Goal: Task Accomplishment & Management: Manage account settings

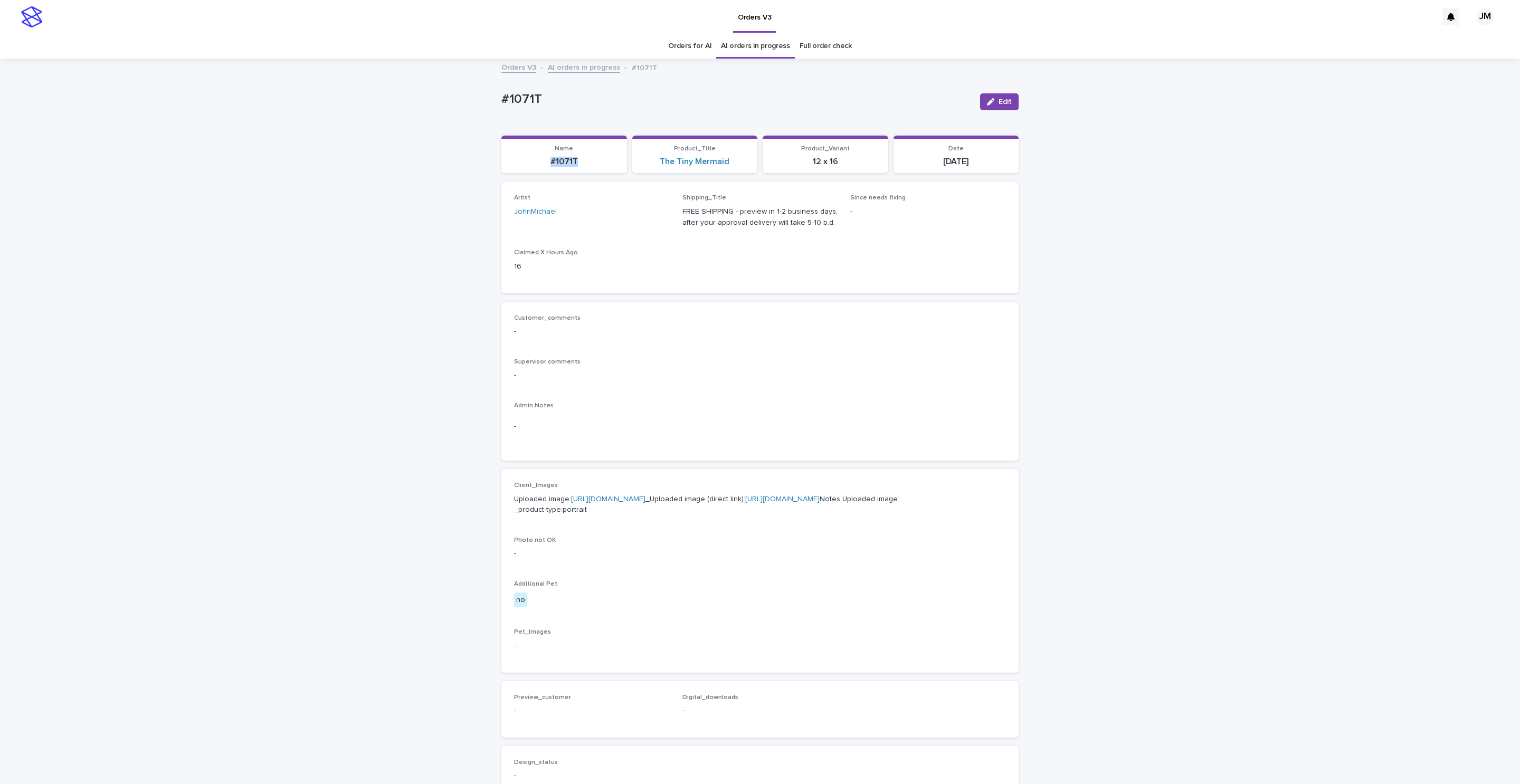
drag, startPoint x: 528, startPoint y: 163, endPoint x: 576, endPoint y: 162, distance: 48.0
click at [576, 162] on p "#1071T" at bounding box center [564, 162] width 113 height 10
copy p "#1071T"
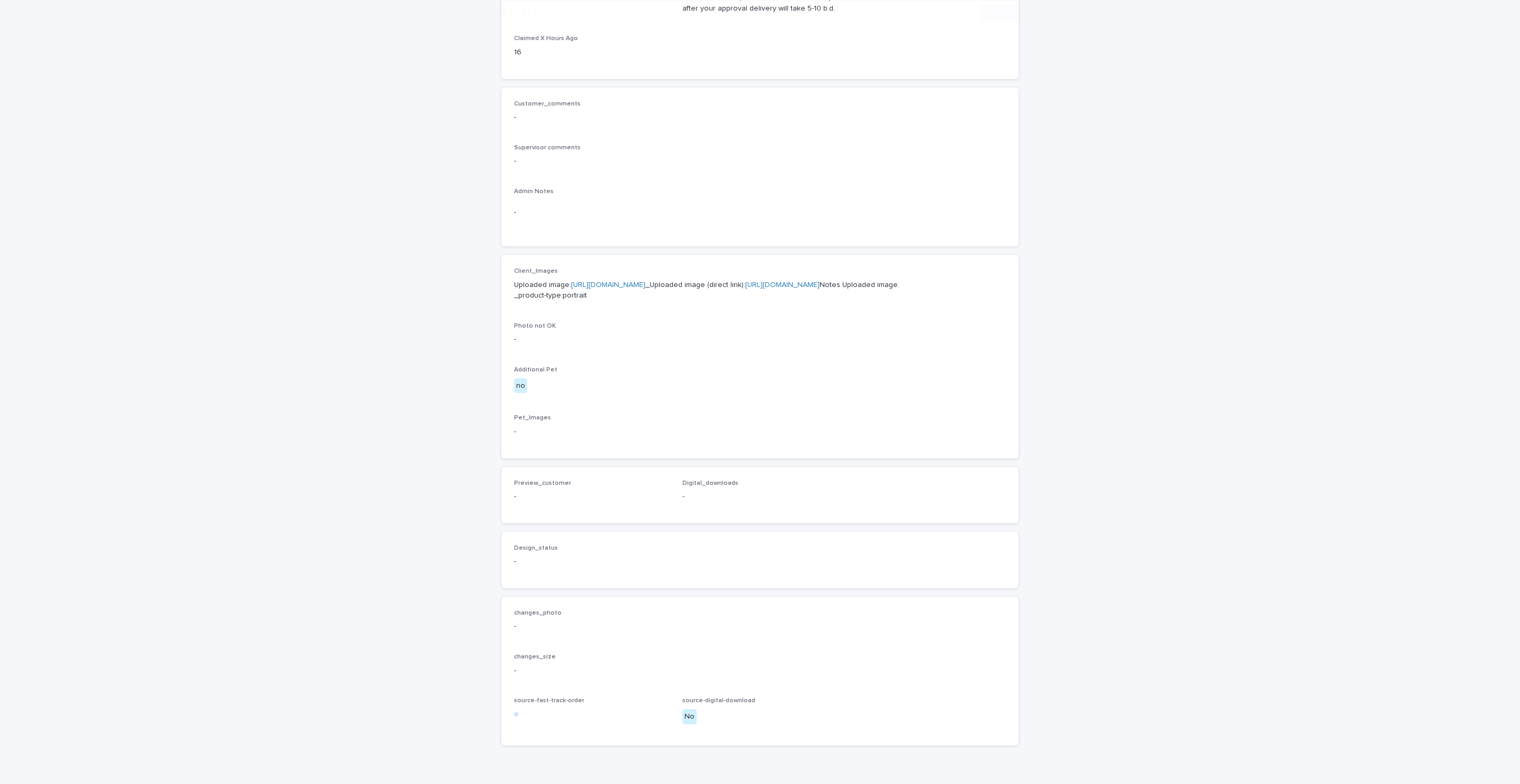
scroll to position [322, 0]
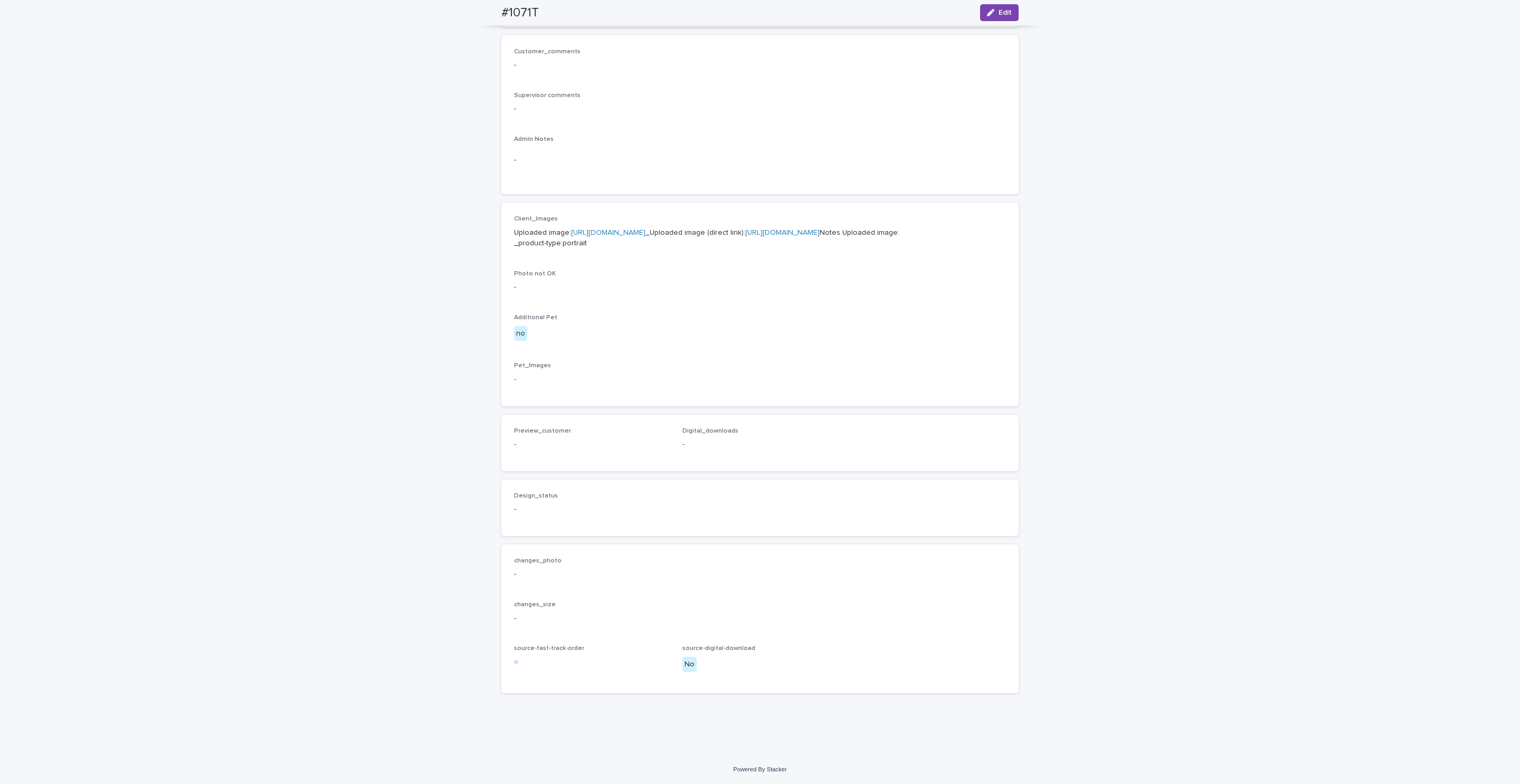
click at [998, 8] on button "Edit" at bounding box center [999, 12] width 38 height 17
click at [535, 510] on div "Select..." at bounding box center [532, 504] width 27 height 11
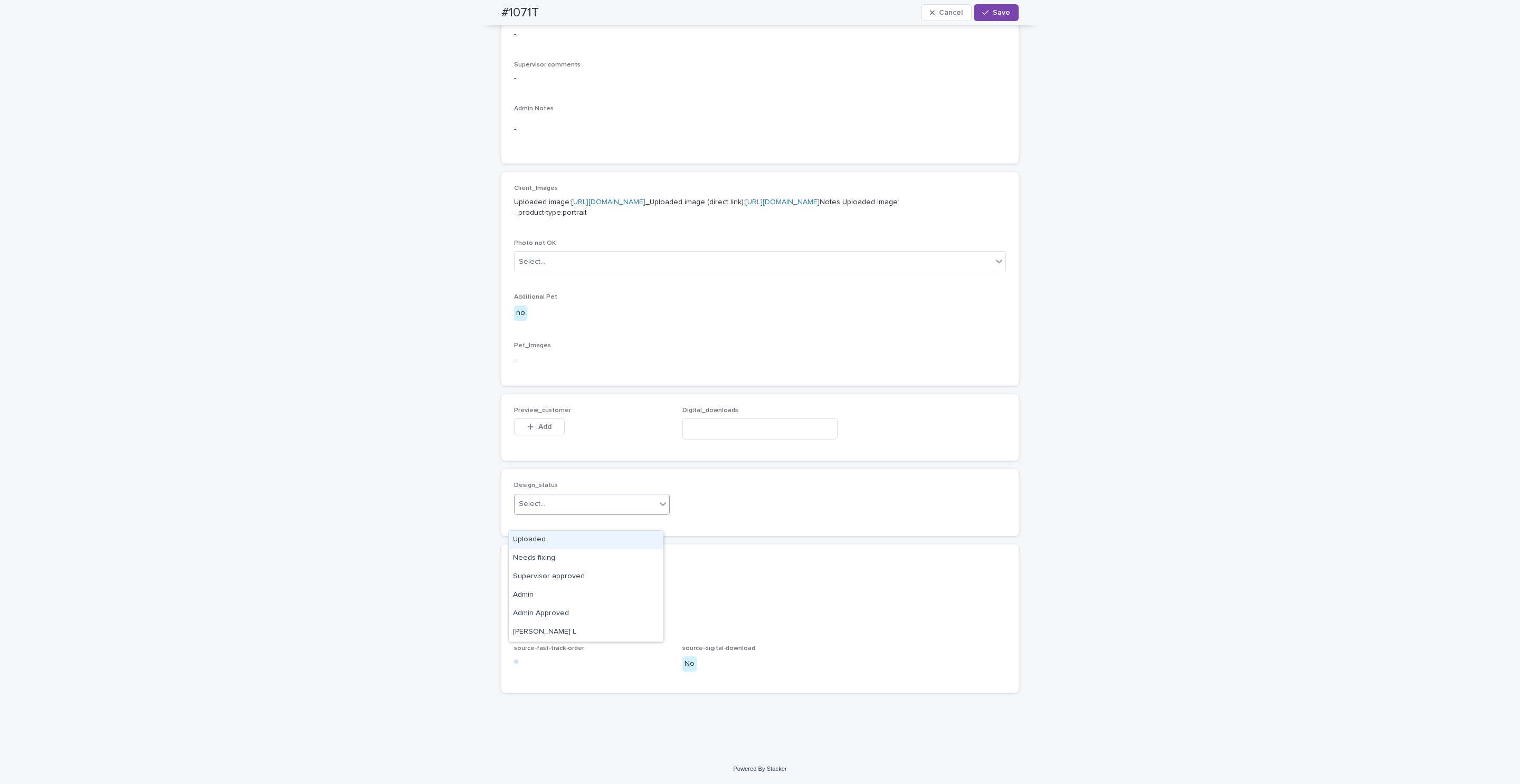
click at [540, 537] on div "Uploaded" at bounding box center [586, 540] width 155 height 18
click at [545, 431] on span "Add" at bounding box center [545, 427] width 13 height 8
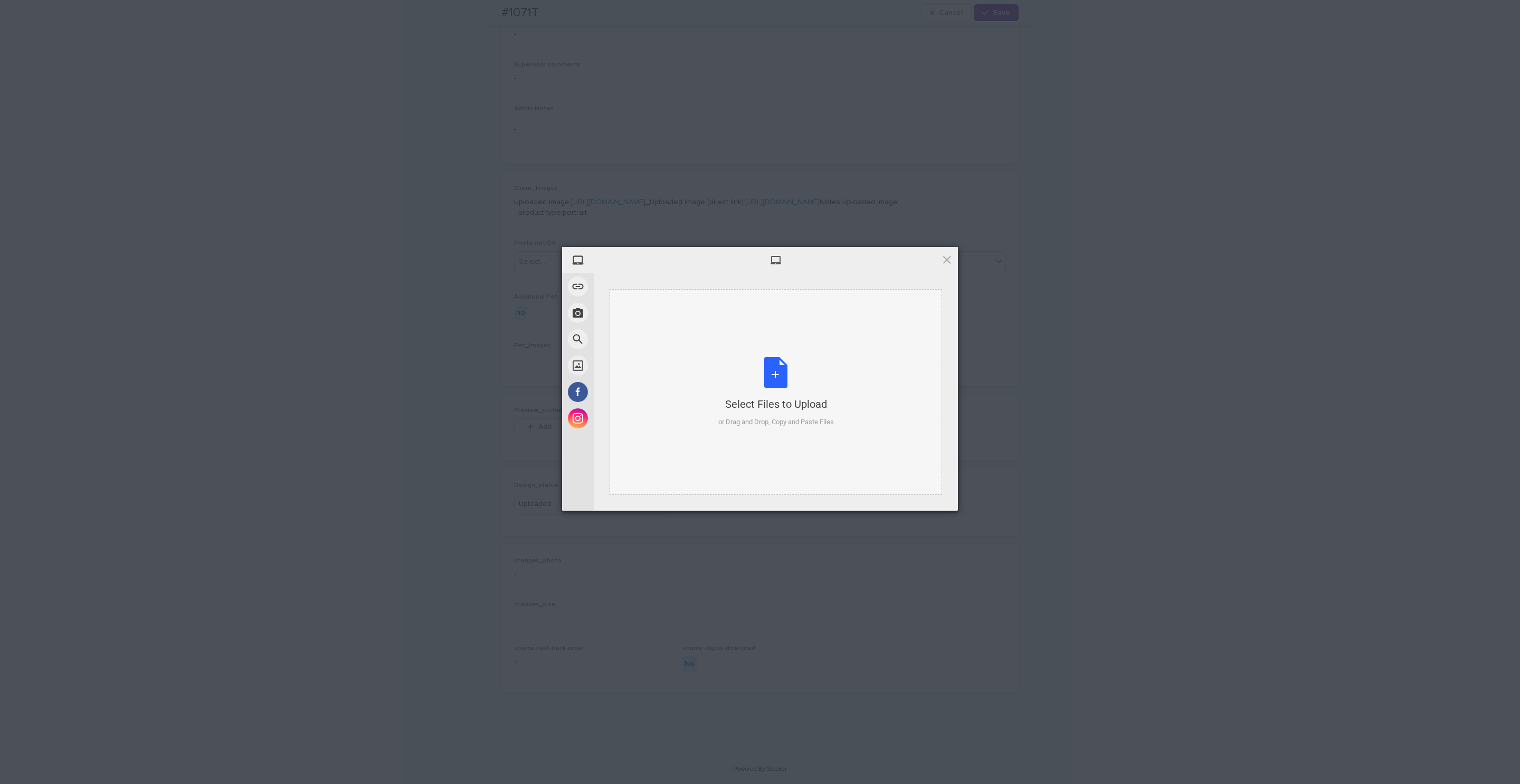
click at [759, 392] on div "Select Files to Upload or Drag and Drop, Copy and Paste Files" at bounding box center [776, 392] width 116 height 70
click at [909, 502] on span "Upload 1" at bounding box center [926, 497] width 53 height 20
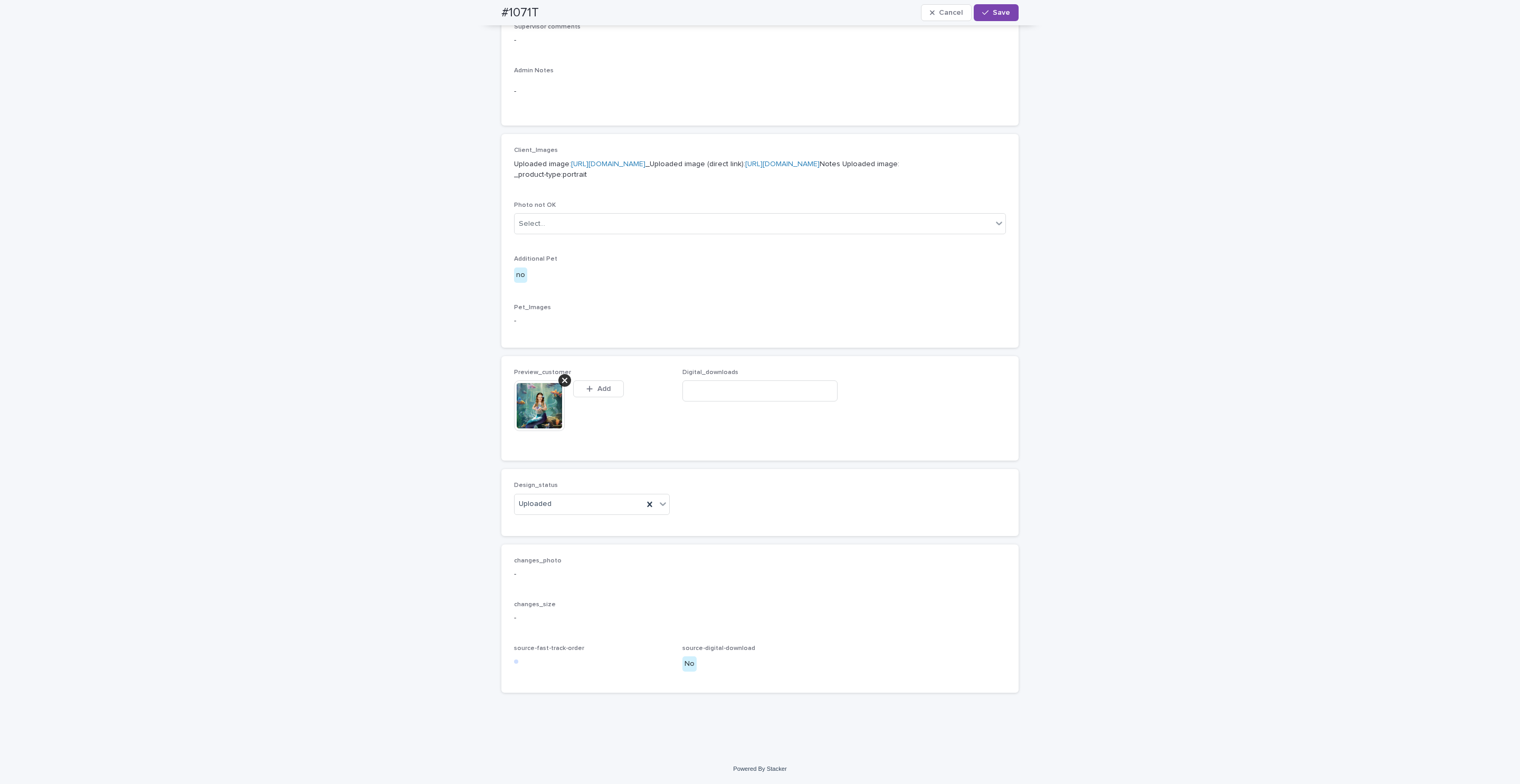
scroll to position [356, 0]
click at [998, 9] on span "Save" at bounding box center [1001, 12] width 18 height 8
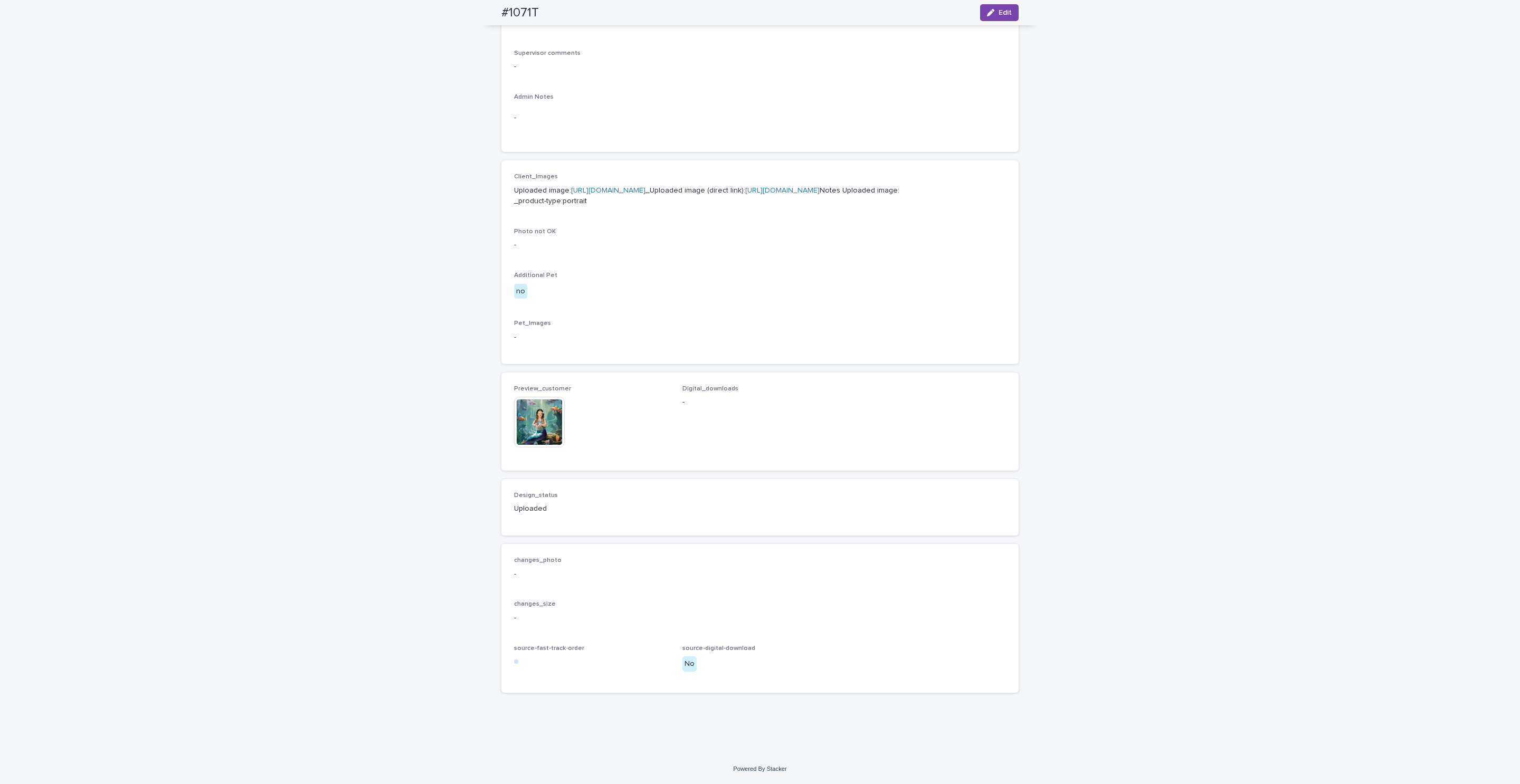
scroll to position [342, 0]
drag, startPoint x: 480, startPoint y: 12, endPoint x: 561, endPoint y: 12, distance: 81.0
click at [561, 12] on div "#1071T Edit" at bounding box center [760, 12] width 568 height 25
copy h2 "#1071T"
click at [526, 432] on img at bounding box center [539, 422] width 51 height 51
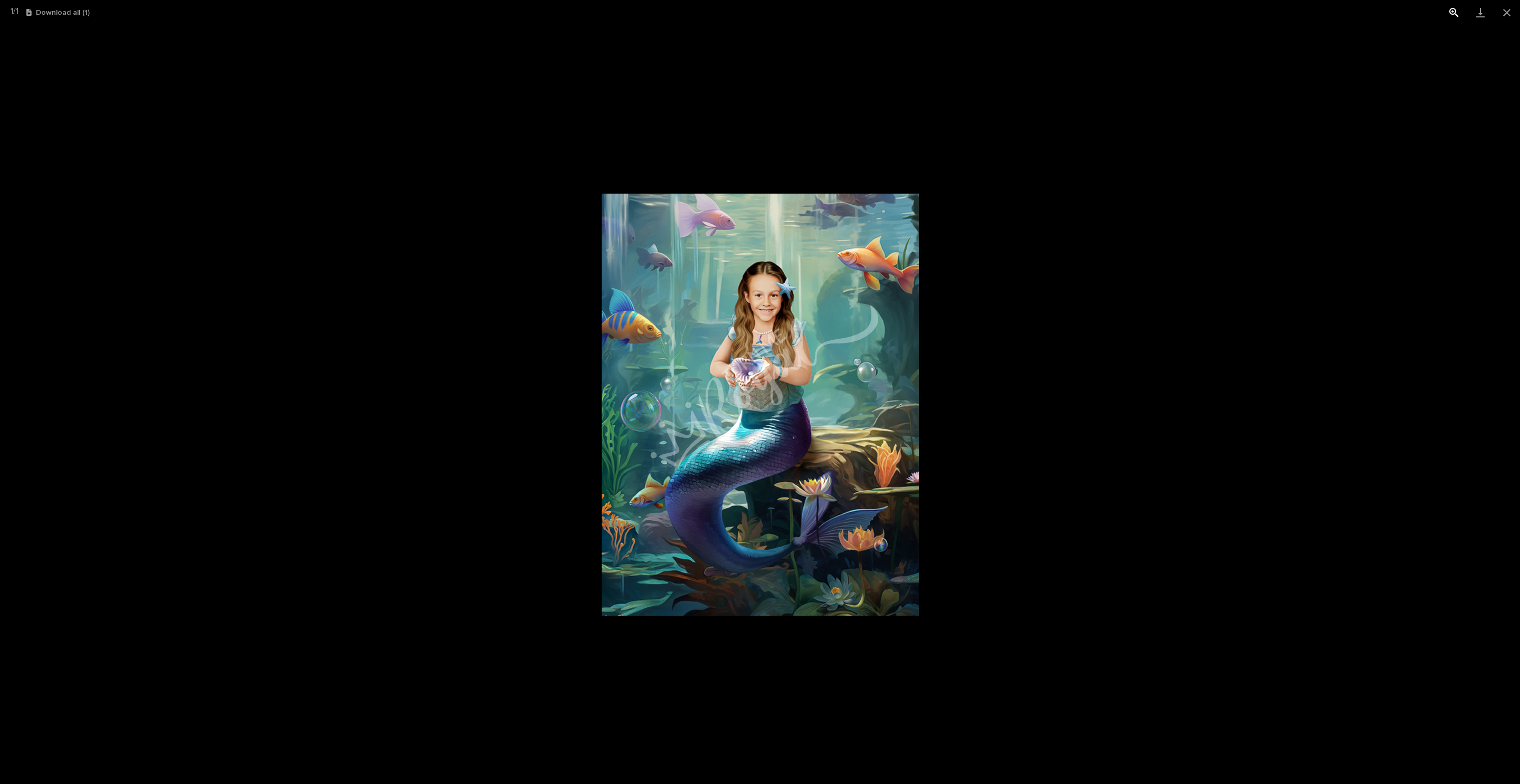
drag, startPoint x: 1508, startPoint y: 10, endPoint x: 1467, endPoint y: 17, distance: 41.6
click at [1508, 10] on button "Close gallery" at bounding box center [1506, 12] width 27 height 25
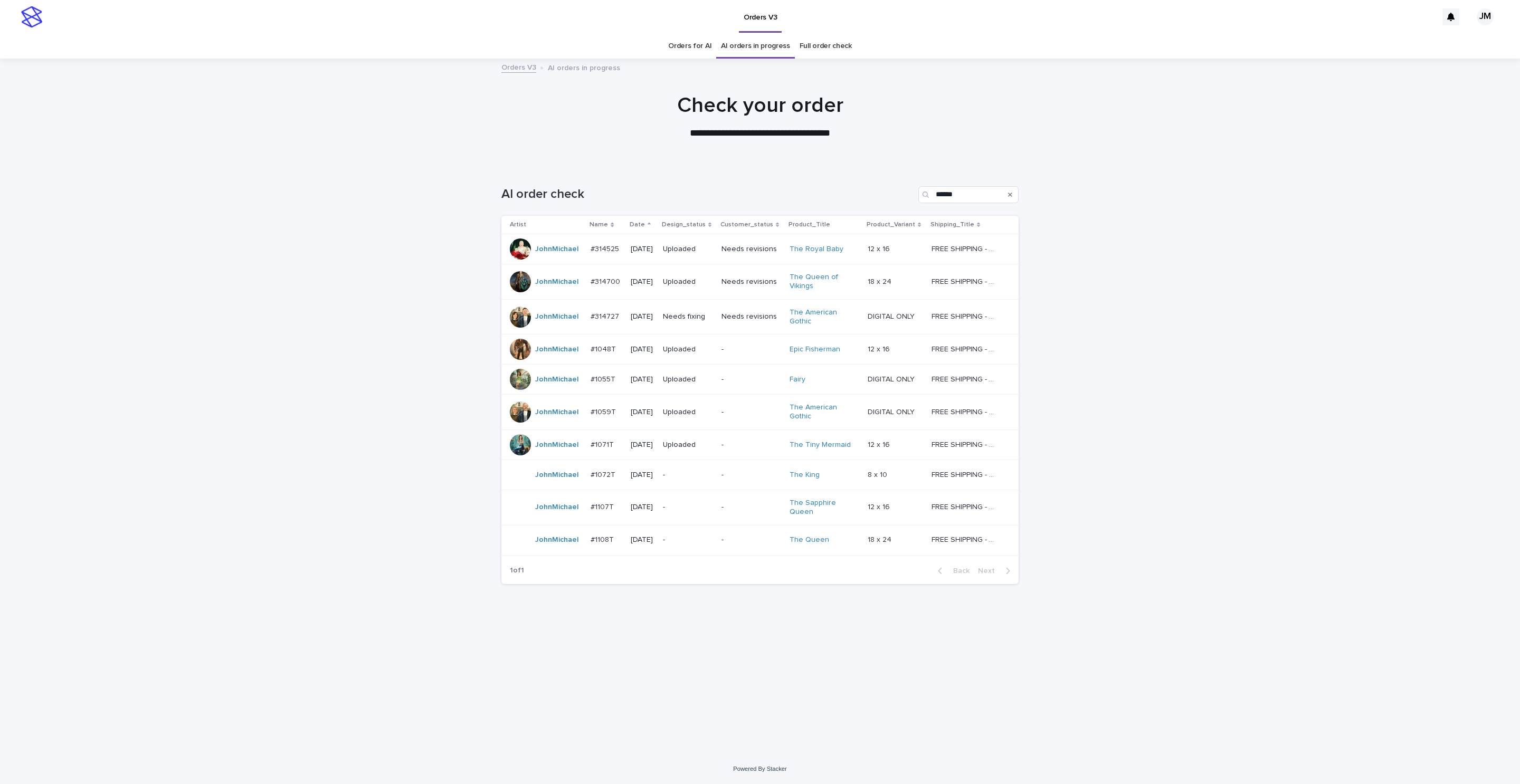
click at [709, 471] on div "-" at bounding box center [687, 474] width 50 height 11
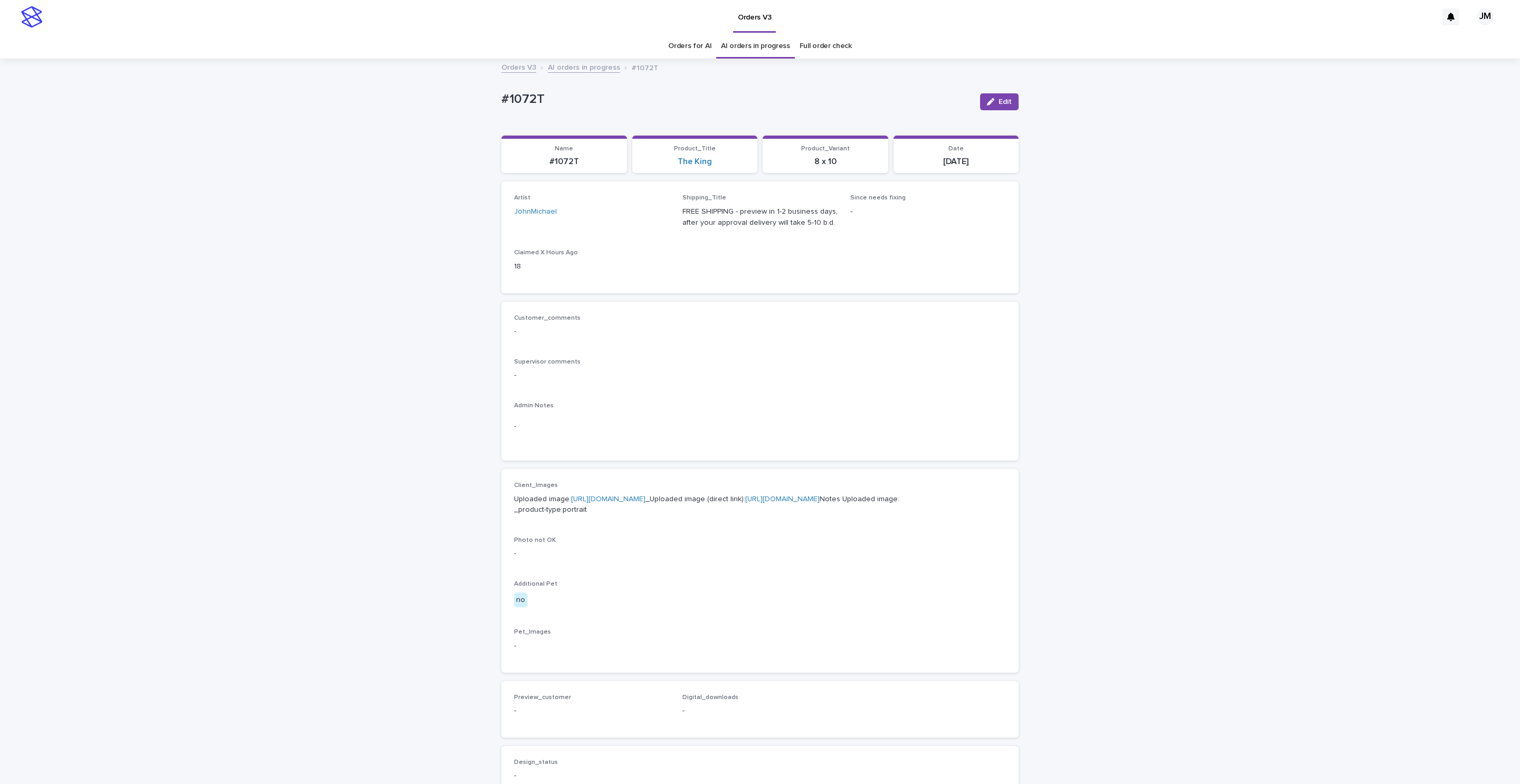
click at [745, 503] on link "https://files.getuploadkit.com/fb9103b9-f7ca-44bf-9857-1dea655e0cff/b4aa3320-78…" at bounding box center [782, 499] width 74 height 8
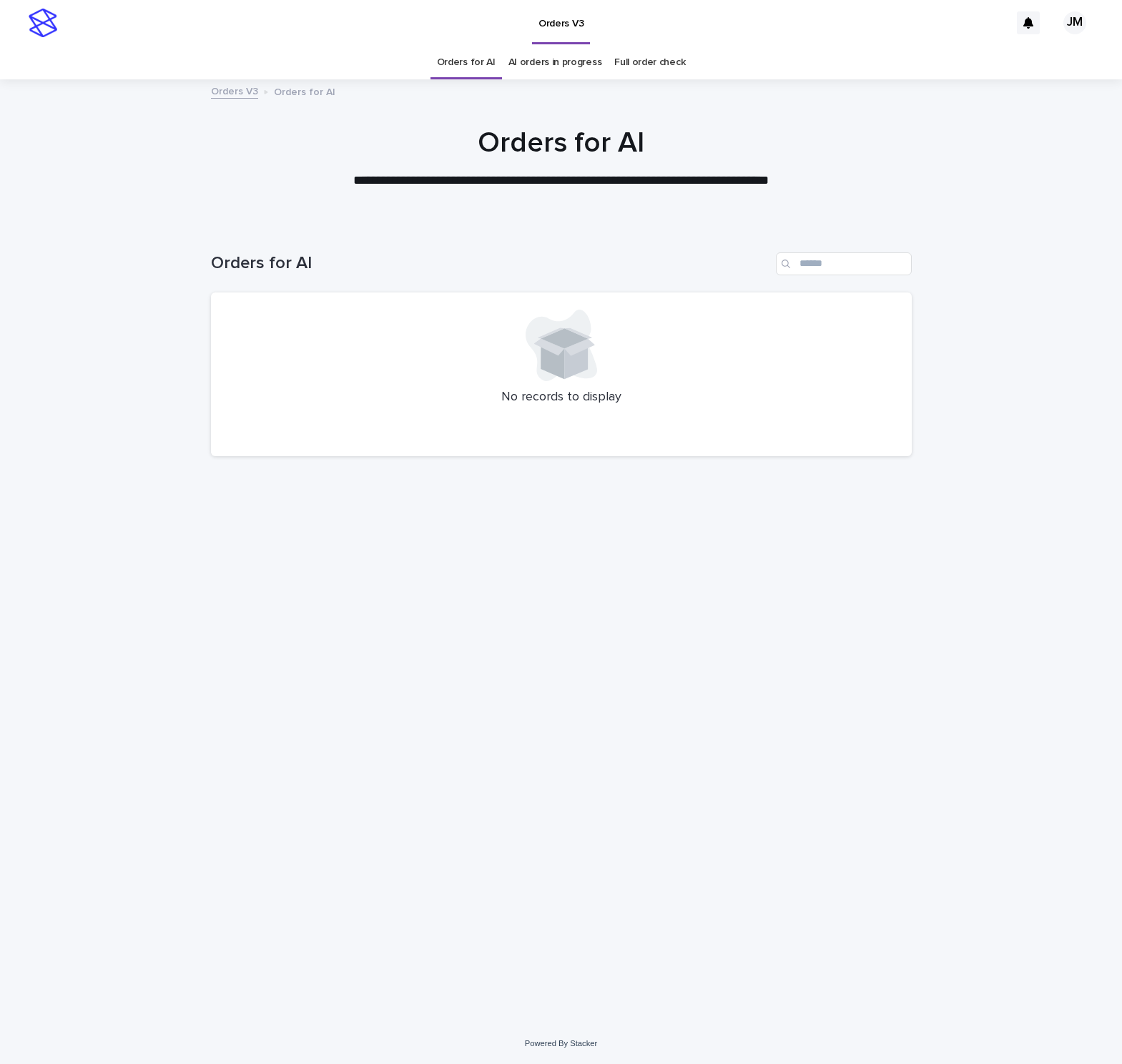
click at [560, 65] on link "AI orders in progress" at bounding box center [555, 62] width 94 height 34
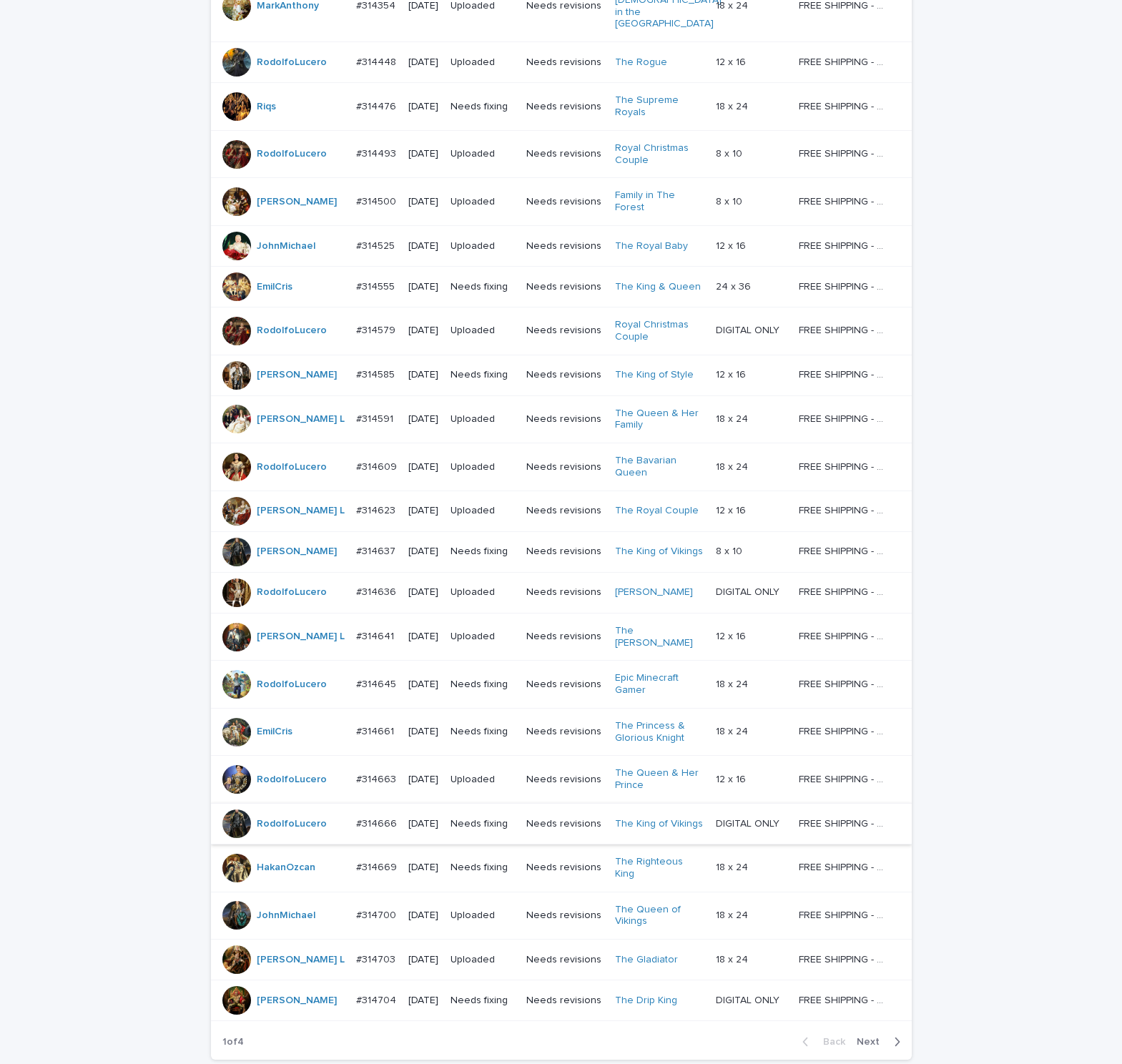
scroll to position [731, 0]
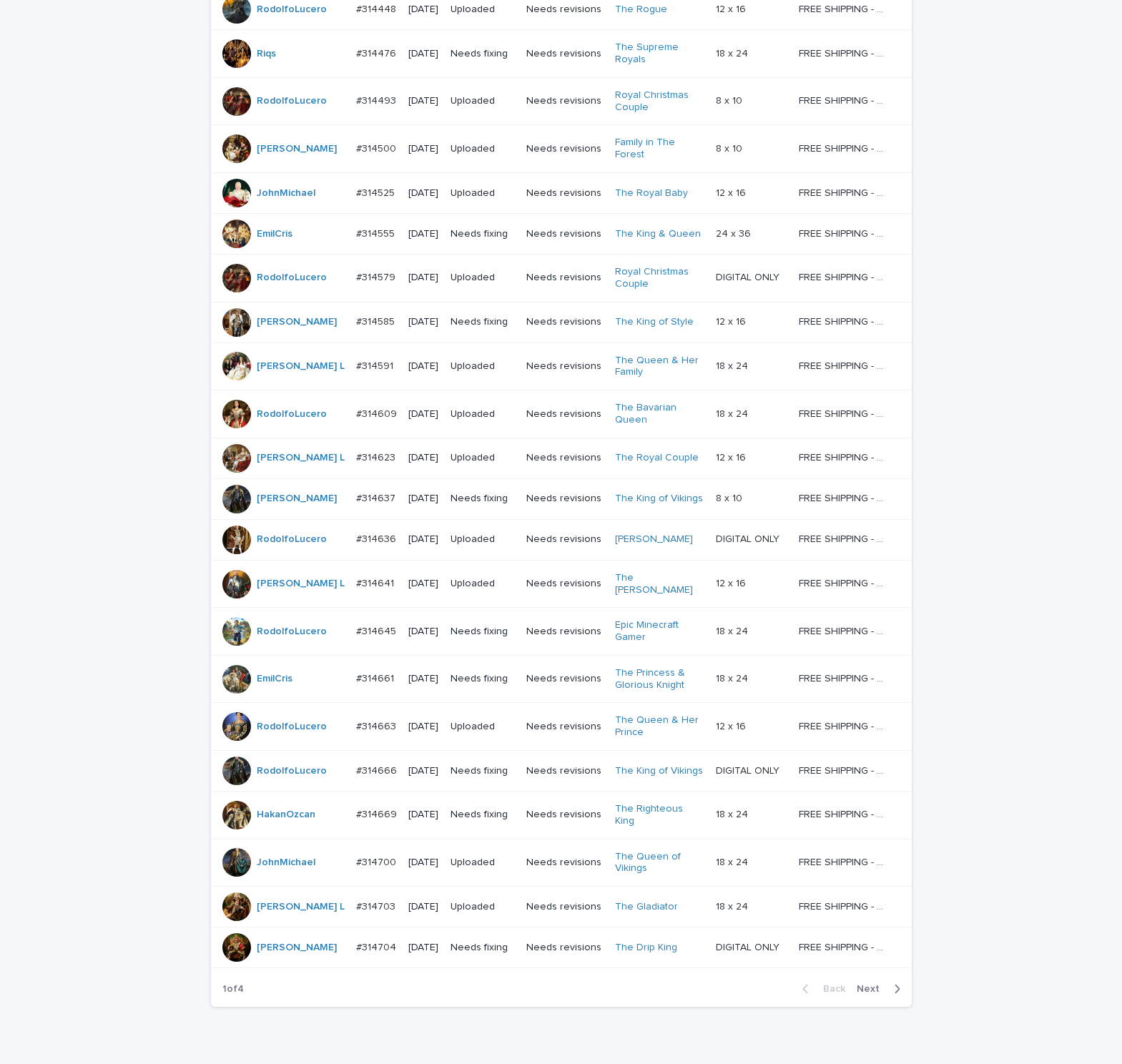
click at [885, 982] on icon "button" at bounding box center [897, 989] width 6 height 13
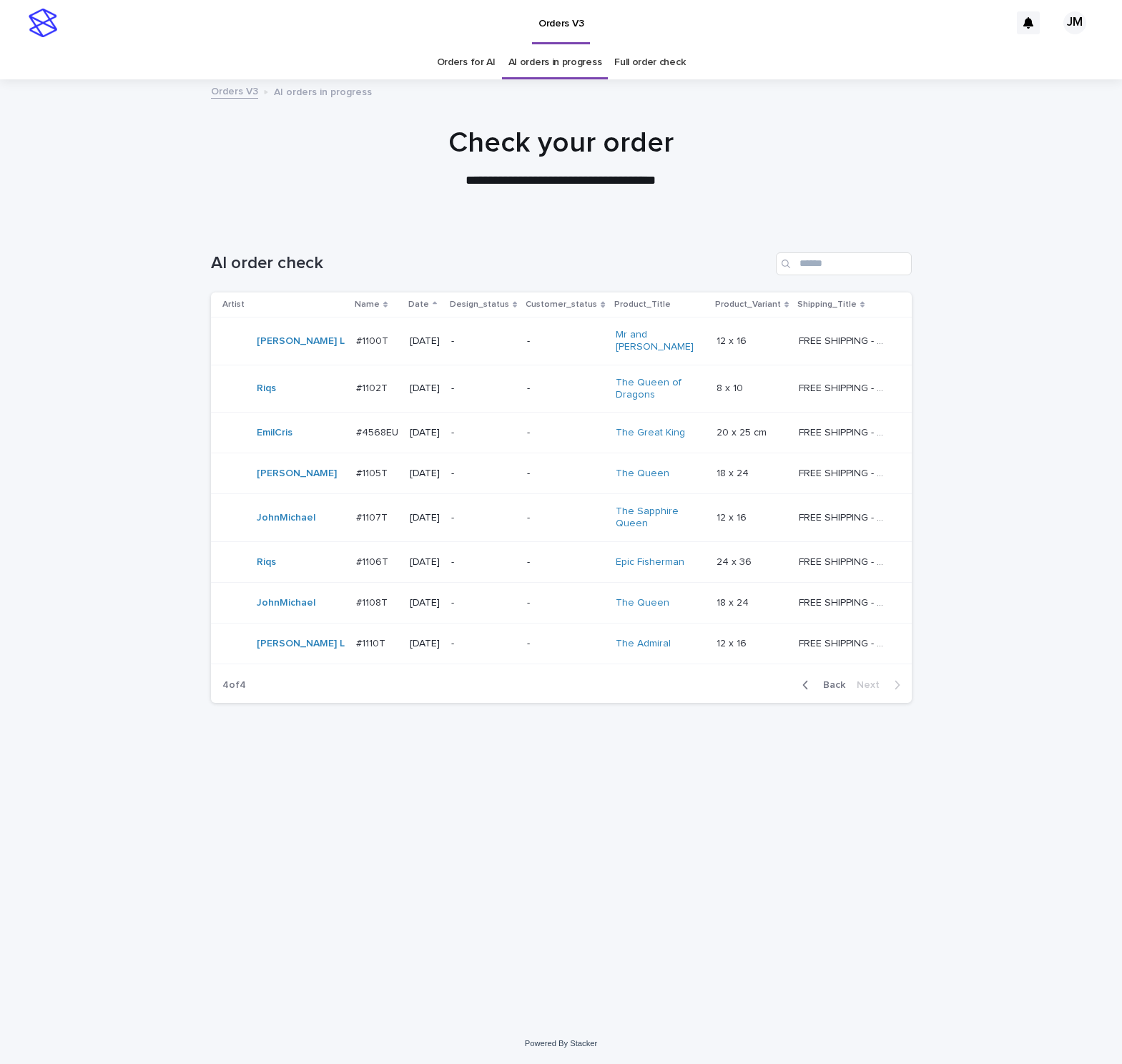
click at [490, 65] on link "Orders for AI" at bounding box center [466, 62] width 58 height 34
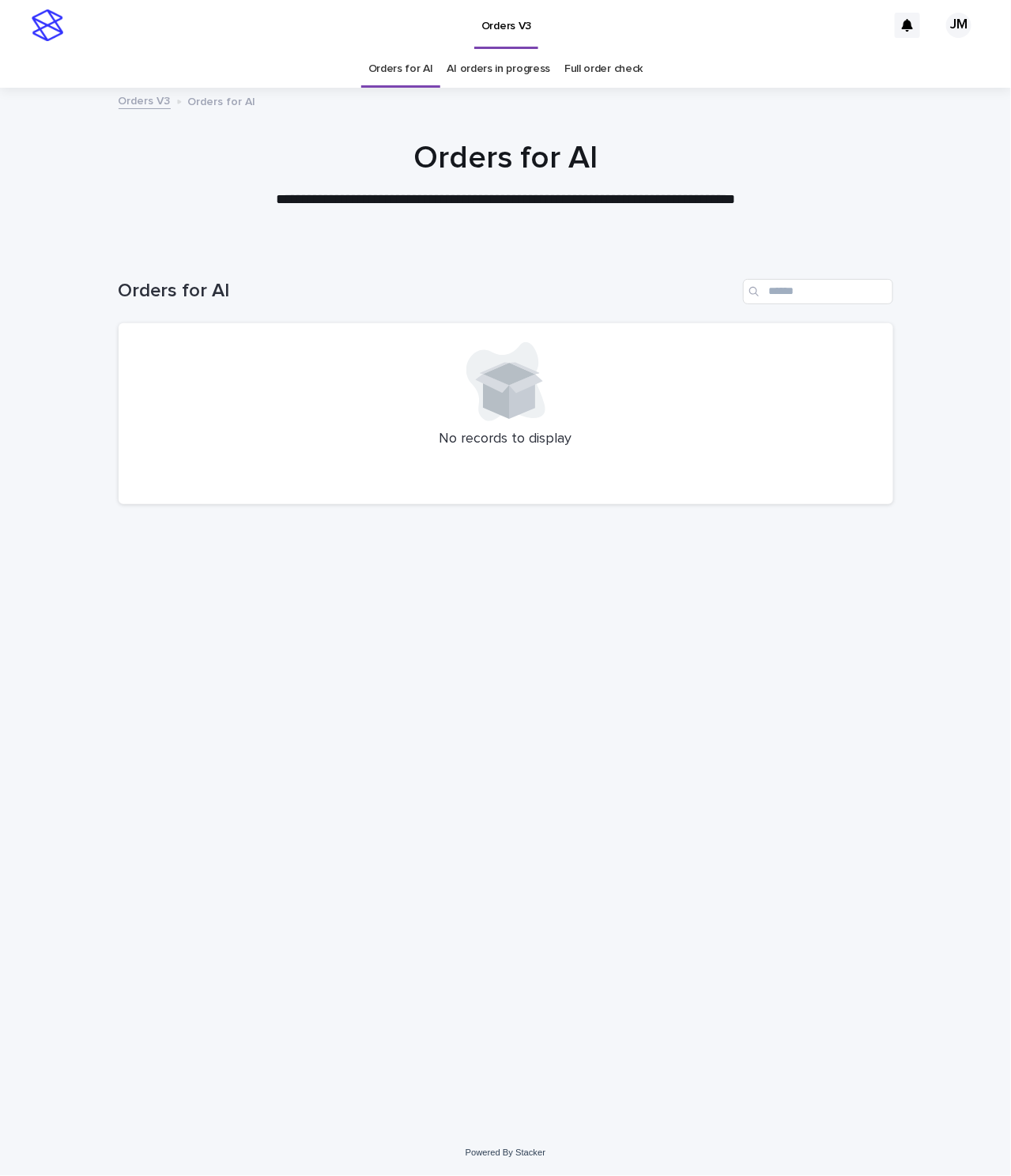
click at [156, 1013] on div "Loading... Saving… Loading... Saving… Orders for AI No records to display" at bounding box center [506, 669] width 790 height 844
drag, startPoint x: 335, startPoint y: 42, endPoint x: 239, endPoint y: 0, distance: 104.8
click at [334, 42] on div "Orders V3" at bounding box center [478, 25] width 816 height 50
click at [684, 133] on div at bounding box center [506, 167] width 1011 height 158
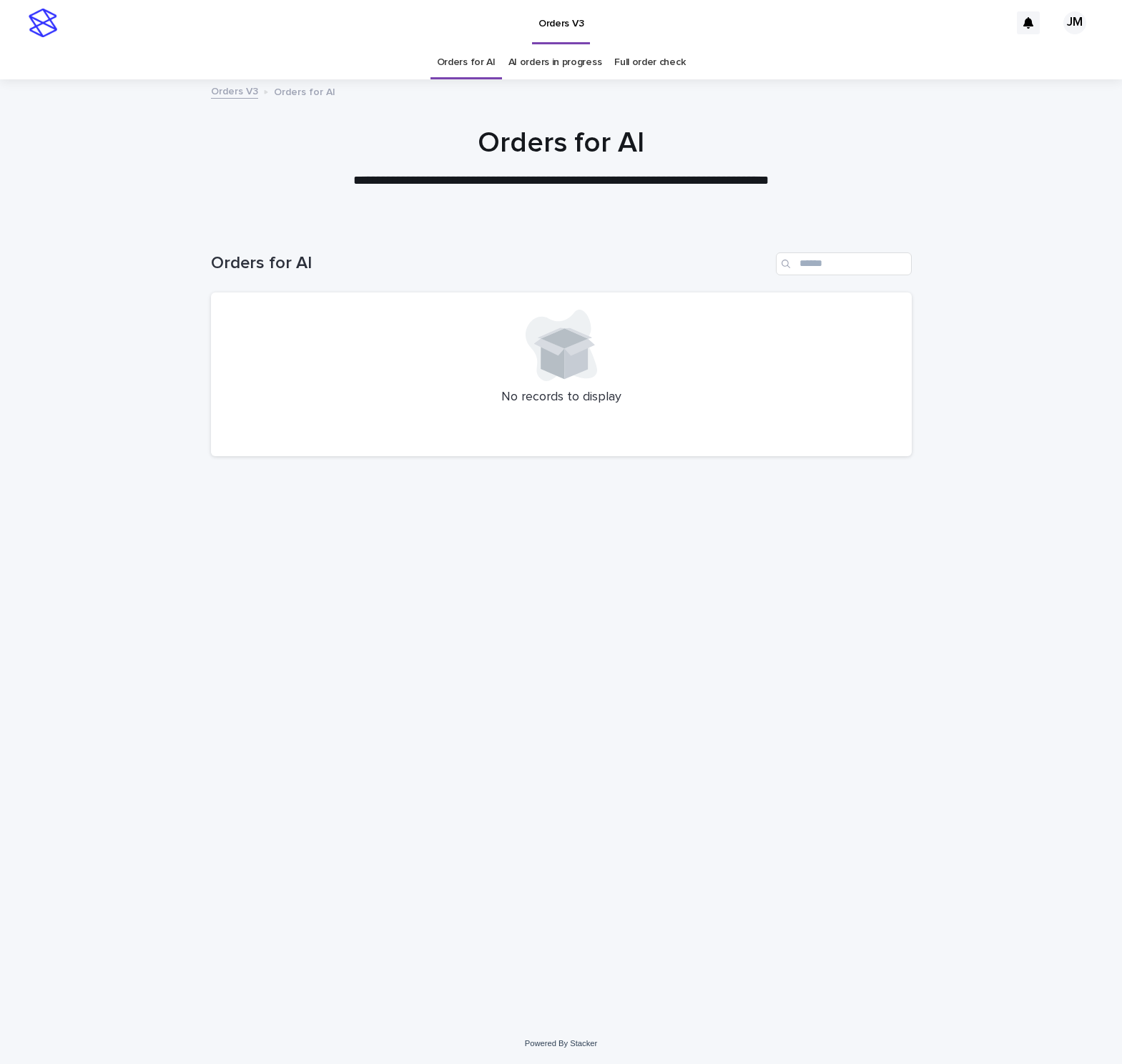
click at [320, 241] on div "Orders for AI" at bounding box center [561, 258] width 701 height 69
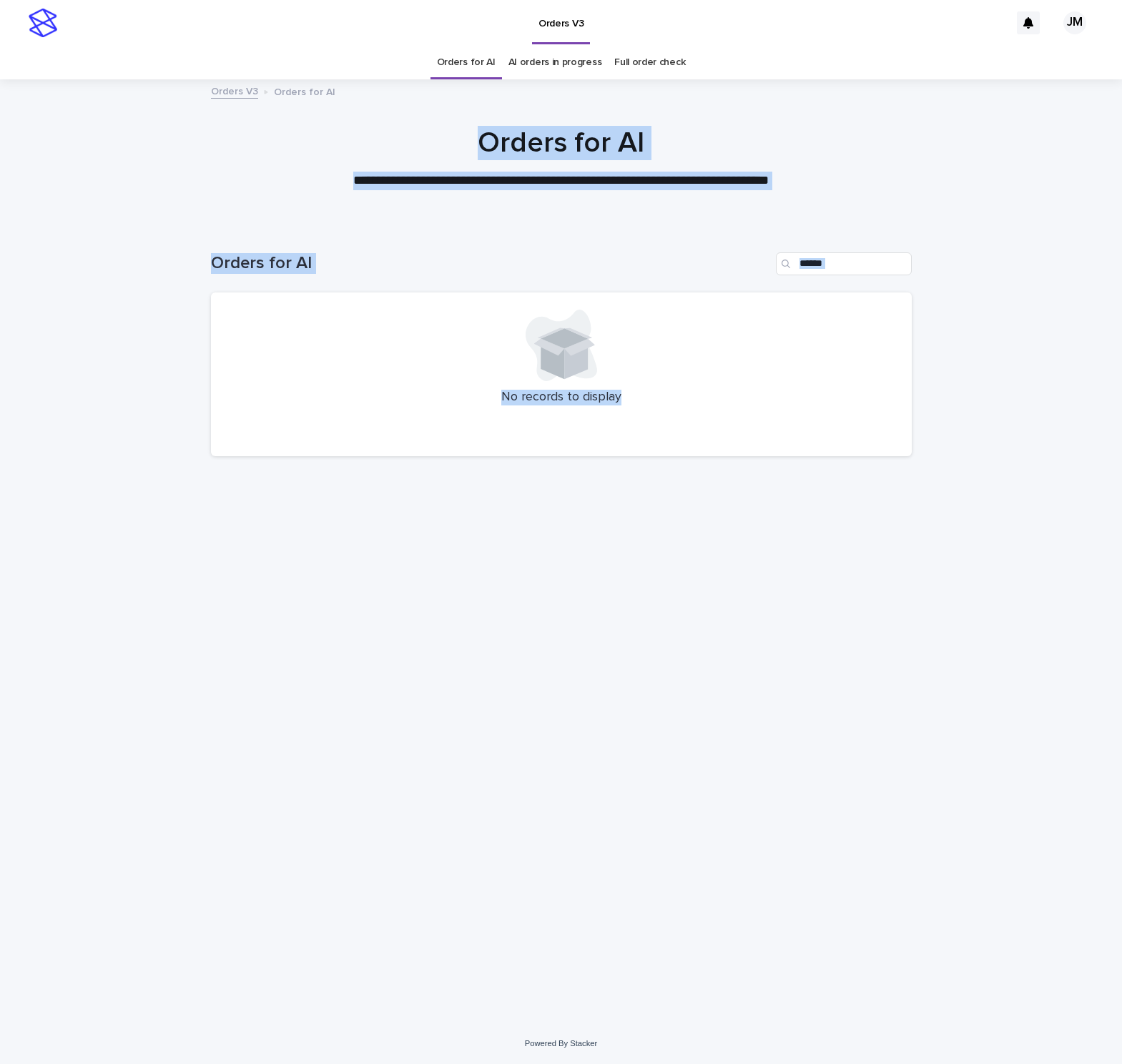
drag, startPoint x: 445, startPoint y: 145, endPoint x: 901, endPoint y: 418, distance: 531.5
click at [902, 421] on div "**********" at bounding box center [561, 532] width 1122 height 1064
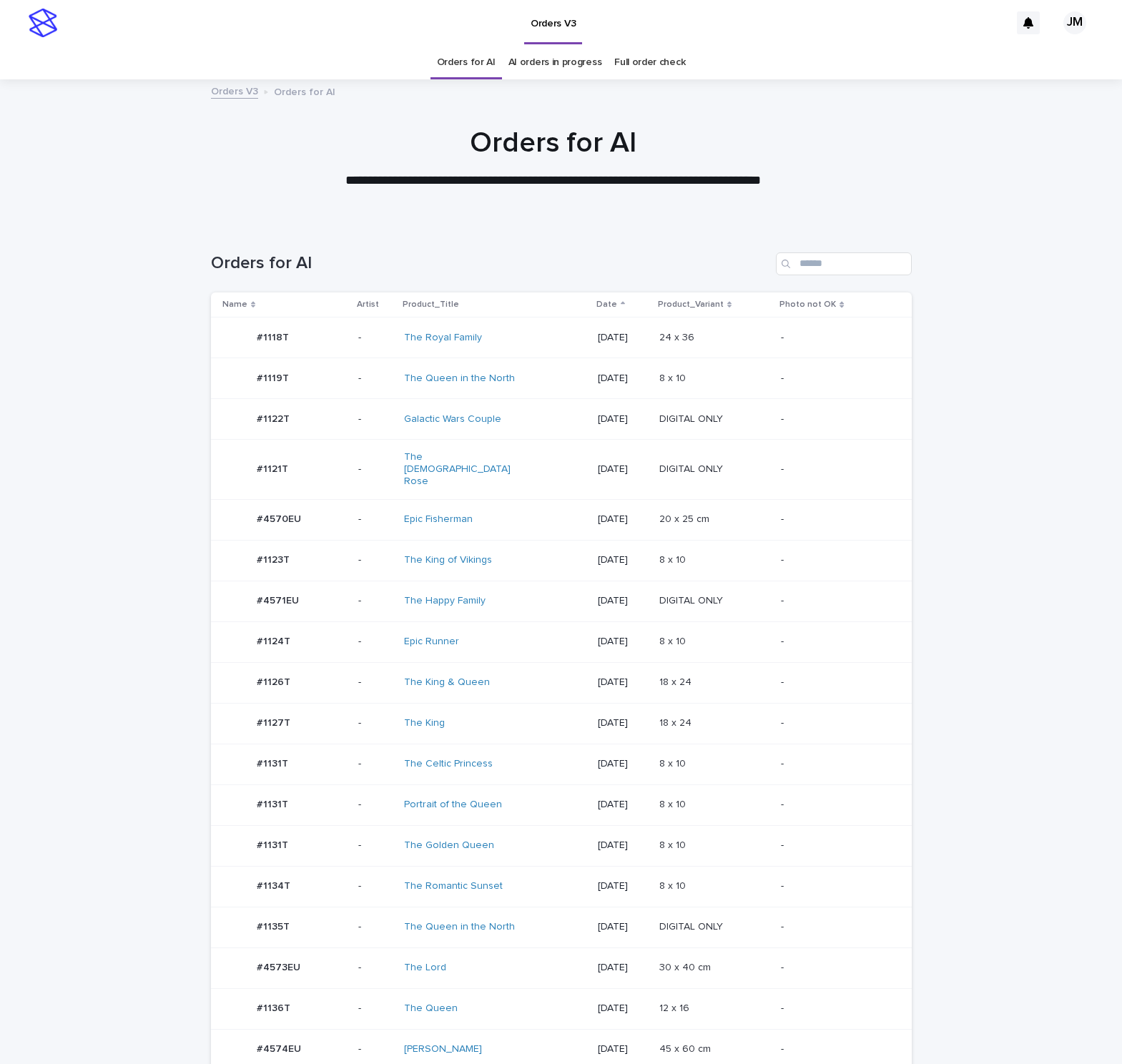
click at [544, 875] on div "The Romantic Sunset" at bounding box center [495, 887] width 182 height 24
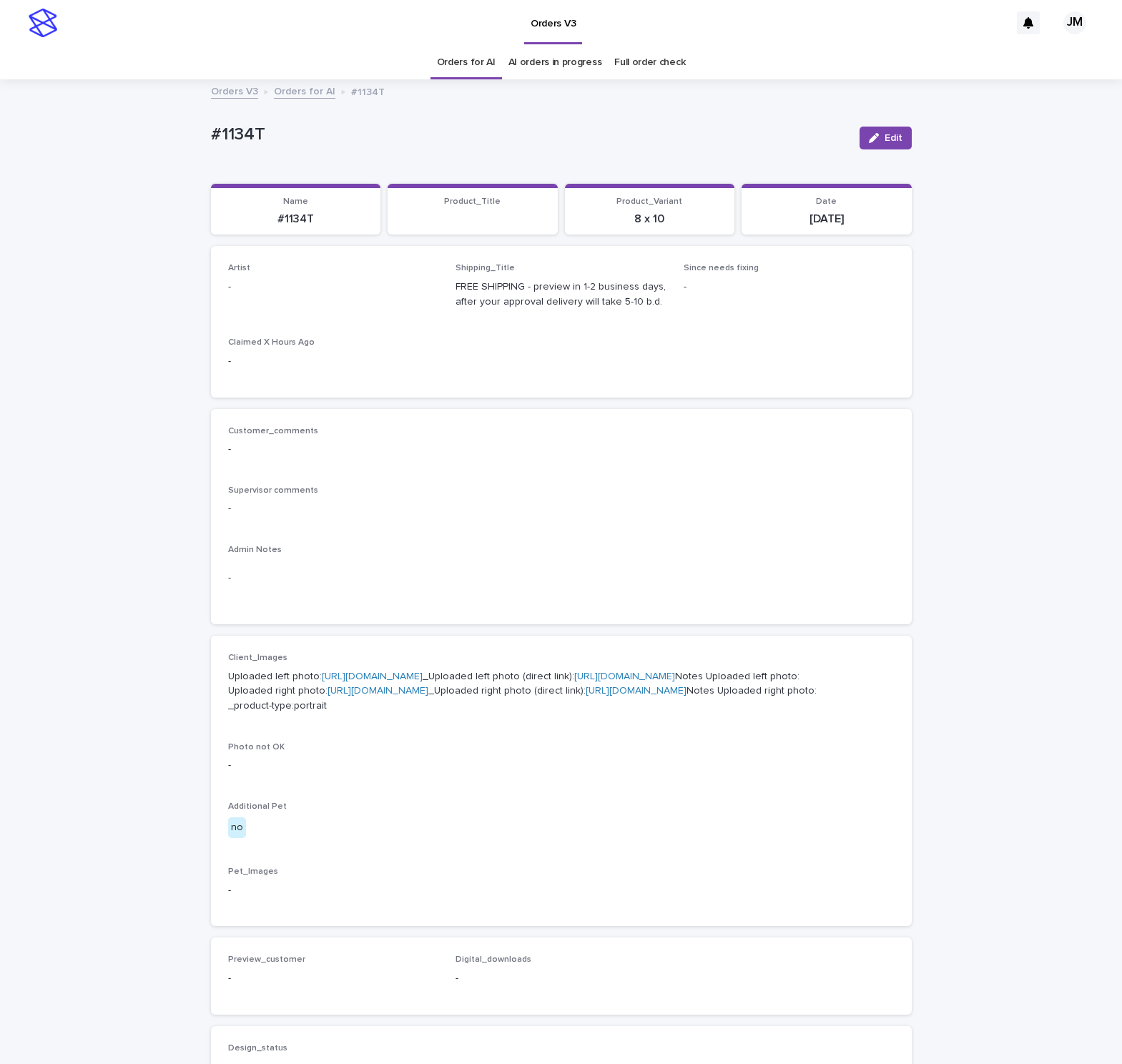
click at [884, 136] on span "Edit" at bounding box center [893, 137] width 18 height 10
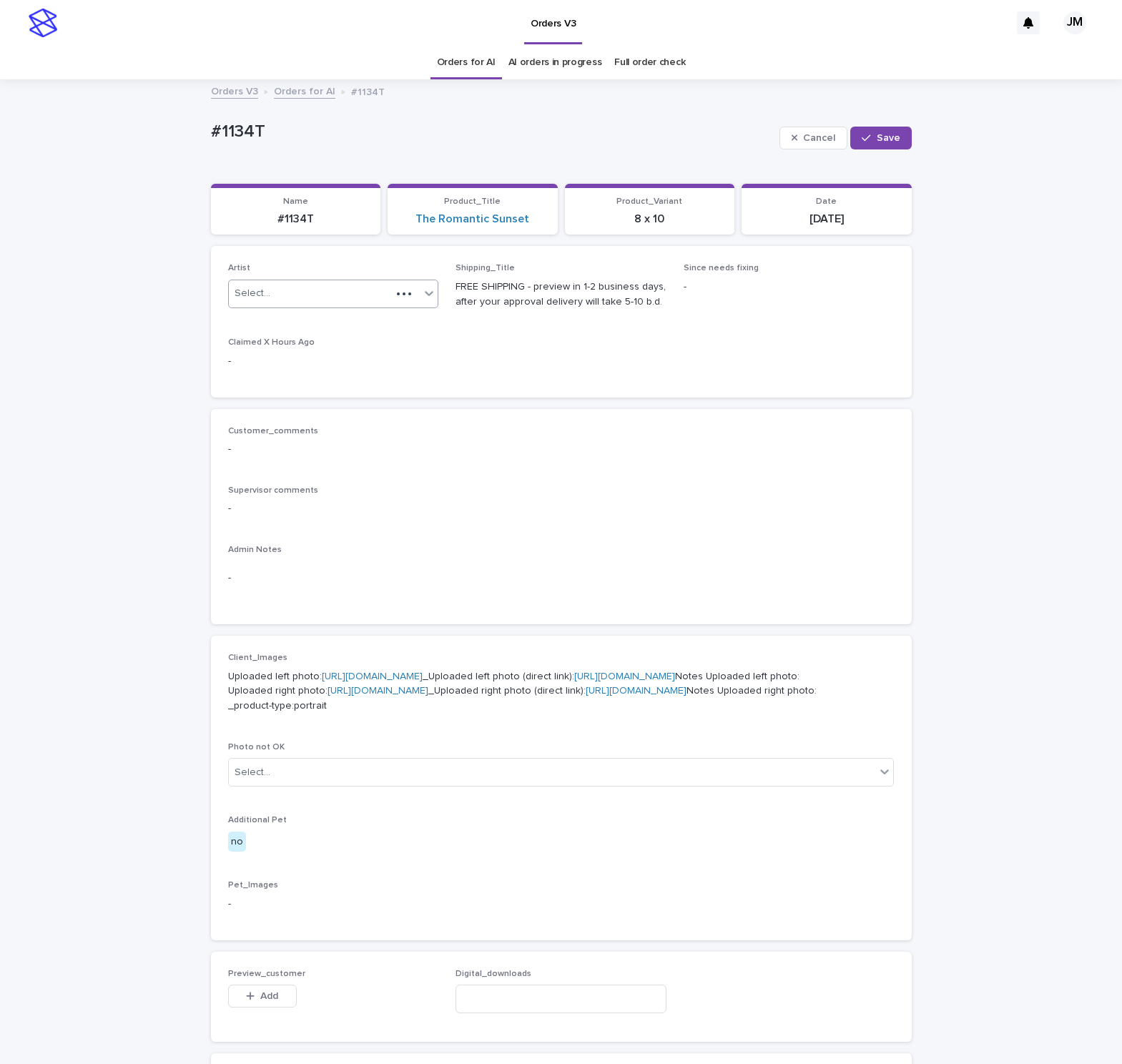
click at [322, 296] on div "Select..." at bounding box center [310, 293] width 163 height 24
type input "******"
click at [327, 335] on div "JohnMichael" at bounding box center [325, 321] width 211 height 26
click at [327, 326] on div "JohnMichael" at bounding box center [325, 321] width 210 height 25
click at [889, 139] on span "Save" at bounding box center [889, 137] width 24 height 10
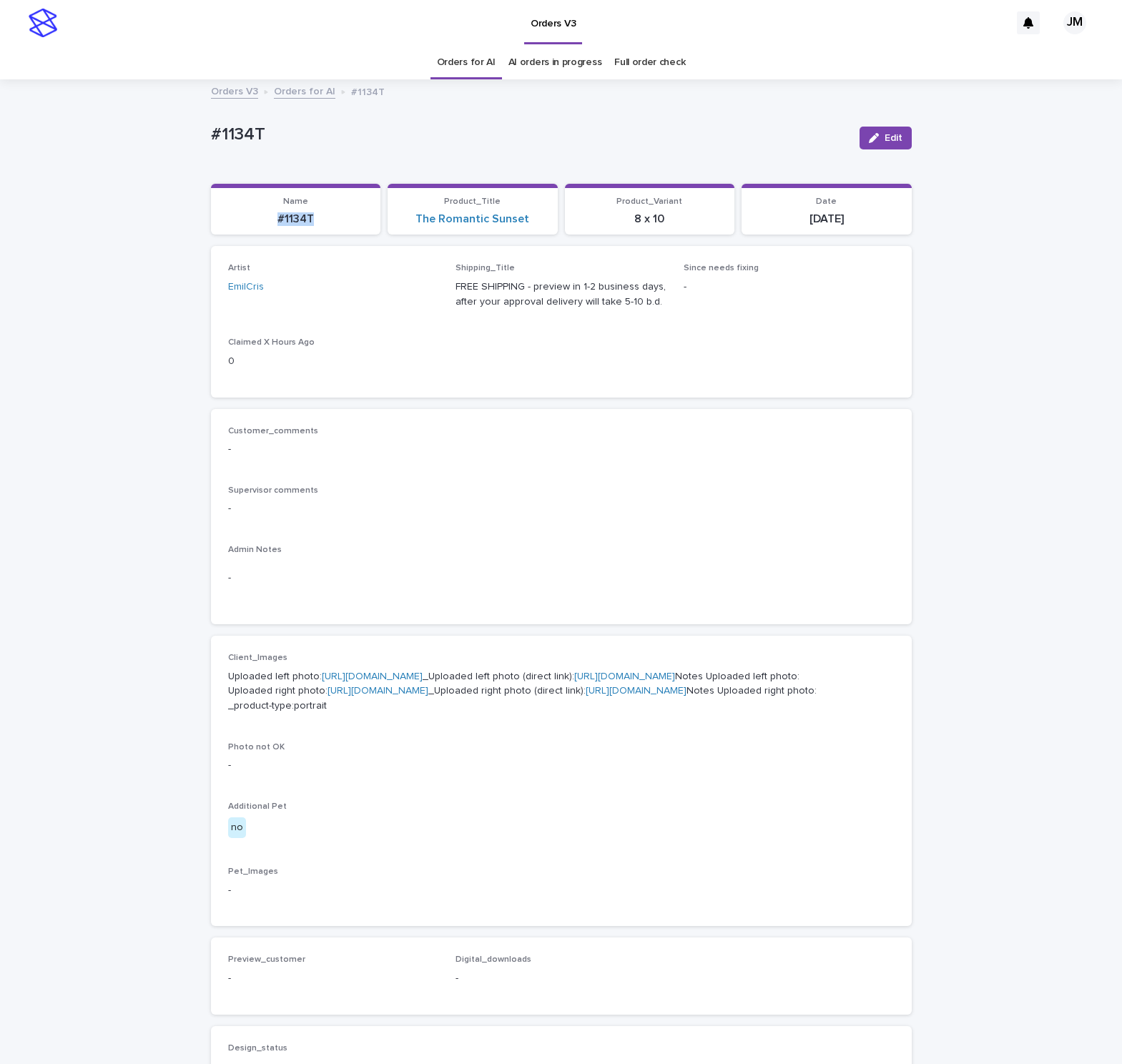
click at [250, 223] on p "#1134T" at bounding box center [296, 219] width 153 height 14
copy p "#1134T"
click at [50, 489] on div "Loading... Saving… Loading... Saving… #1134T Edit #1134T Edit Sorry, there was …" at bounding box center [561, 739] width 1122 height 1317
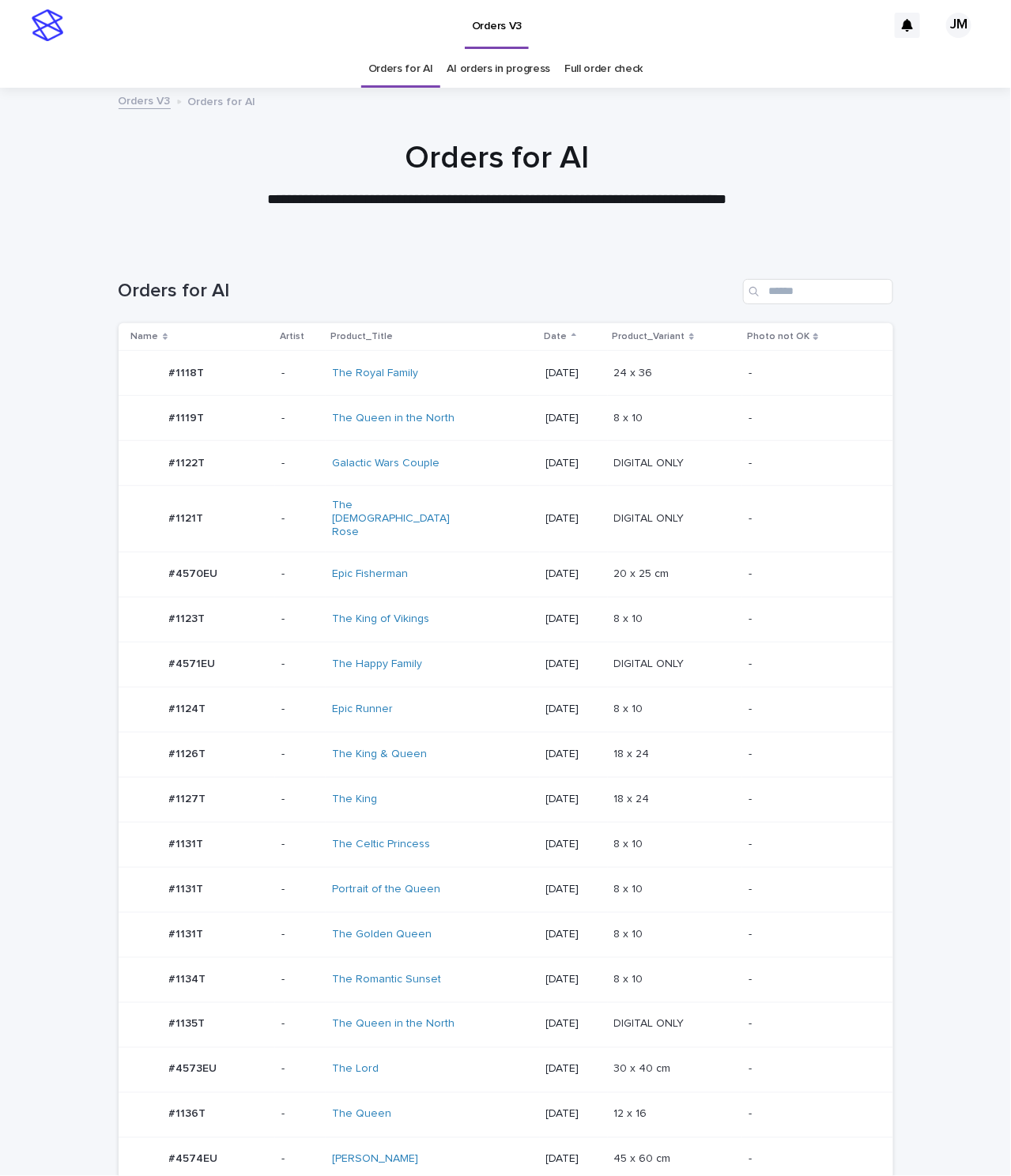
click at [480, 756] on td "The King & Queen" at bounding box center [433, 754] width 214 height 45
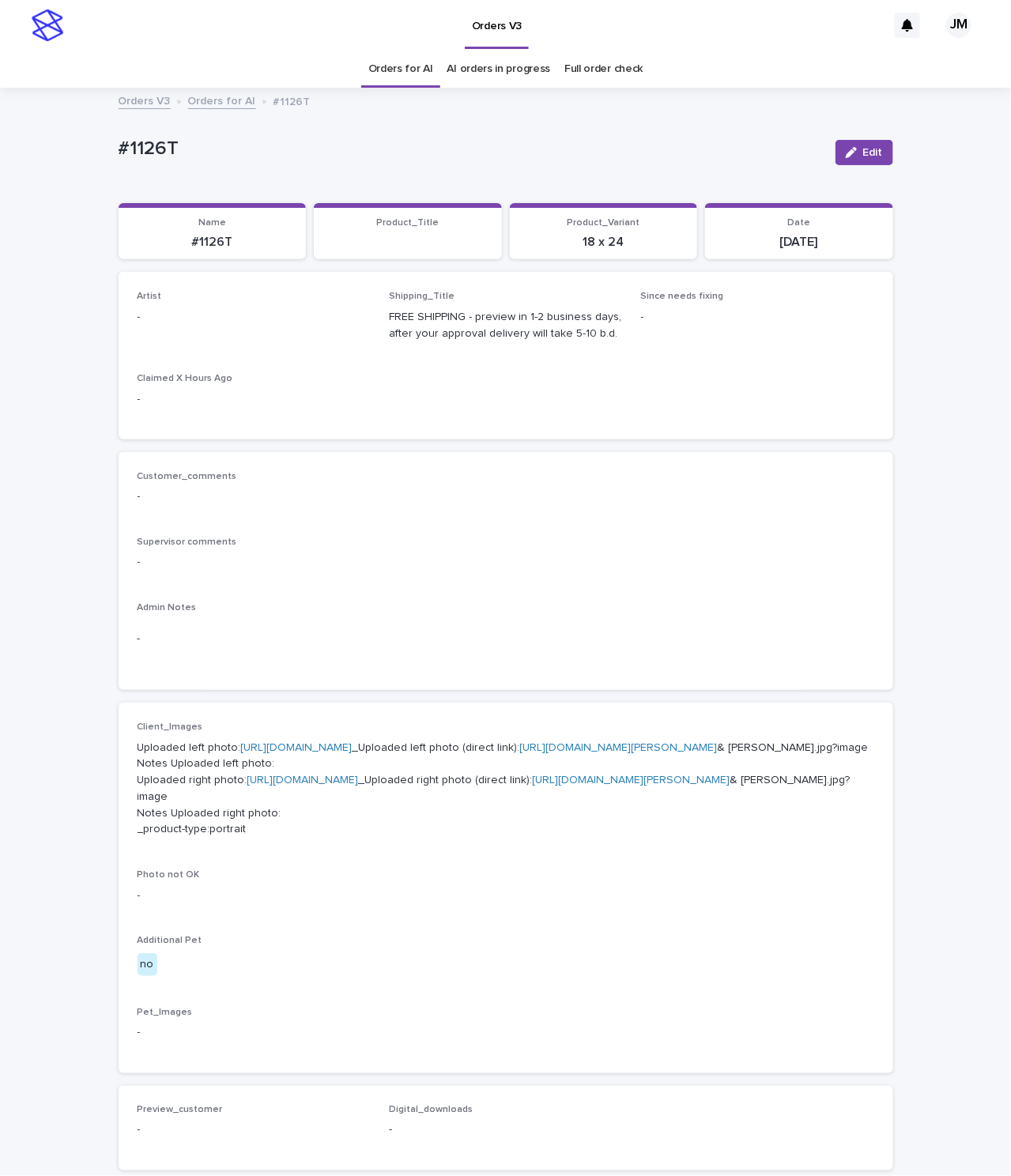
click at [859, 161] on button "Edit" at bounding box center [863, 152] width 57 height 26
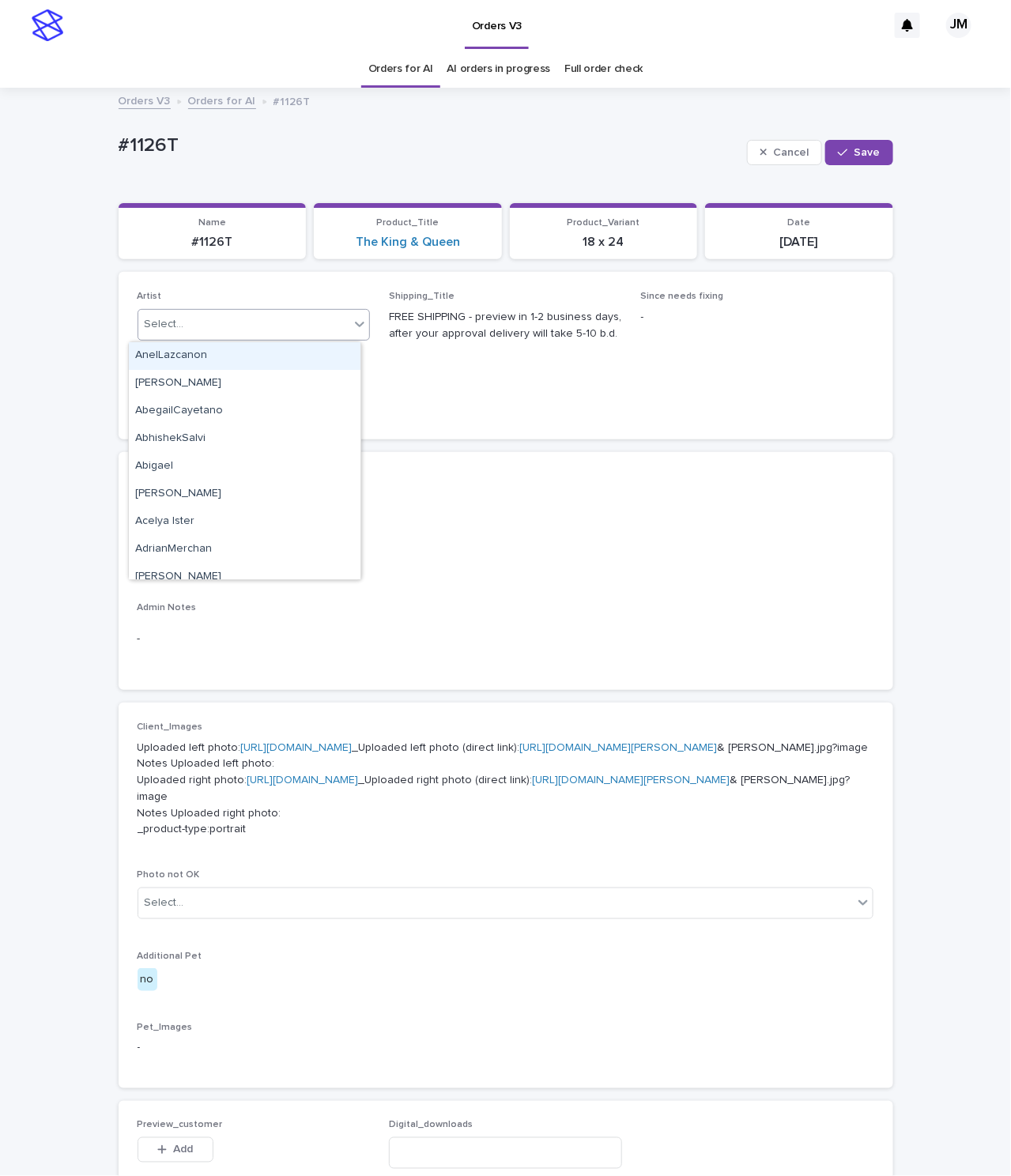
click at [156, 332] on div "Select..." at bounding box center [164, 324] width 40 height 17
type input "******"
click at [239, 349] on div "JohnMichael" at bounding box center [245, 355] width 232 height 27
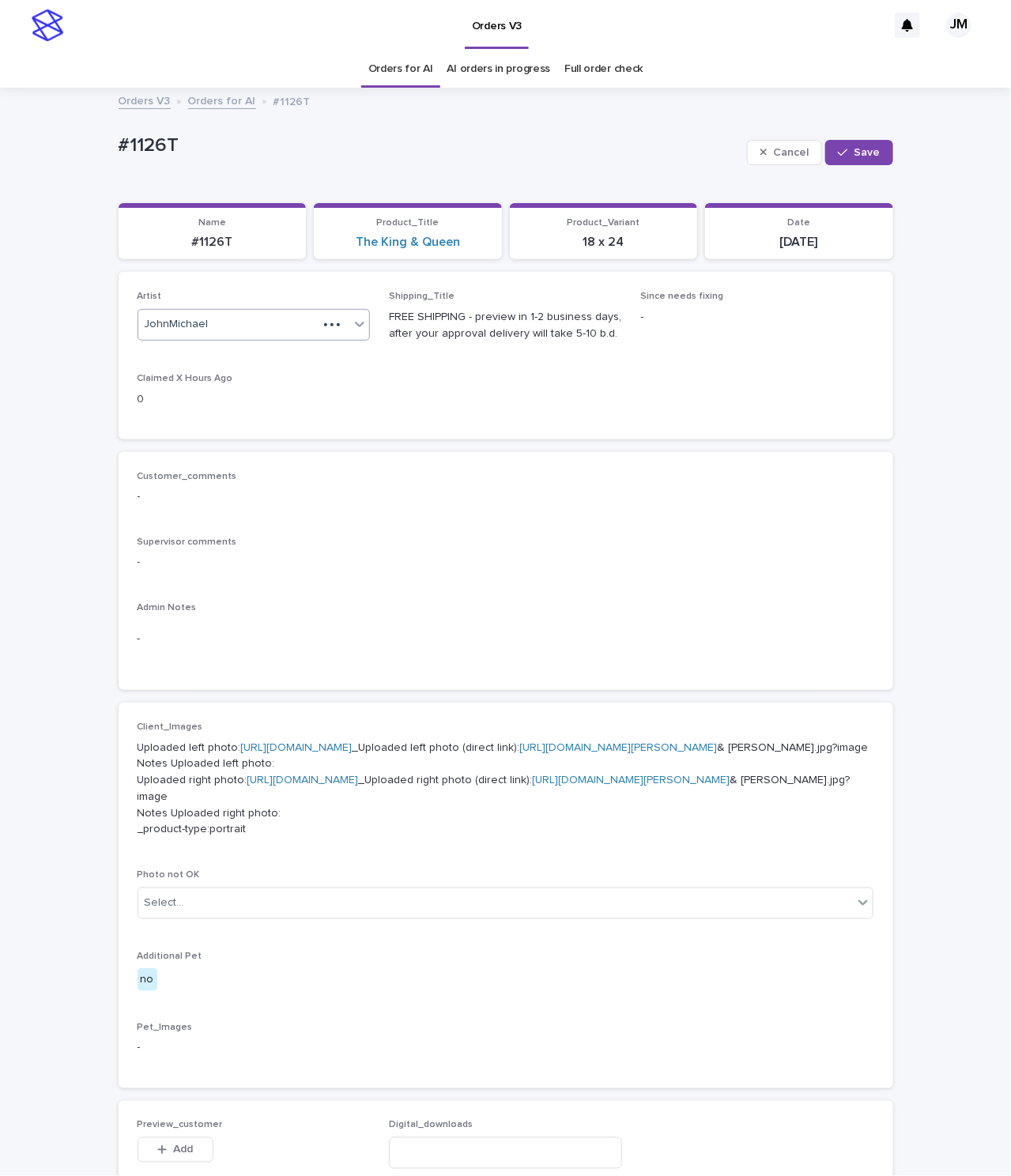
click at [390, 46] on div "Orders V3" at bounding box center [478, 25] width 816 height 50
click at [386, 66] on link "Orders for AI" at bounding box center [400, 69] width 65 height 37
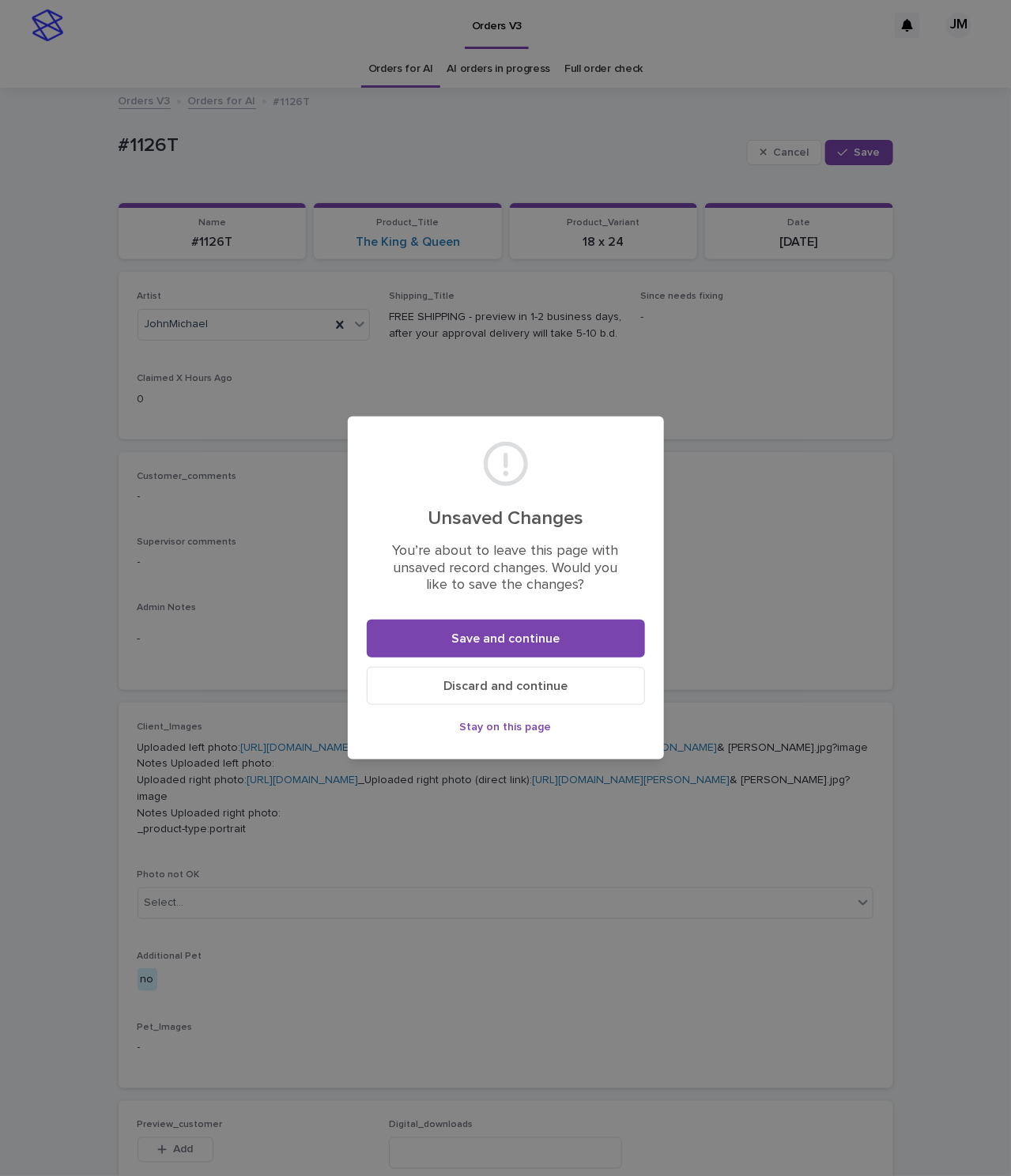
click at [490, 687] on span "Discard and continue" at bounding box center [506, 686] width 124 height 12
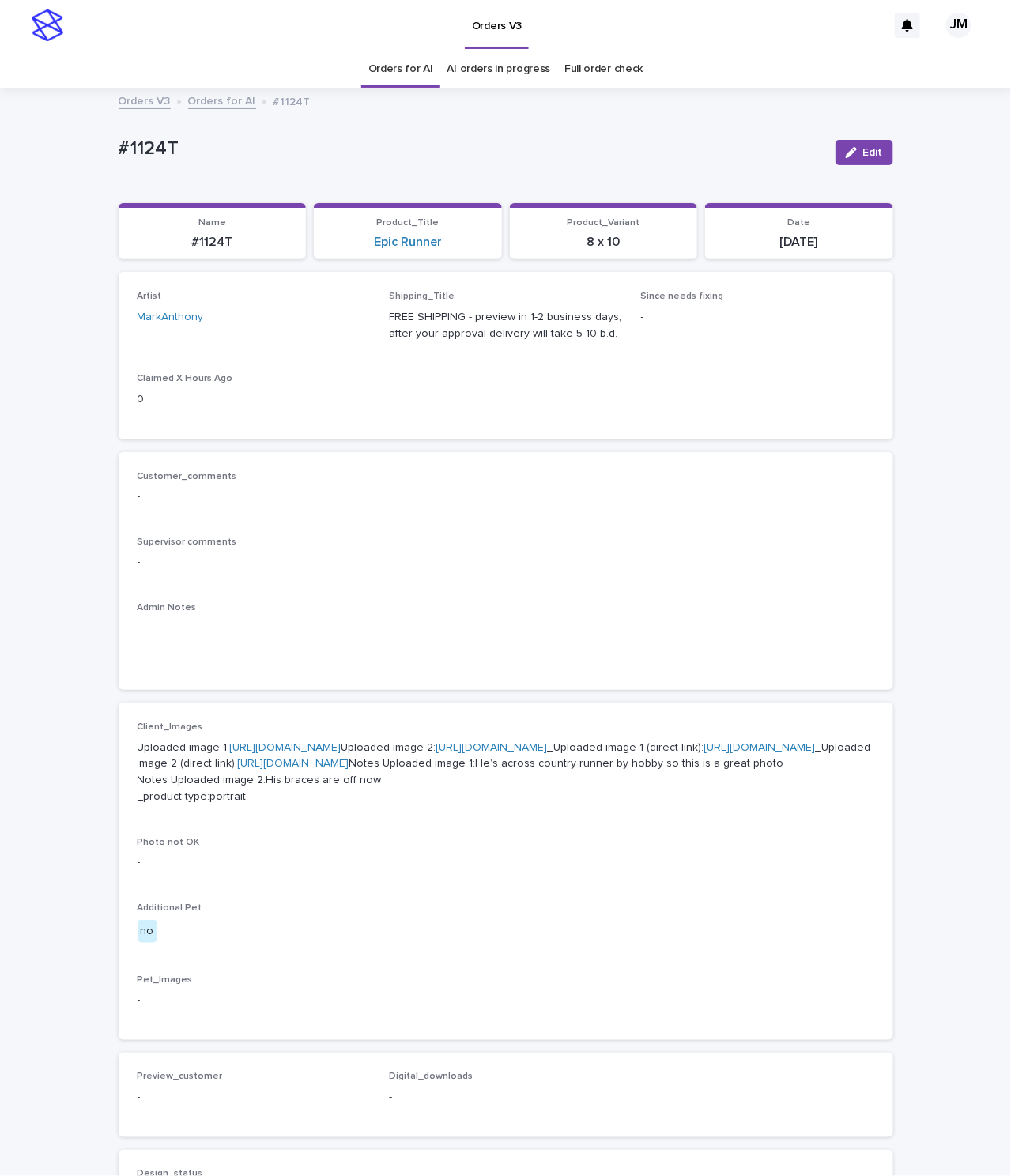
click at [369, 84] on link "Orders for AI" at bounding box center [400, 69] width 65 height 37
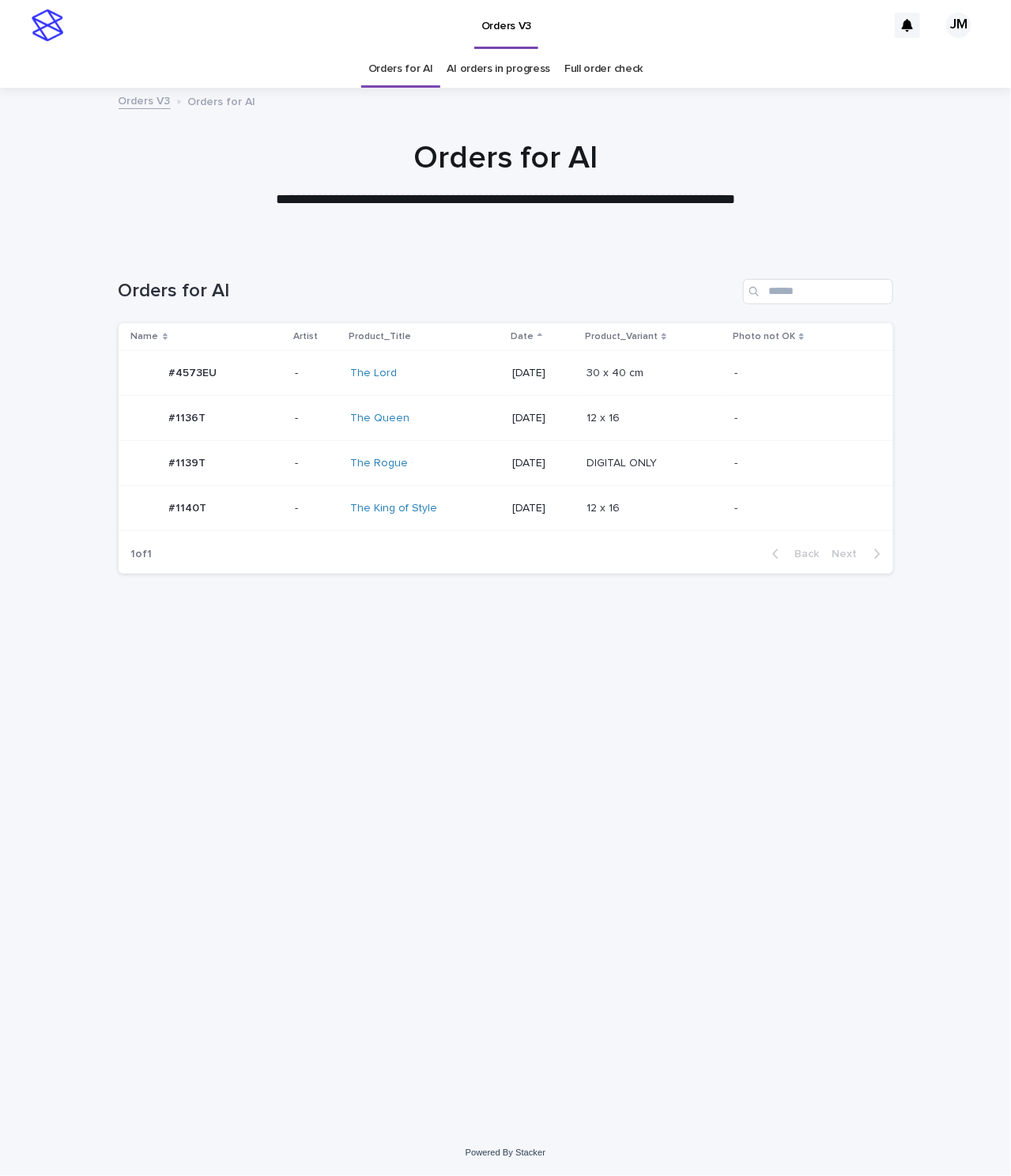
click at [455, 458] on div "The Rogue" at bounding box center [415, 463] width 132 height 13
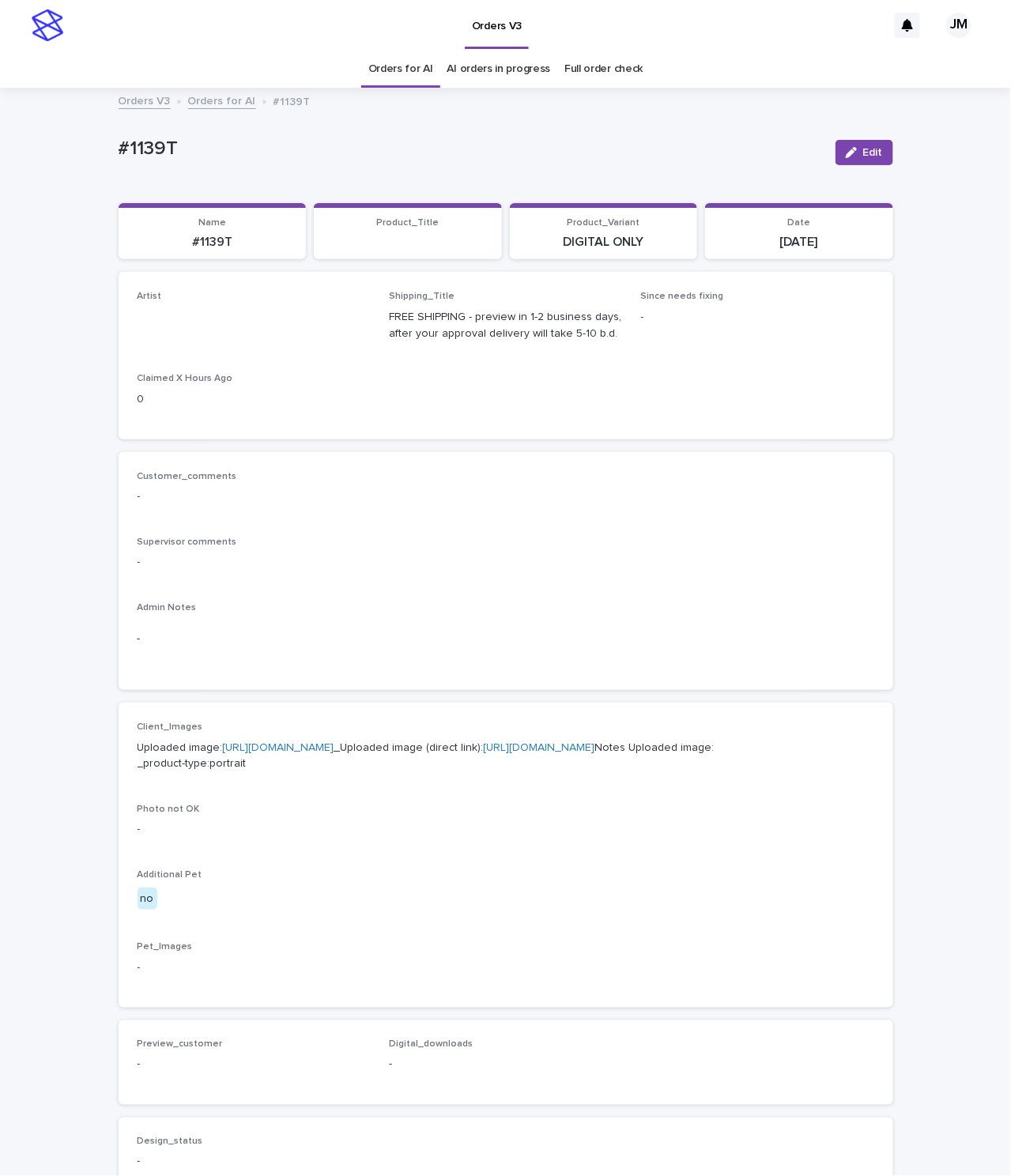
click at [846, 156] on icon "button" at bounding box center [851, 152] width 11 height 11
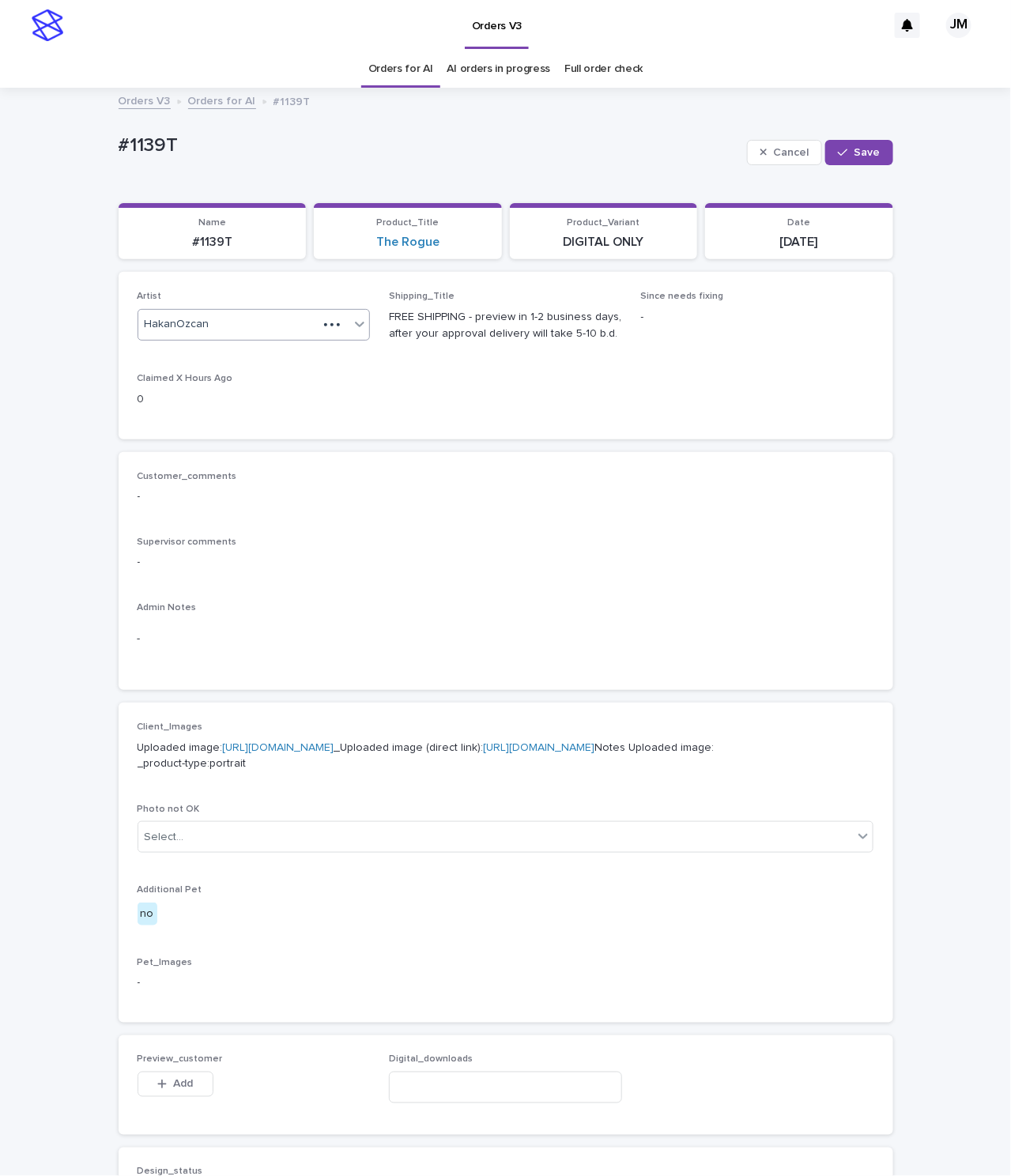
click at [233, 318] on div "HakanOzcan" at bounding box center [229, 324] width 180 height 27
click at [423, 64] on link "Orders for AI" at bounding box center [400, 69] width 65 height 37
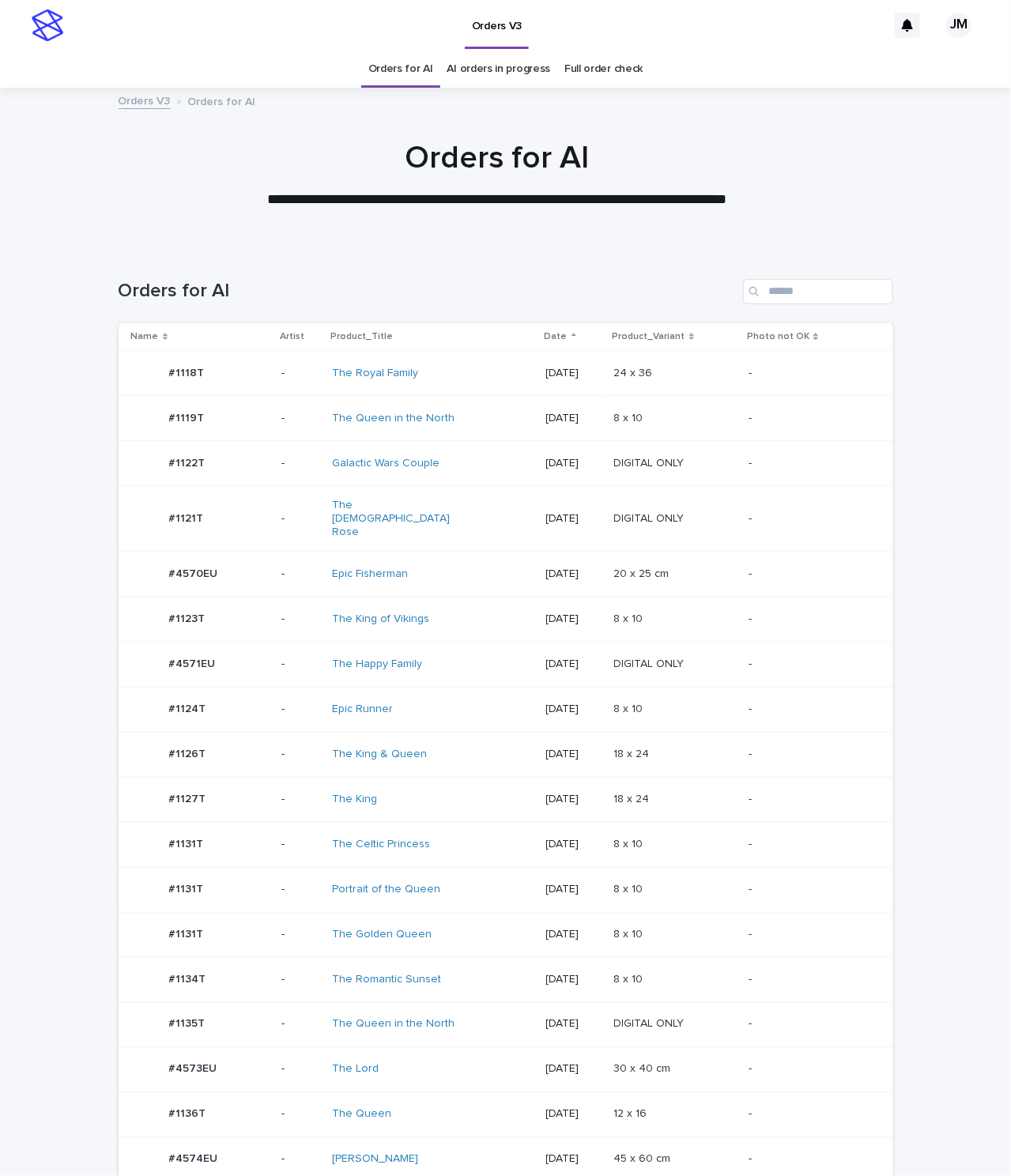
click at [452, 876] on div "Portrait of the Queen" at bounding box center [433, 890] width 201 height 27
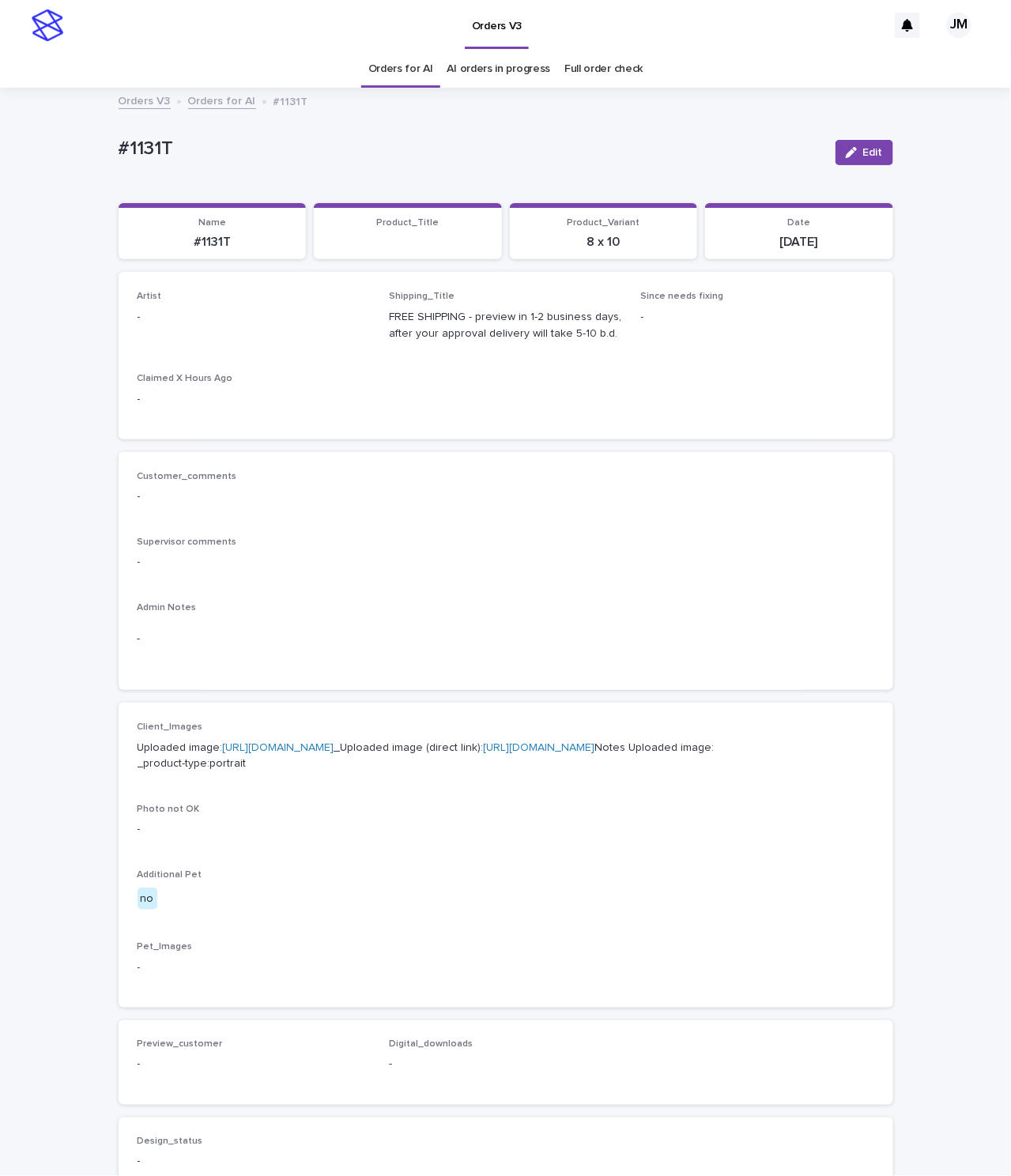
drag, startPoint x: 855, startPoint y: 143, endPoint x: 404, endPoint y: 237, distance: 460.7
click at [852, 143] on button "Edit" at bounding box center [863, 152] width 57 height 26
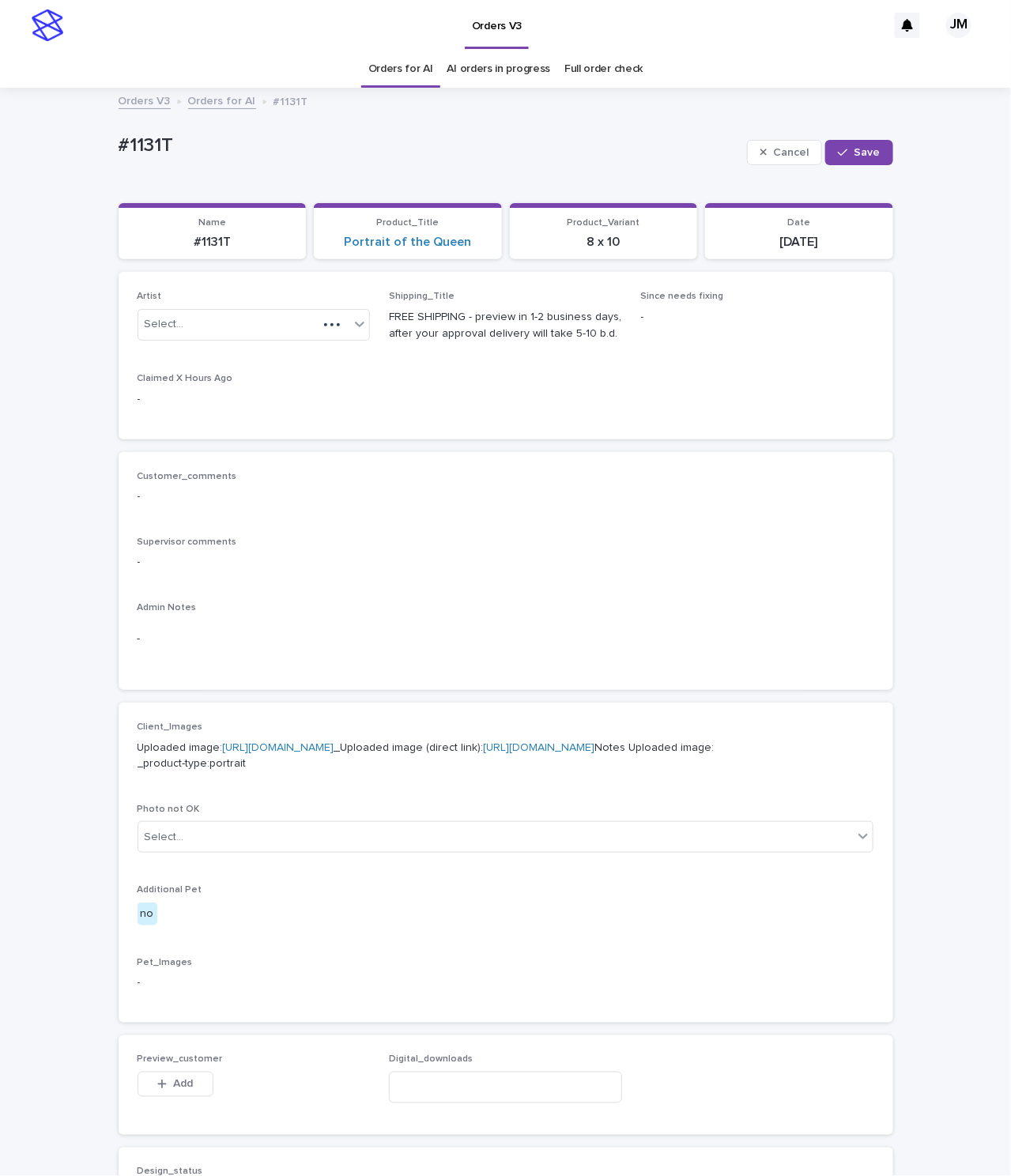
click at [214, 306] on div "Artist Select..." at bounding box center [255, 322] width 233 height 62
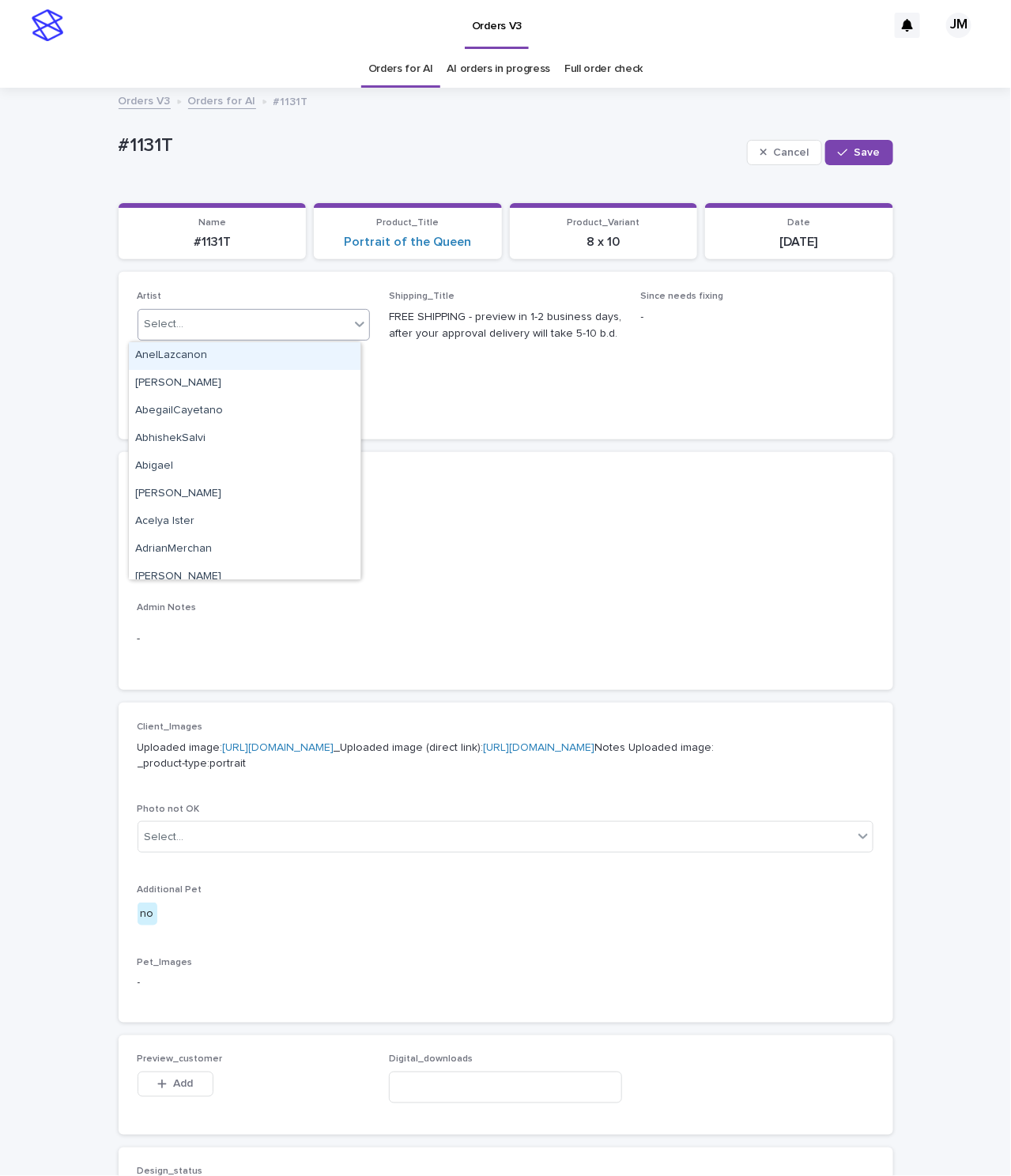
click at [205, 321] on div "Select..." at bounding box center [245, 324] width 212 height 27
type input "******"
click at [192, 349] on div "JohnMichael" at bounding box center [245, 355] width 232 height 27
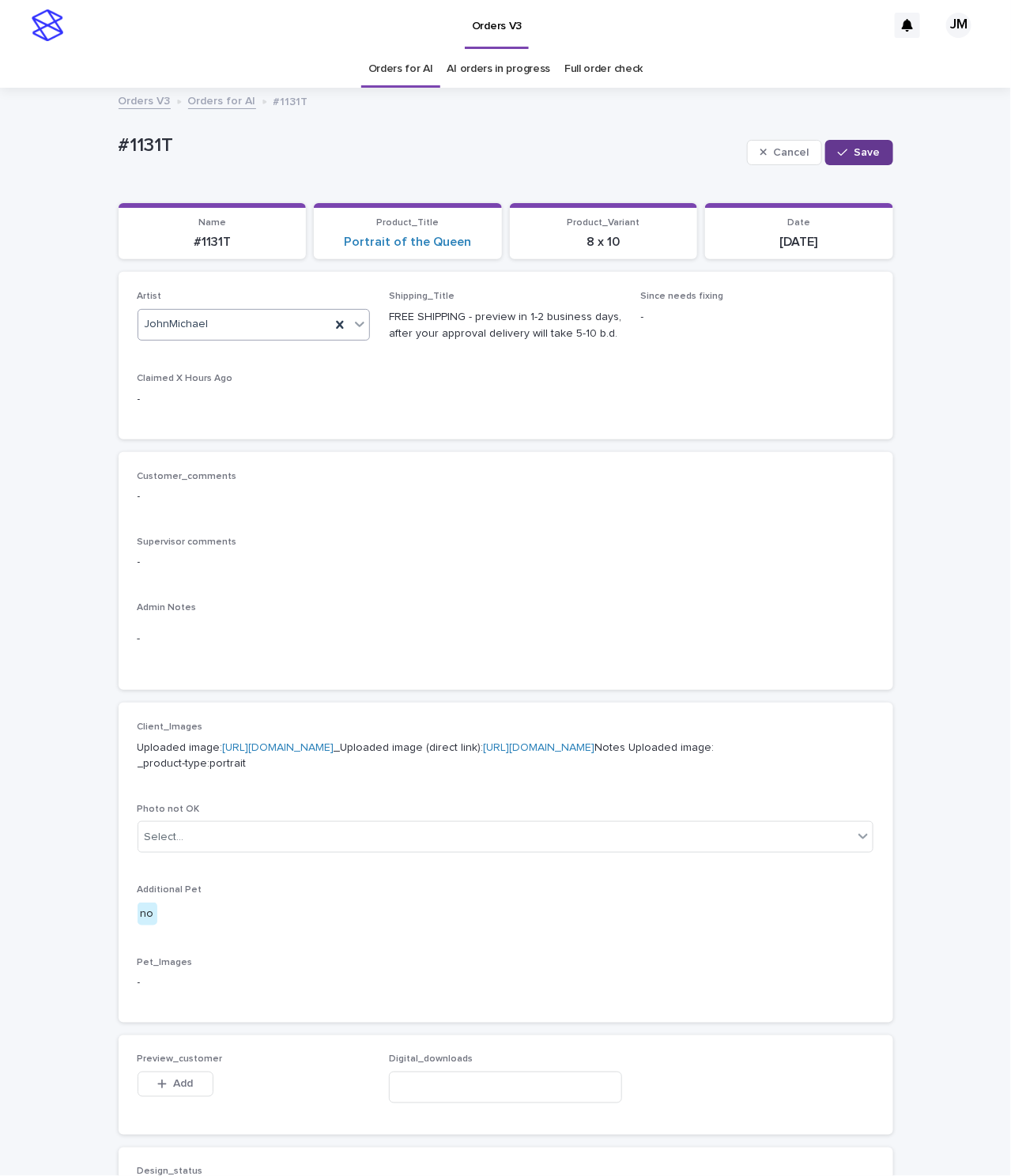
drag, startPoint x: 865, startPoint y: 153, endPoint x: 788, endPoint y: 129, distance: 80.7
click at [863, 153] on span "Save" at bounding box center [868, 152] width 27 height 11
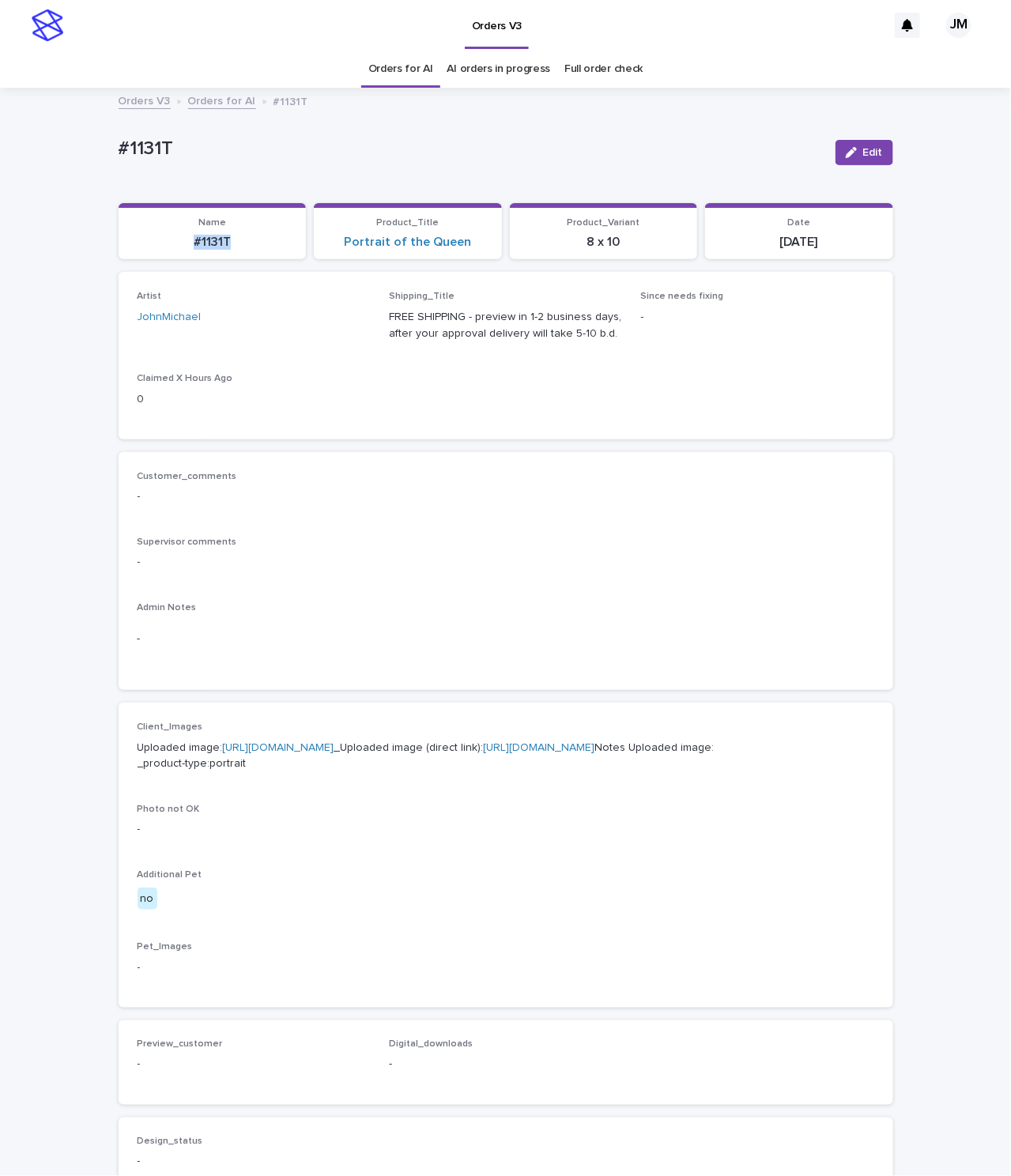
drag, startPoint x: 209, startPoint y: 262, endPoint x: 154, endPoint y: 259, distance: 55.1
click at [153, 259] on section "Name #1131T" at bounding box center [212, 231] width 188 height 57
copy p "#1131T"
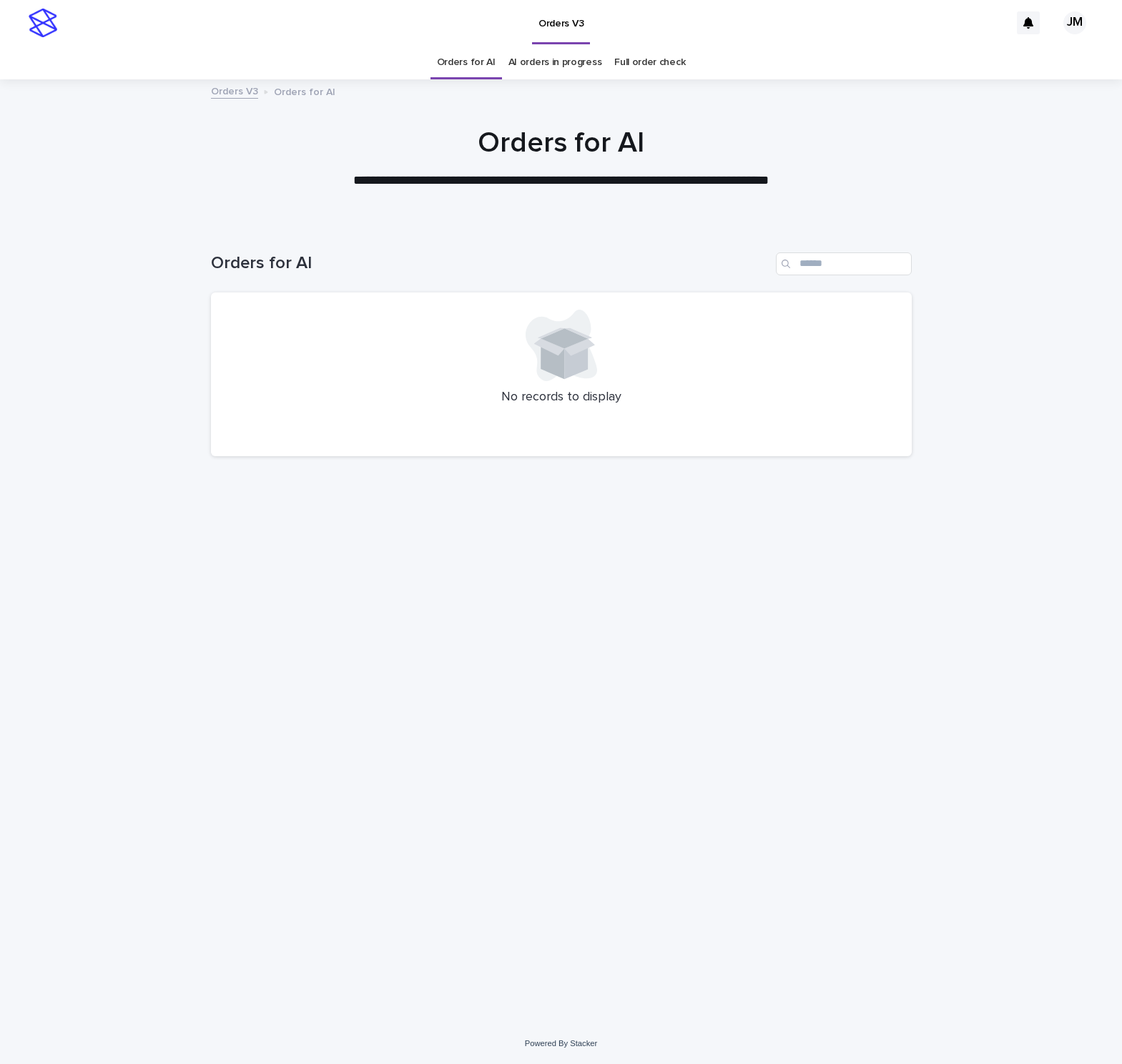
click at [929, 967] on div "Loading... Saving… Loading... Saving… Orders for AI No records to display" at bounding box center [561, 624] width 1122 height 799
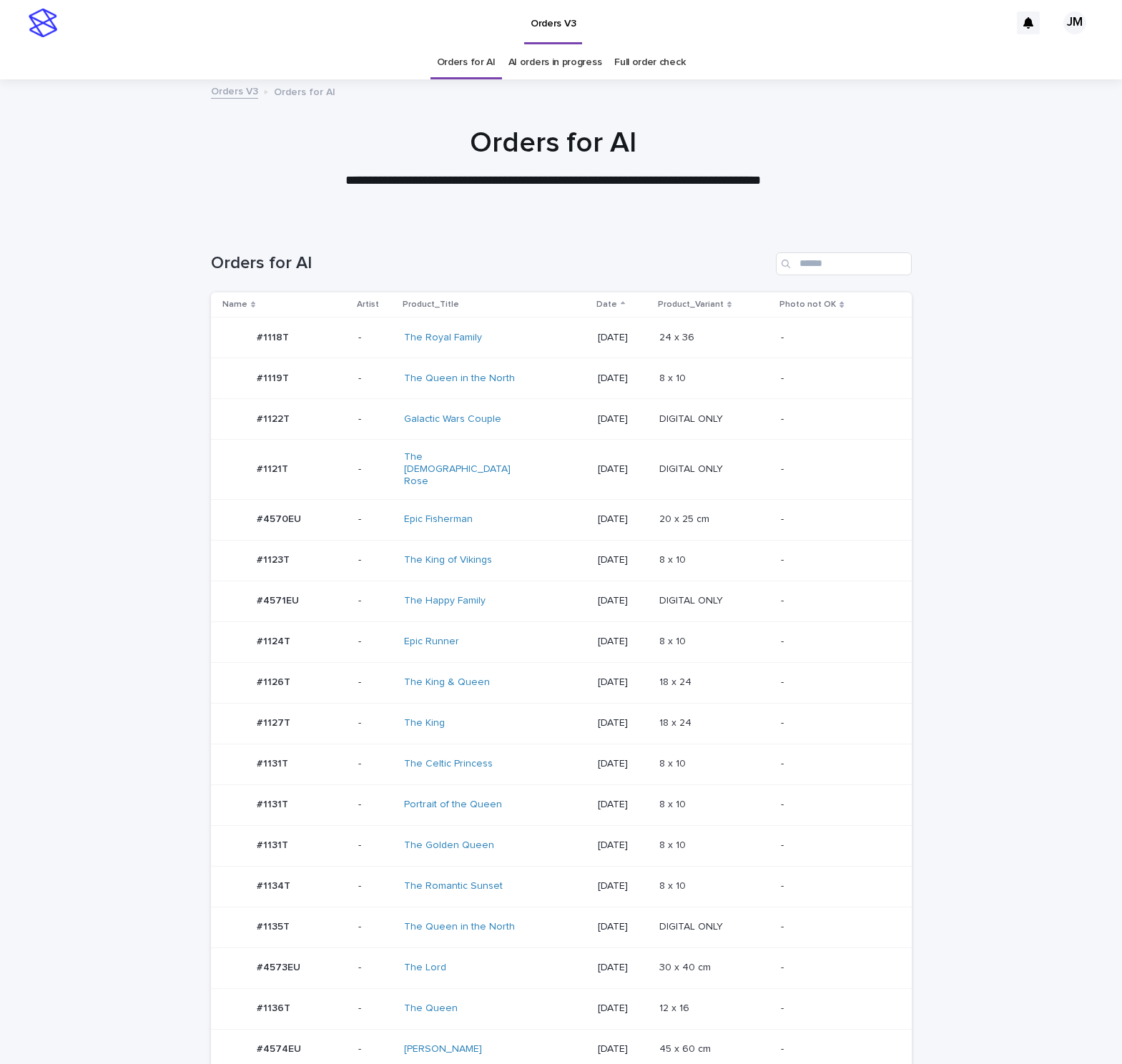
click at [497, 721] on td "The King" at bounding box center [495, 723] width 194 height 41
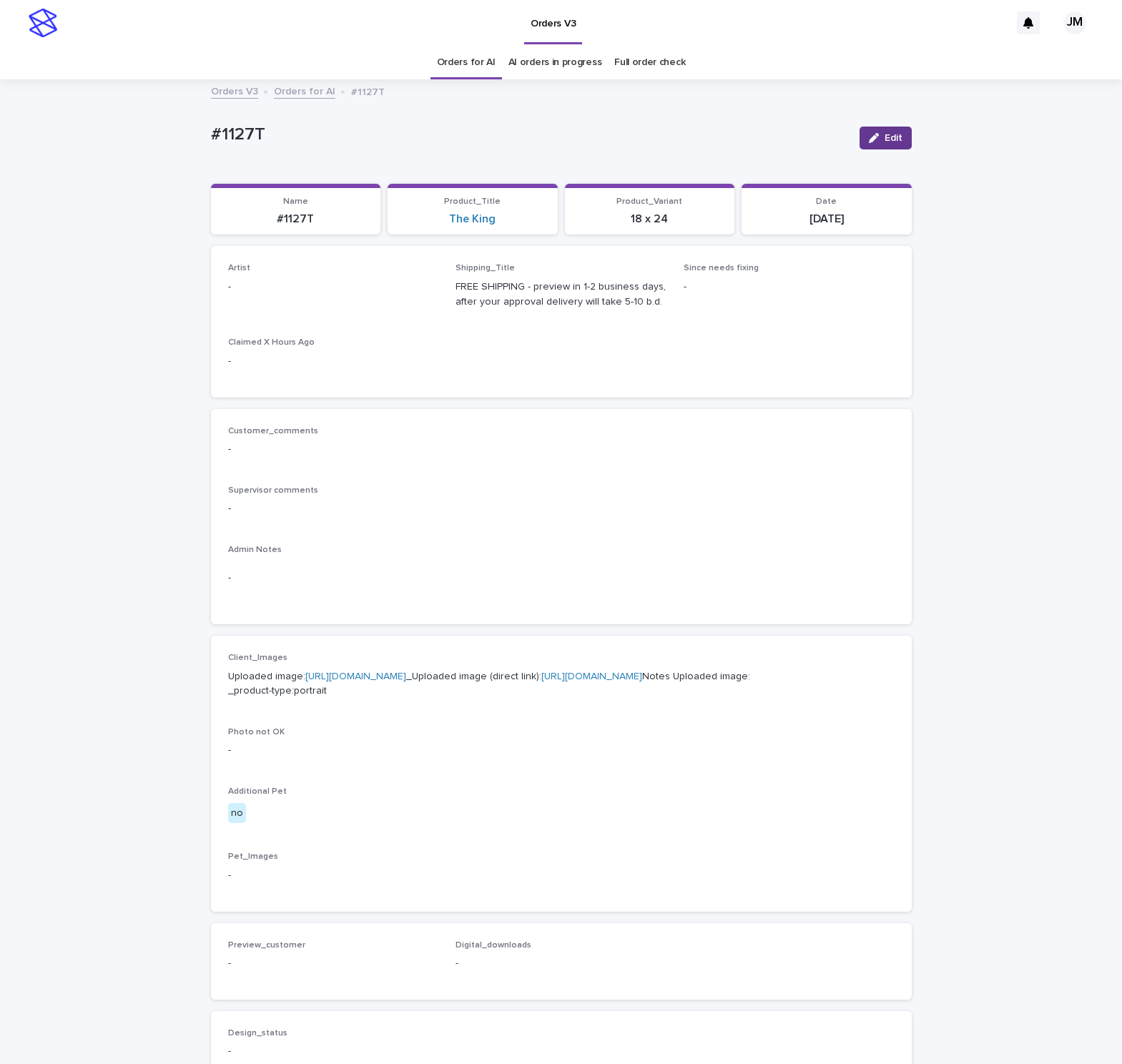
drag, startPoint x: 876, startPoint y: 131, endPoint x: 509, endPoint y: 362, distance: 433.6
click at [876, 132] on button "Edit" at bounding box center [885, 137] width 52 height 23
drag, startPoint x: 301, startPoint y: 295, endPoint x: 309, endPoint y: 301, distance: 10.0
click at [299, 294] on div "Select..." at bounding box center [310, 293] width 163 height 24
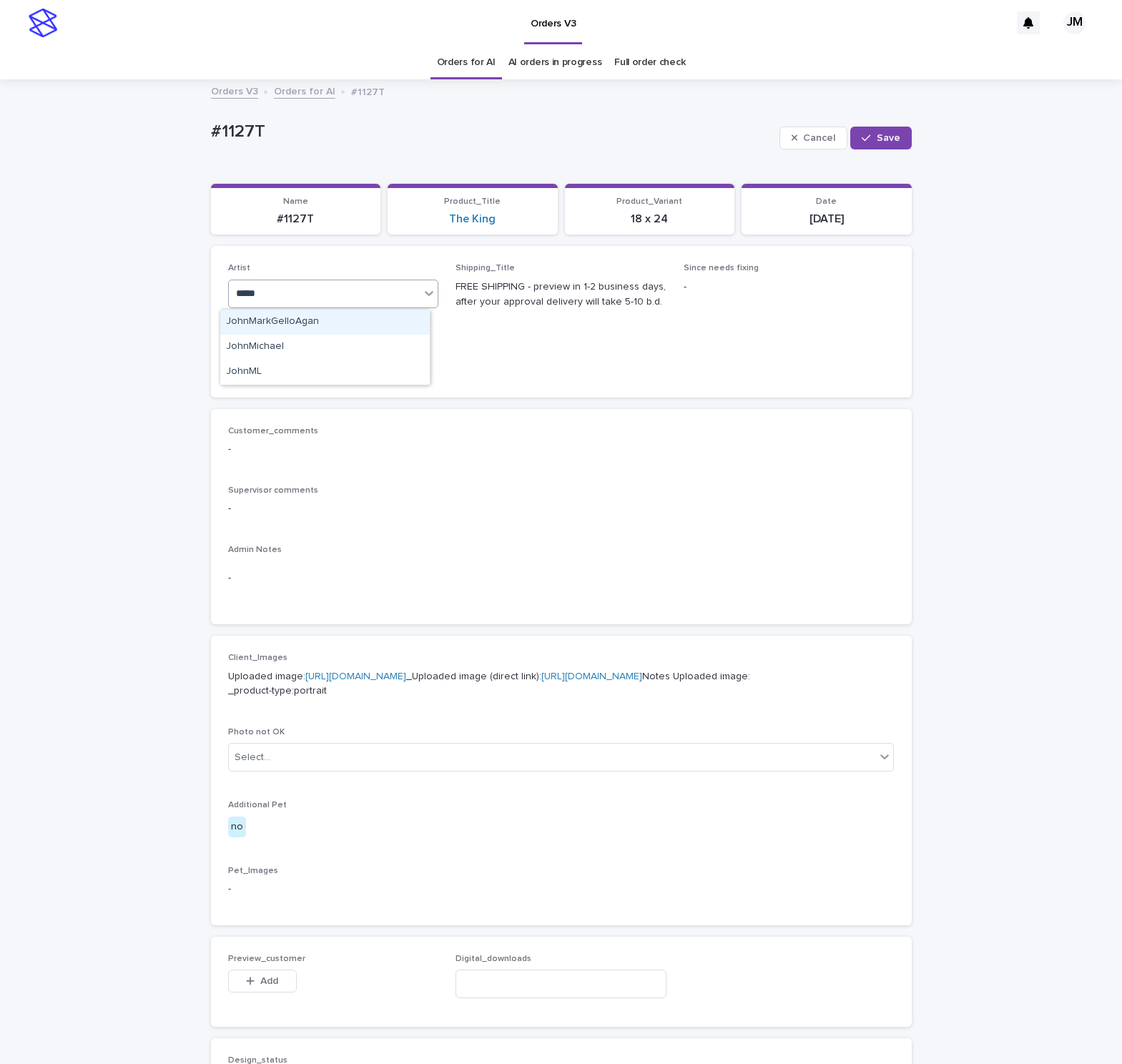
type input "******"
click at [321, 321] on div "JohnMichael" at bounding box center [325, 321] width 210 height 25
click at [883, 138] on span "Save" at bounding box center [889, 137] width 24 height 10
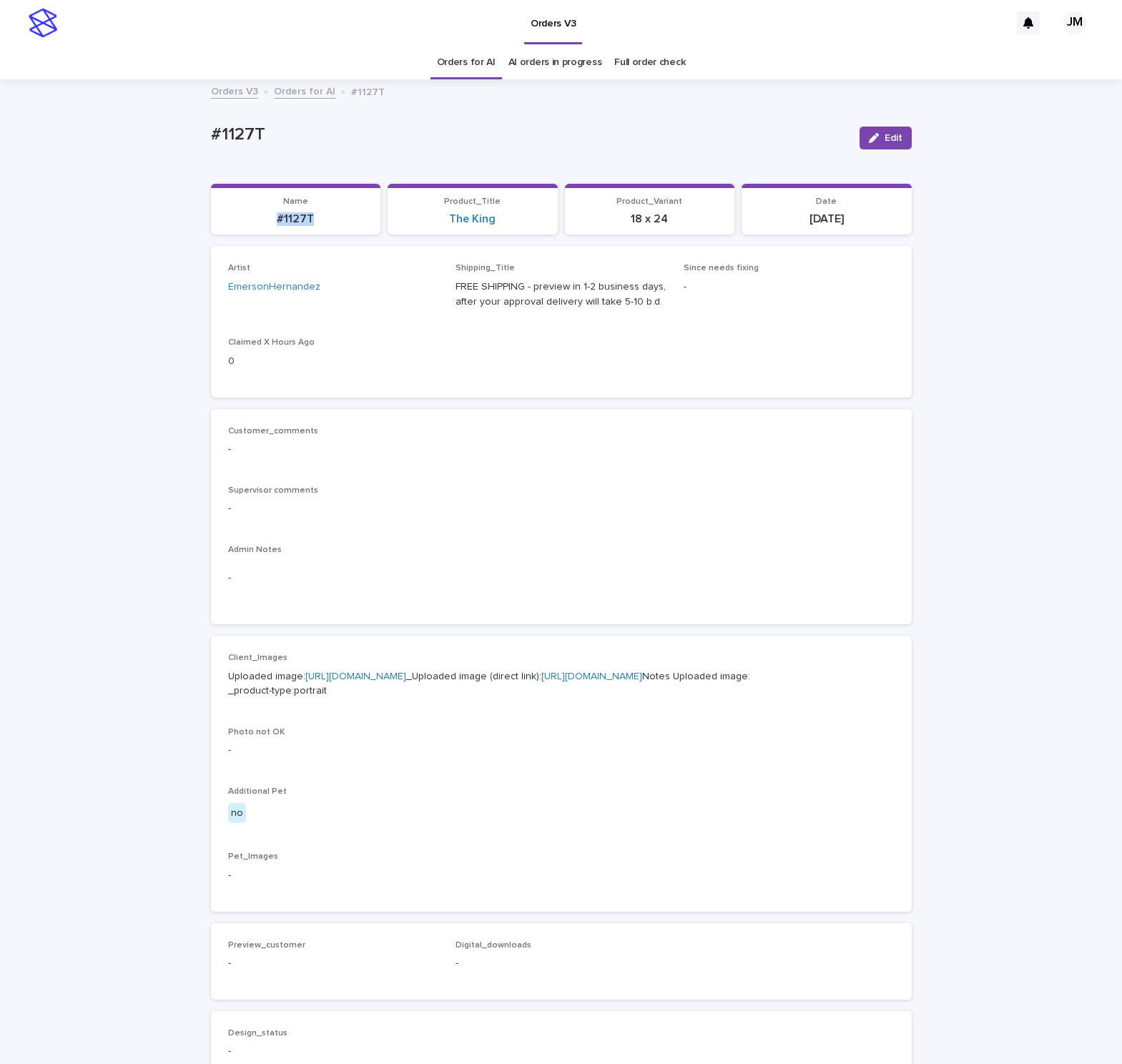
drag, startPoint x: 317, startPoint y: 217, endPoint x: 284, endPoint y: 213, distance: 33.2
click at [249, 220] on p "#1127T" at bounding box center [296, 219] width 153 height 14
copy p "#1127T"
drag, startPoint x: 145, startPoint y: 341, endPoint x: 477, endPoint y: 164, distance: 376.2
click at [153, 331] on div "Loading... Saving… Loading... Saving… #1127T Edit #1127T Edit Sorry, there was …" at bounding box center [561, 732] width 1122 height 1303
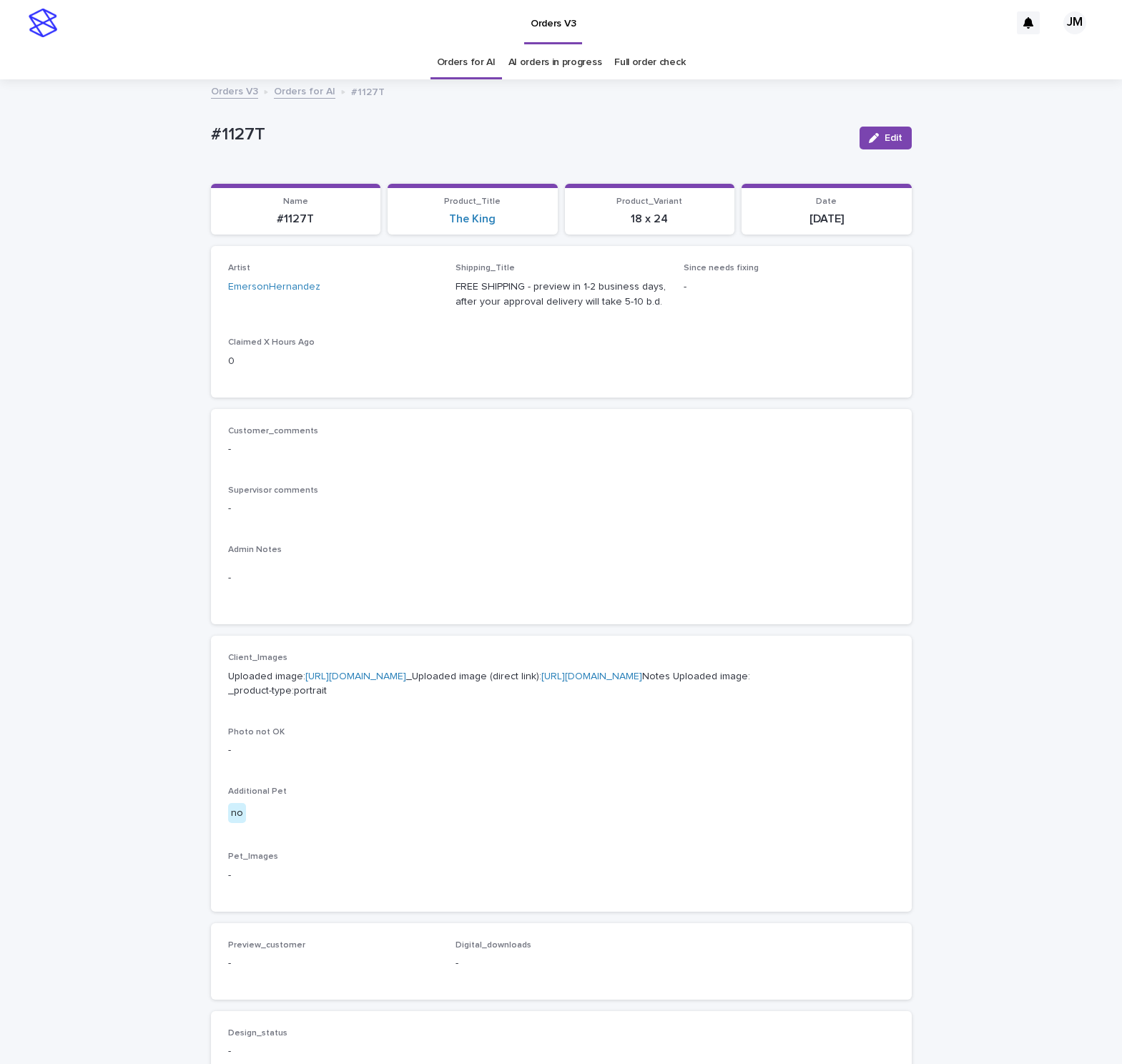
drag, startPoint x: 899, startPoint y: 133, endPoint x: 633, endPoint y: 247, distance: 289.4
click at [891, 133] on button "Edit" at bounding box center [885, 137] width 52 height 23
click at [408, 293] on icon at bounding box center [411, 293] width 6 height 7
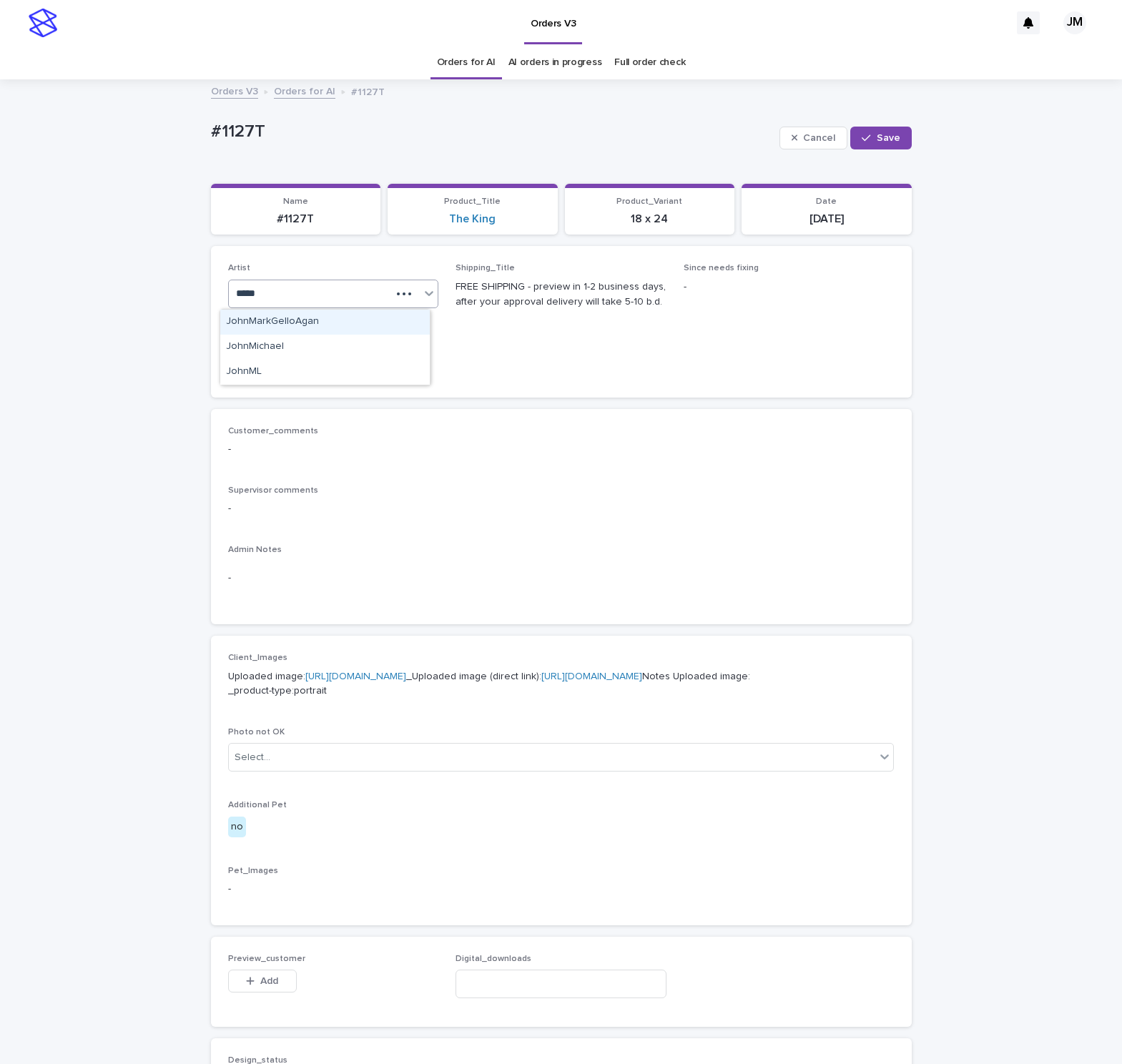
type input "******"
click at [391, 329] on div "JohnMichael" at bounding box center [325, 321] width 210 height 25
click at [864, 140] on div "button" at bounding box center [869, 137] width 14 height 10
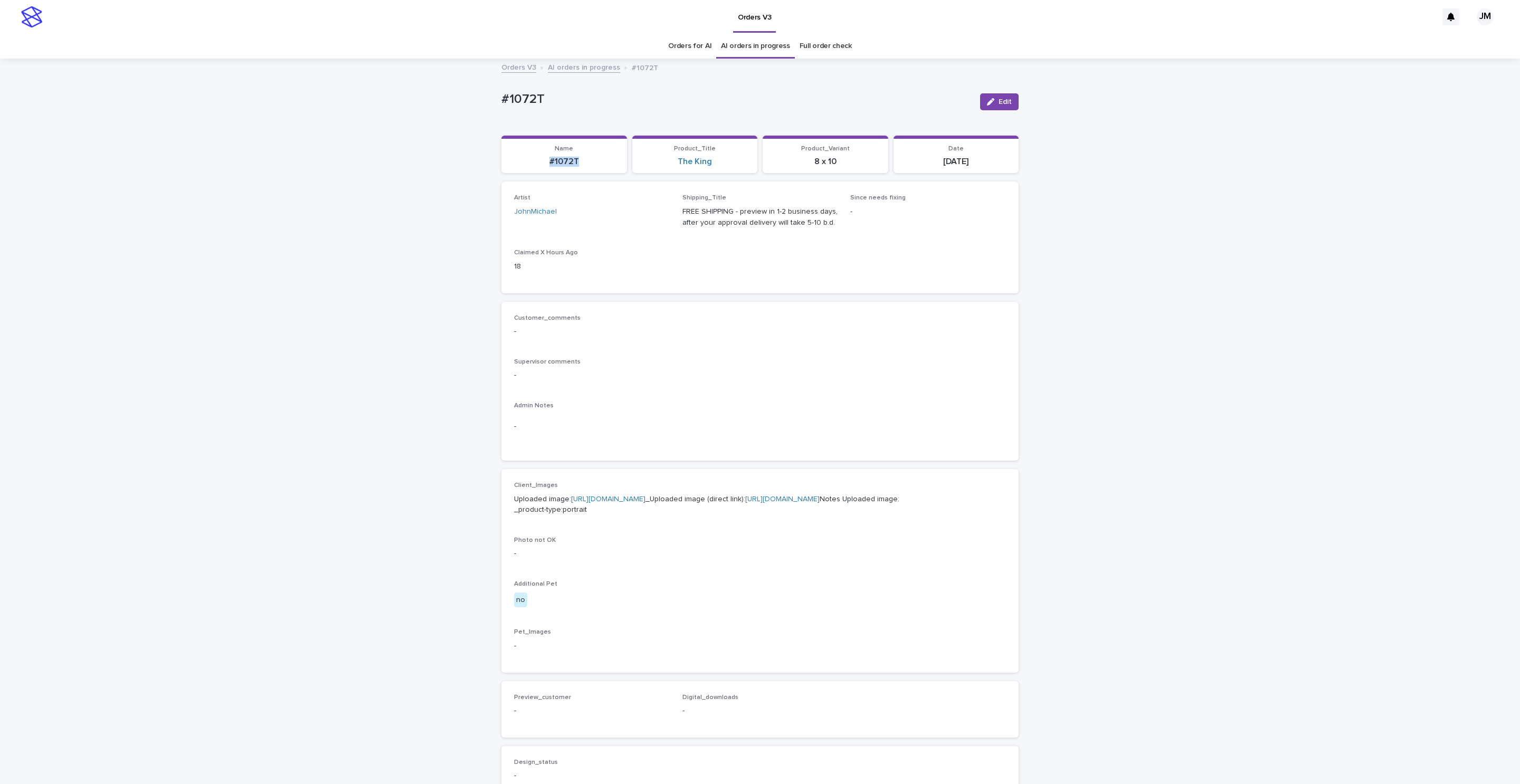
drag, startPoint x: 533, startPoint y: 163, endPoint x: 580, endPoint y: 168, distance: 47.3
click at [580, 168] on section "Name #1072T" at bounding box center [564, 155] width 126 height 38
copy p "#1072T"
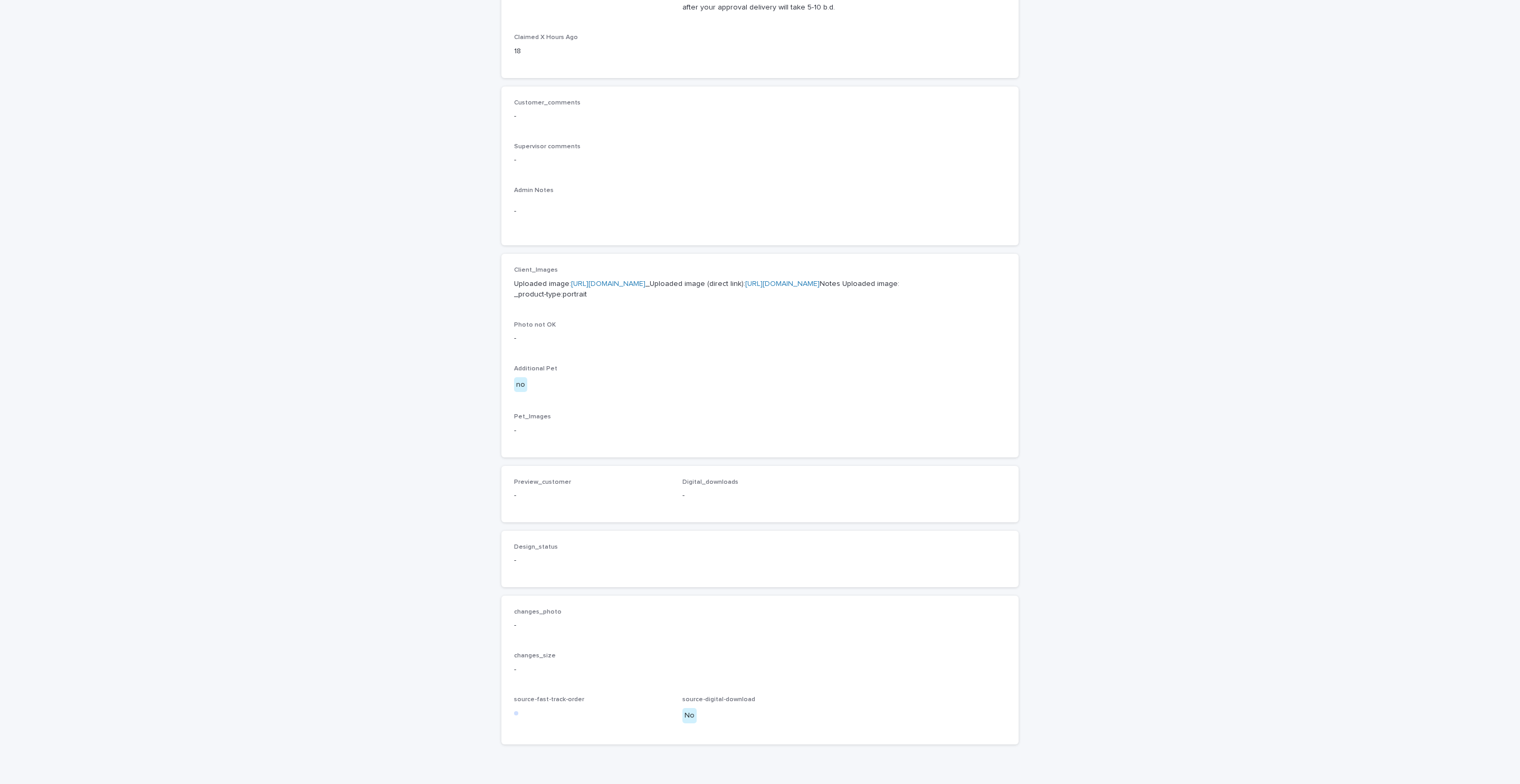
scroll to position [322, 0]
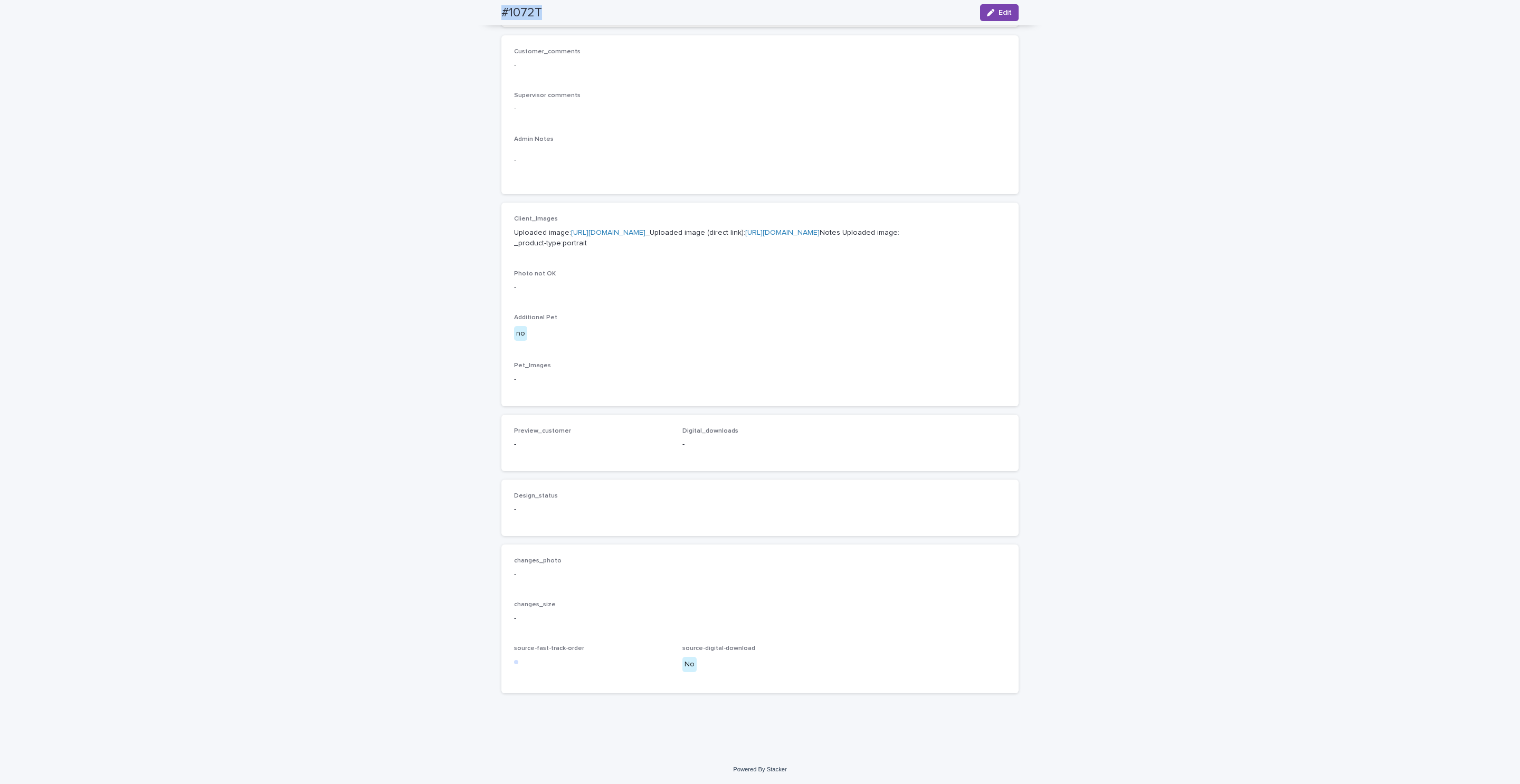
drag, startPoint x: 551, startPoint y: 13, endPoint x: 494, endPoint y: 16, distance: 57.1
click at [479, 16] on div "#1072T Edit" at bounding box center [760, 12] width 568 height 25
copy h2 "#1072T"
click at [745, 229] on link "[URL][DOMAIN_NAME]" at bounding box center [782, 232] width 74 height 8
copy h2 "#1072T"
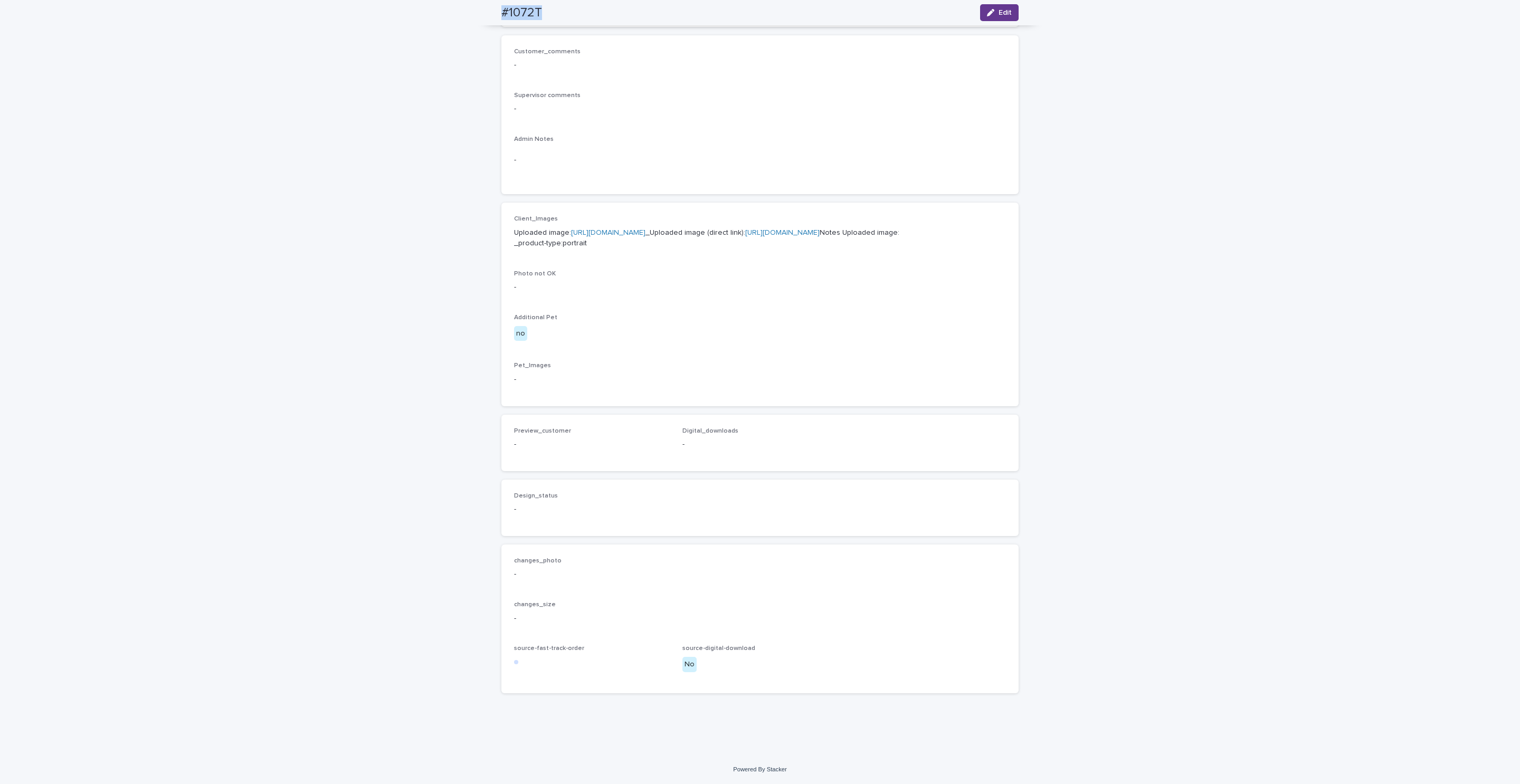
click at [987, 6] on button "Edit" at bounding box center [999, 12] width 38 height 17
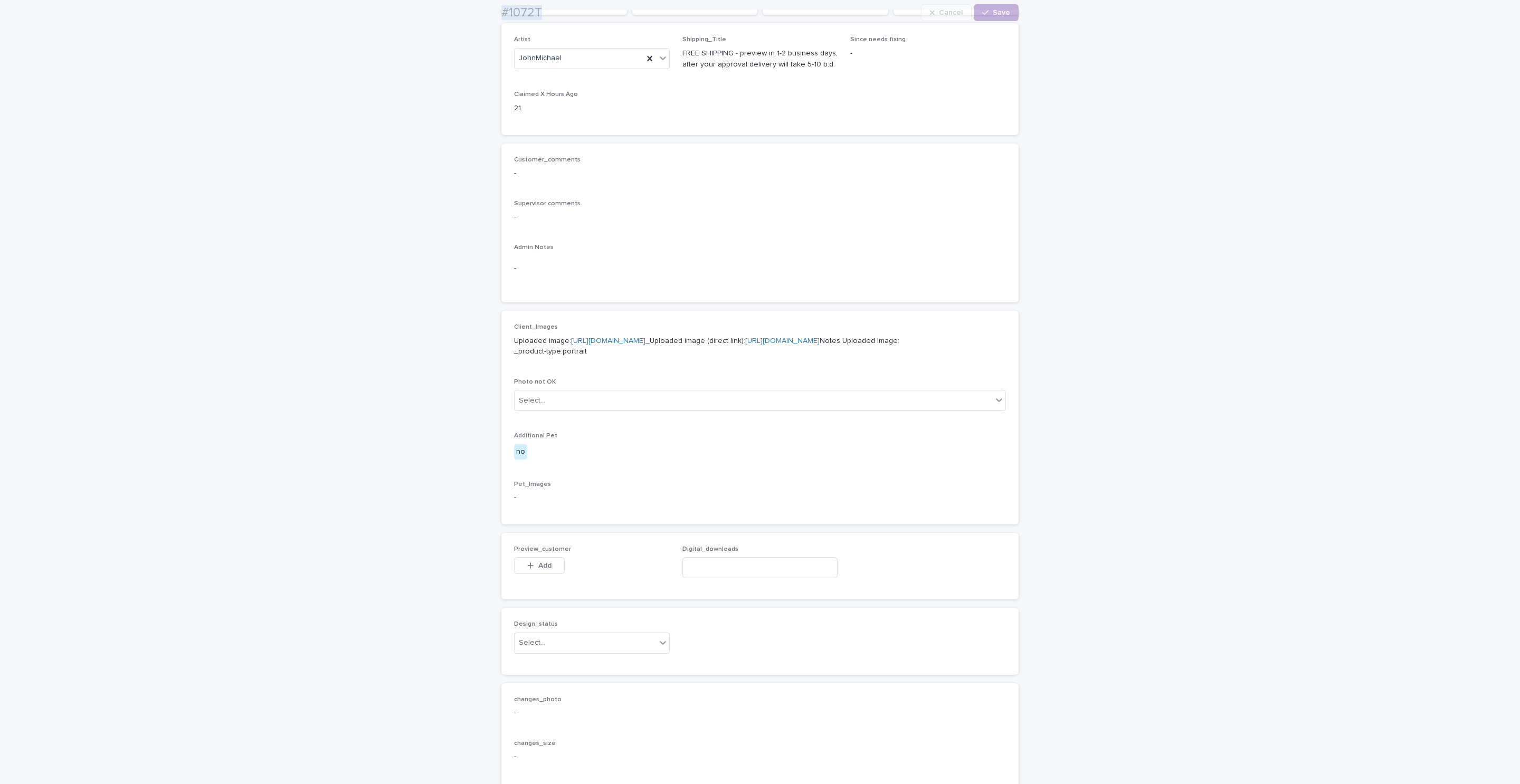
scroll to position [237, 0]
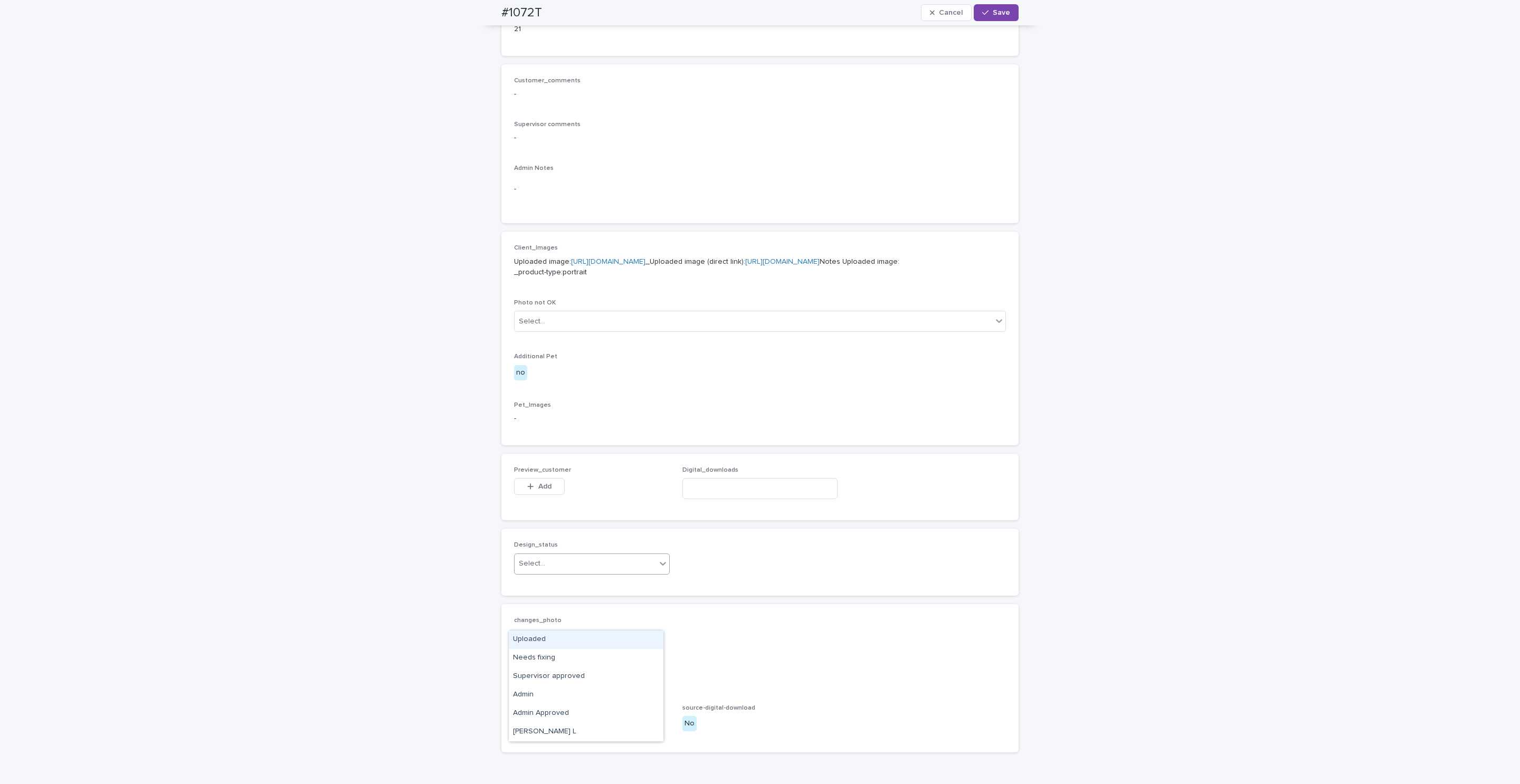
drag, startPoint x: 561, startPoint y: 618, endPoint x: 559, endPoint y: 641, distance: 23.1
click at [561, 572] on div "Select..." at bounding box center [585, 564] width 142 height 18
click at [559, 641] on div "Uploaded" at bounding box center [586, 639] width 155 height 18
click at [548, 495] on button "Add" at bounding box center [539, 486] width 51 height 17
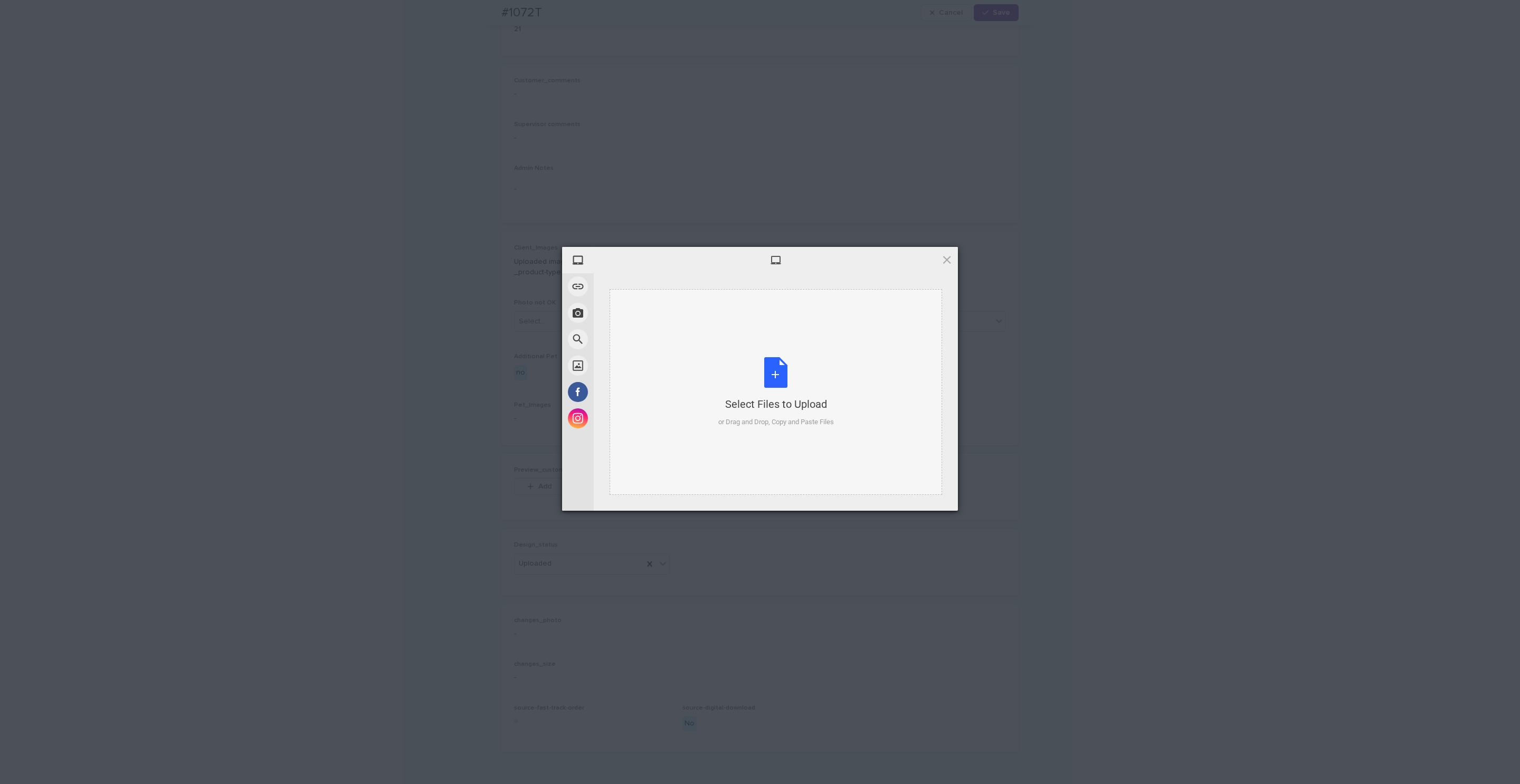
click at [824, 414] on div "Select Files to Upload or Drag and Drop, Copy and Paste Files" at bounding box center [776, 392] width 116 height 70
click at [935, 501] on span "Upload 1" at bounding box center [926, 497] width 53 height 20
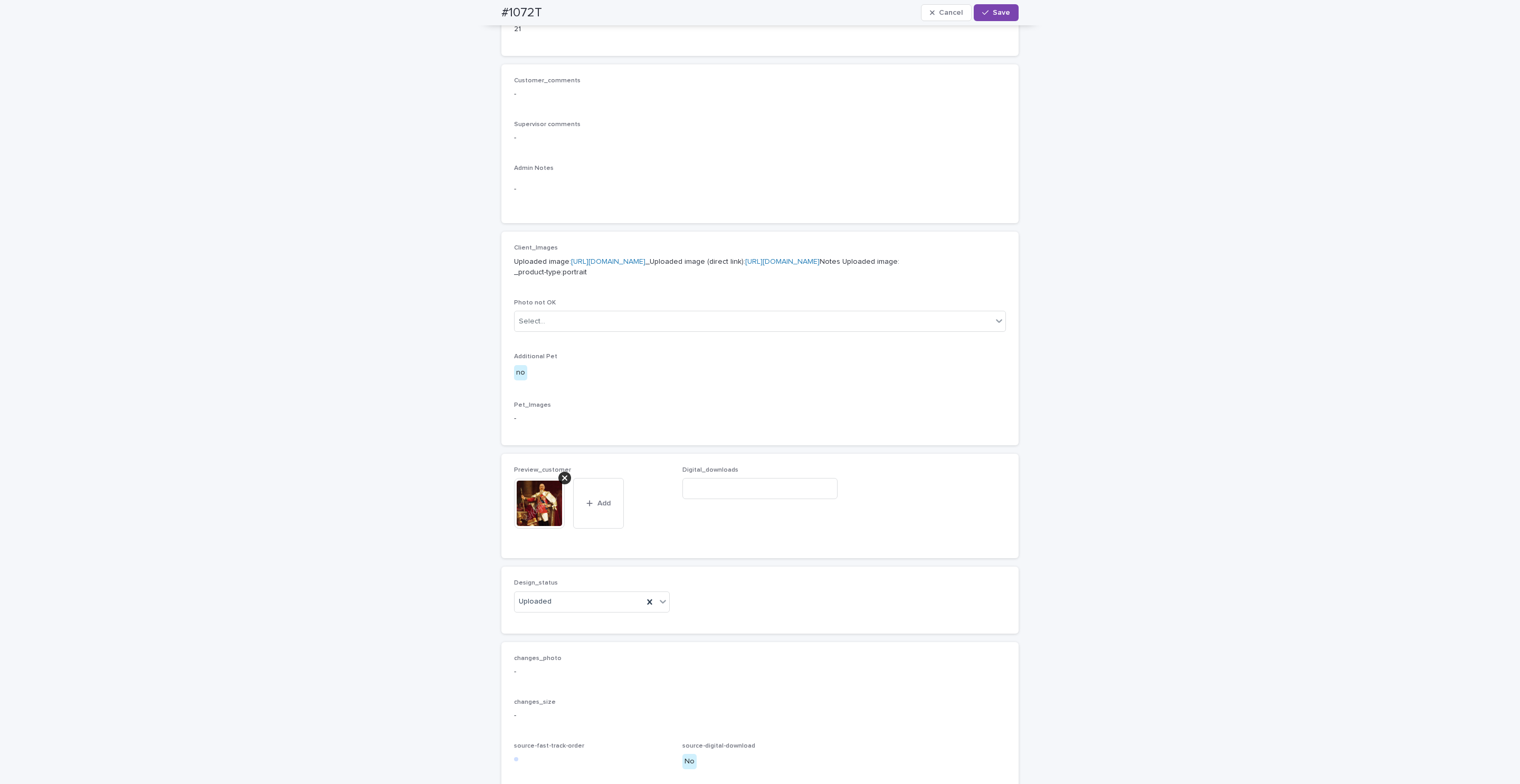
scroll to position [257, 0]
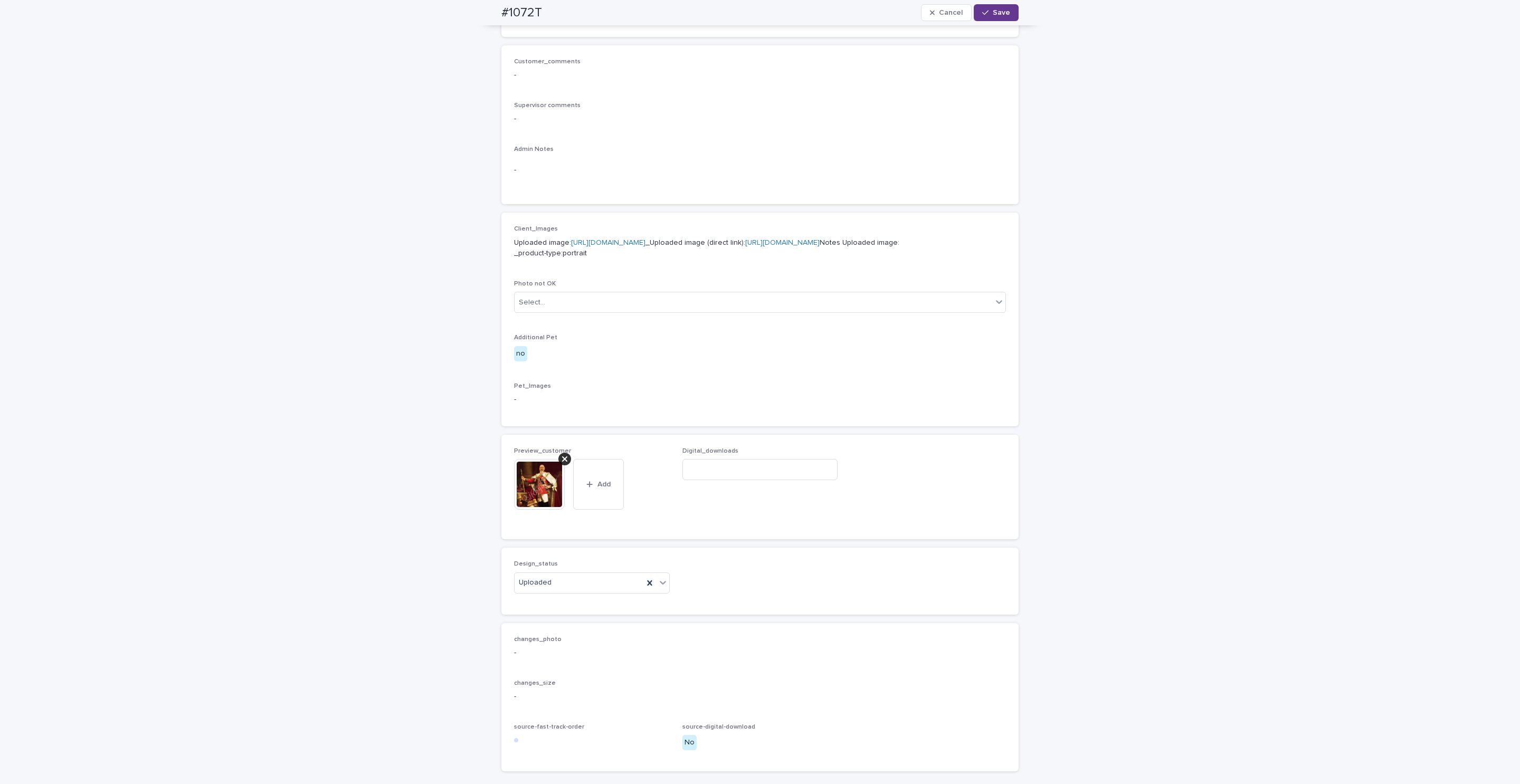
click at [995, 11] on span "Save" at bounding box center [1001, 12] width 18 height 8
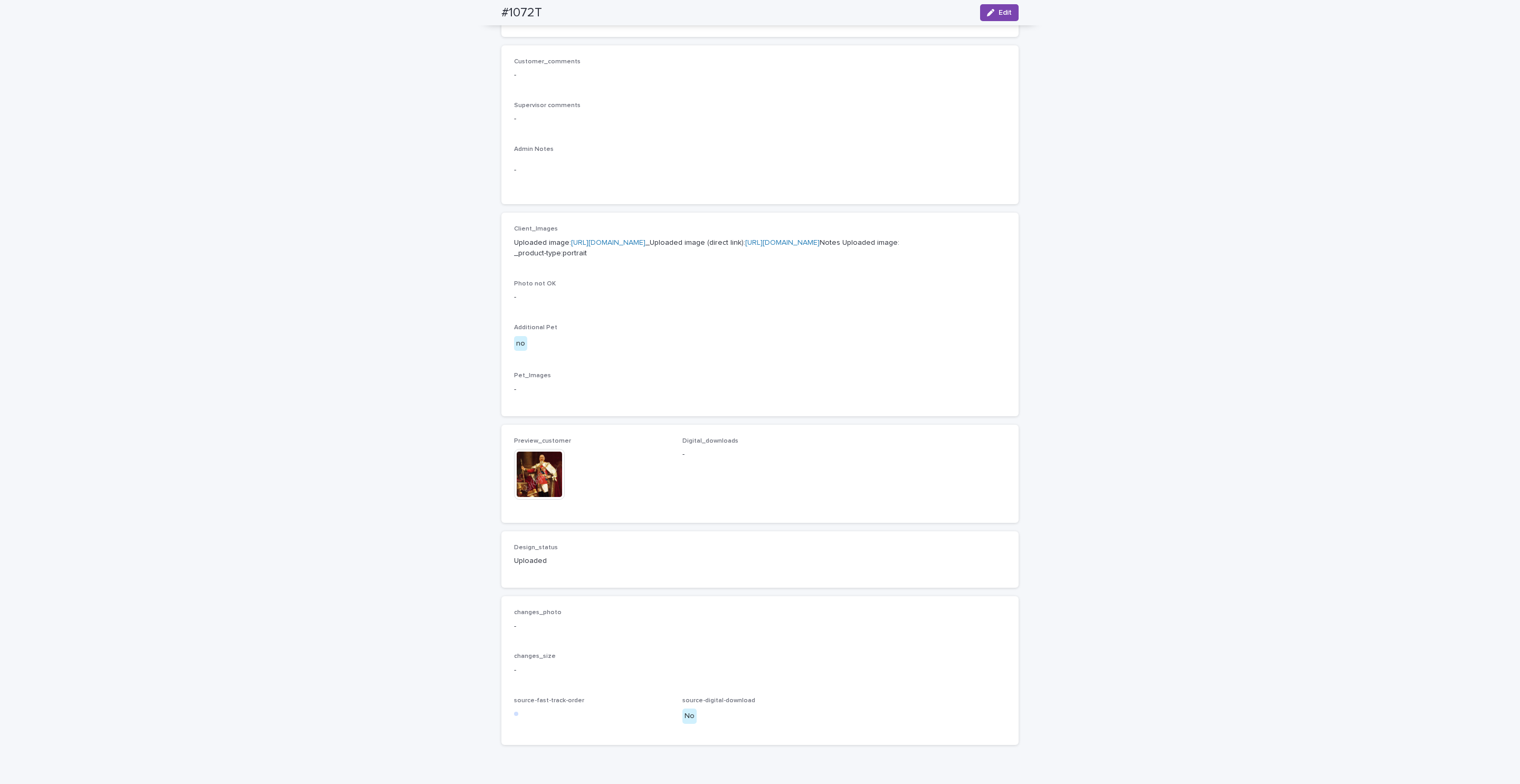
scroll to position [242, 0]
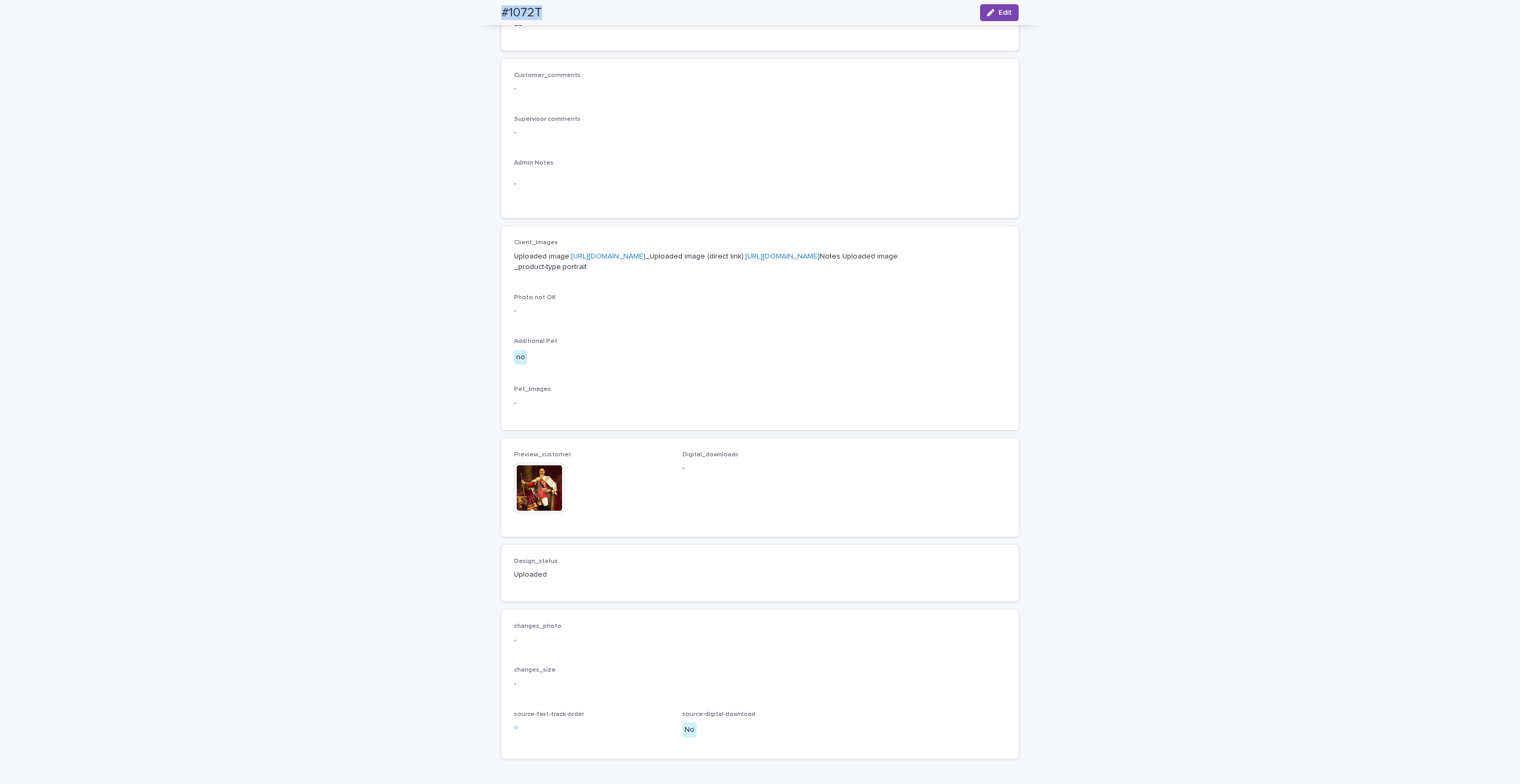
drag, startPoint x: 489, startPoint y: 16, endPoint x: 548, endPoint y: 21, distance: 59.2
click at [548, 21] on div "#1072T Edit" at bounding box center [760, 12] width 568 height 25
copy h2 "#1072T"
click at [536, 513] on img at bounding box center [539, 488] width 51 height 51
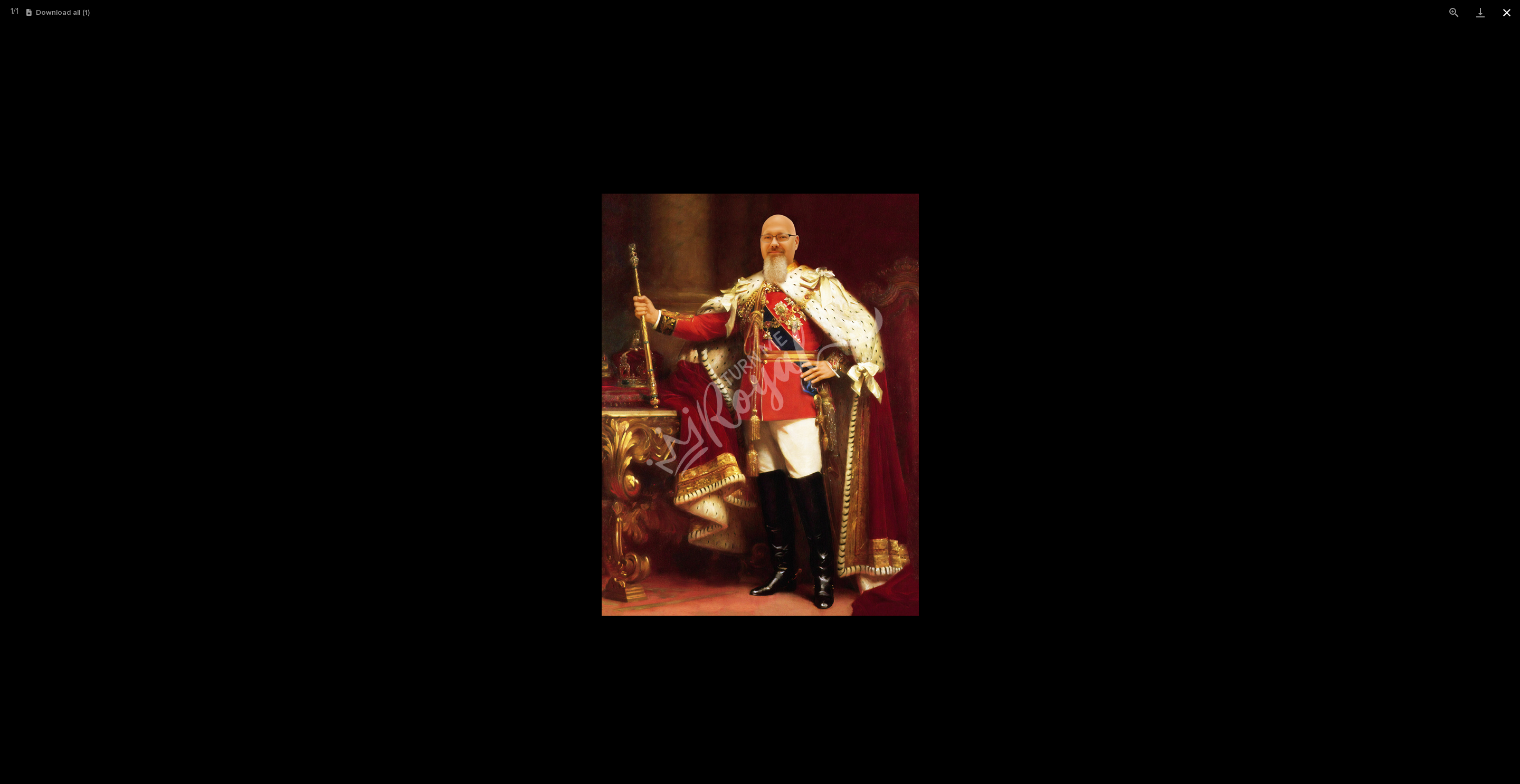
drag, startPoint x: 1508, startPoint y: 11, endPoint x: 1501, endPoint y: 11, distance: 7.0
click at [1508, 11] on button "Close gallery" at bounding box center [1506, 12] width 27 height 25
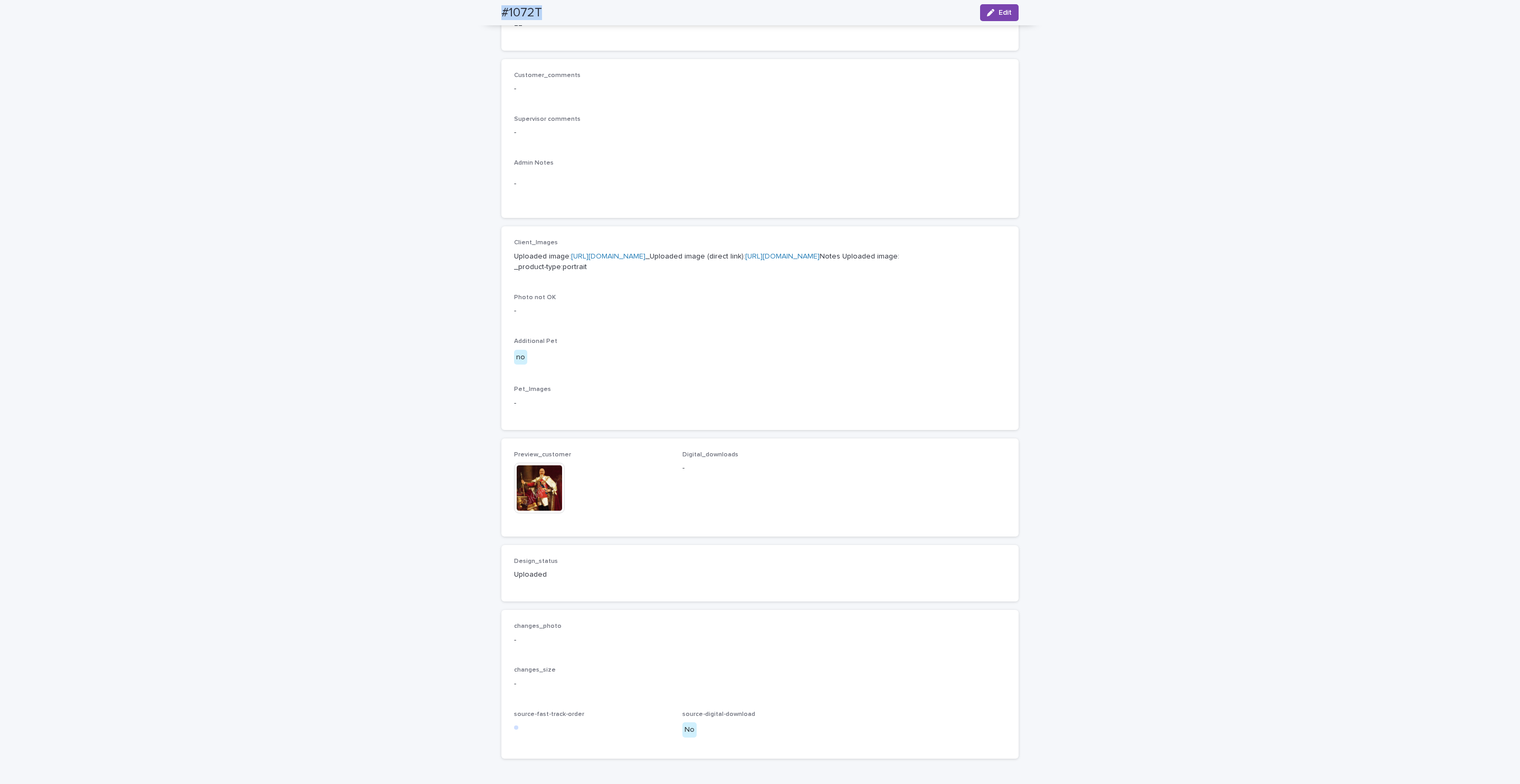
click at [745, 260] on link "https://files.getuploadkit.com/fb9103b9-f7ca-44bf-9857-1dea655e0cff/b4aa3320-78…" at bounding box center [782, 256] width 74 height 8
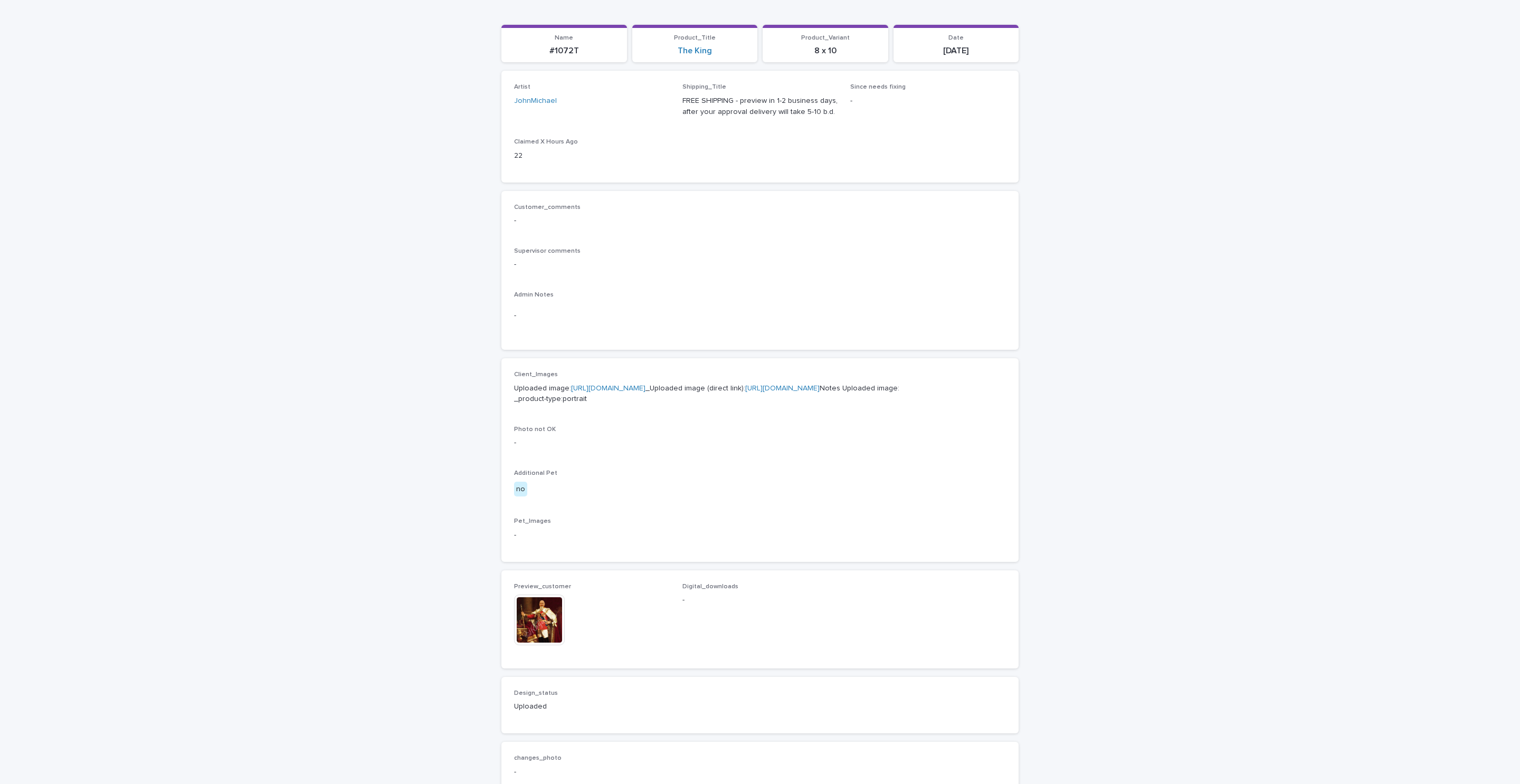
scroll to position [317, 0]
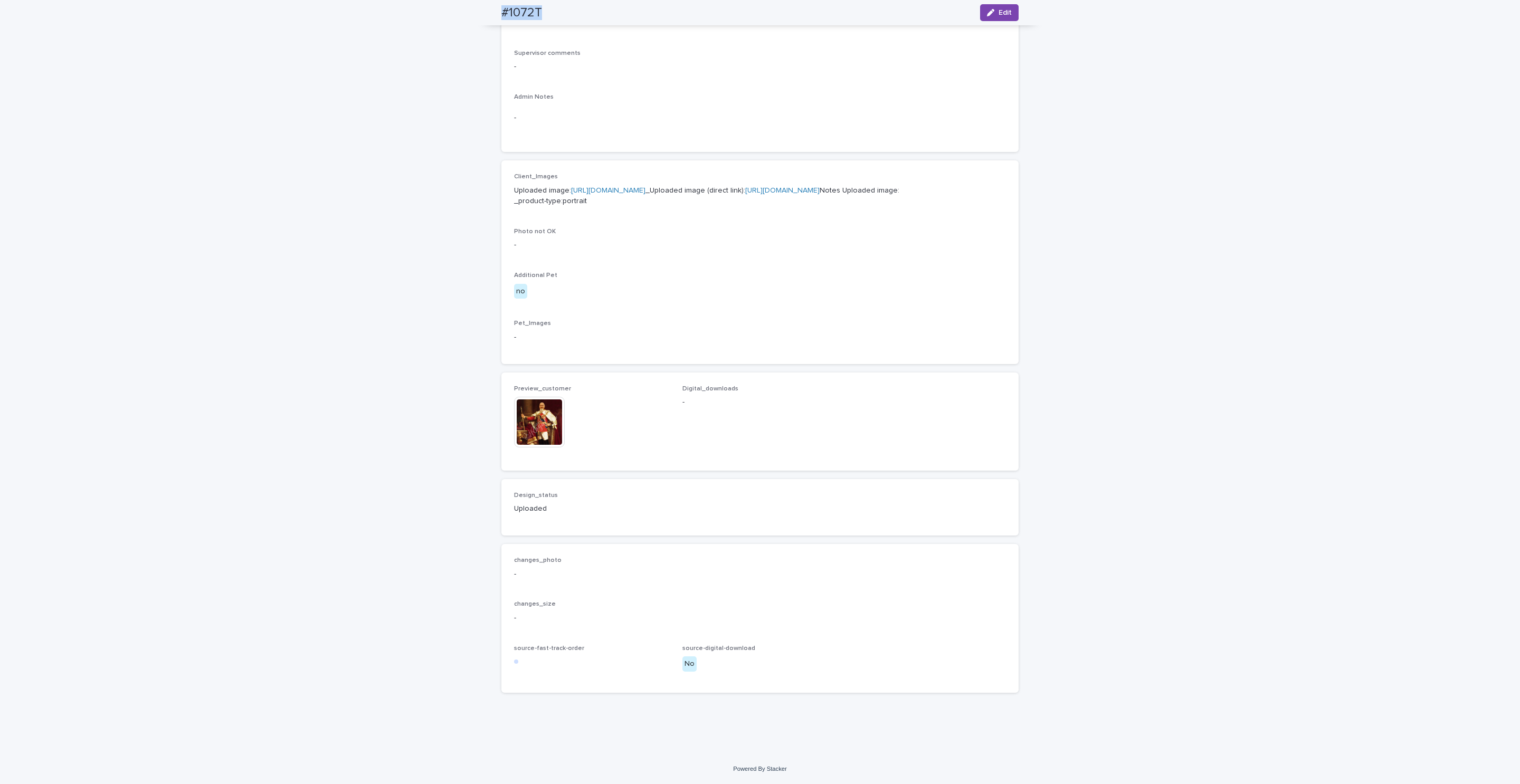
click at [526, 447] on img at bounding box center [539, 422] width 51 height 51
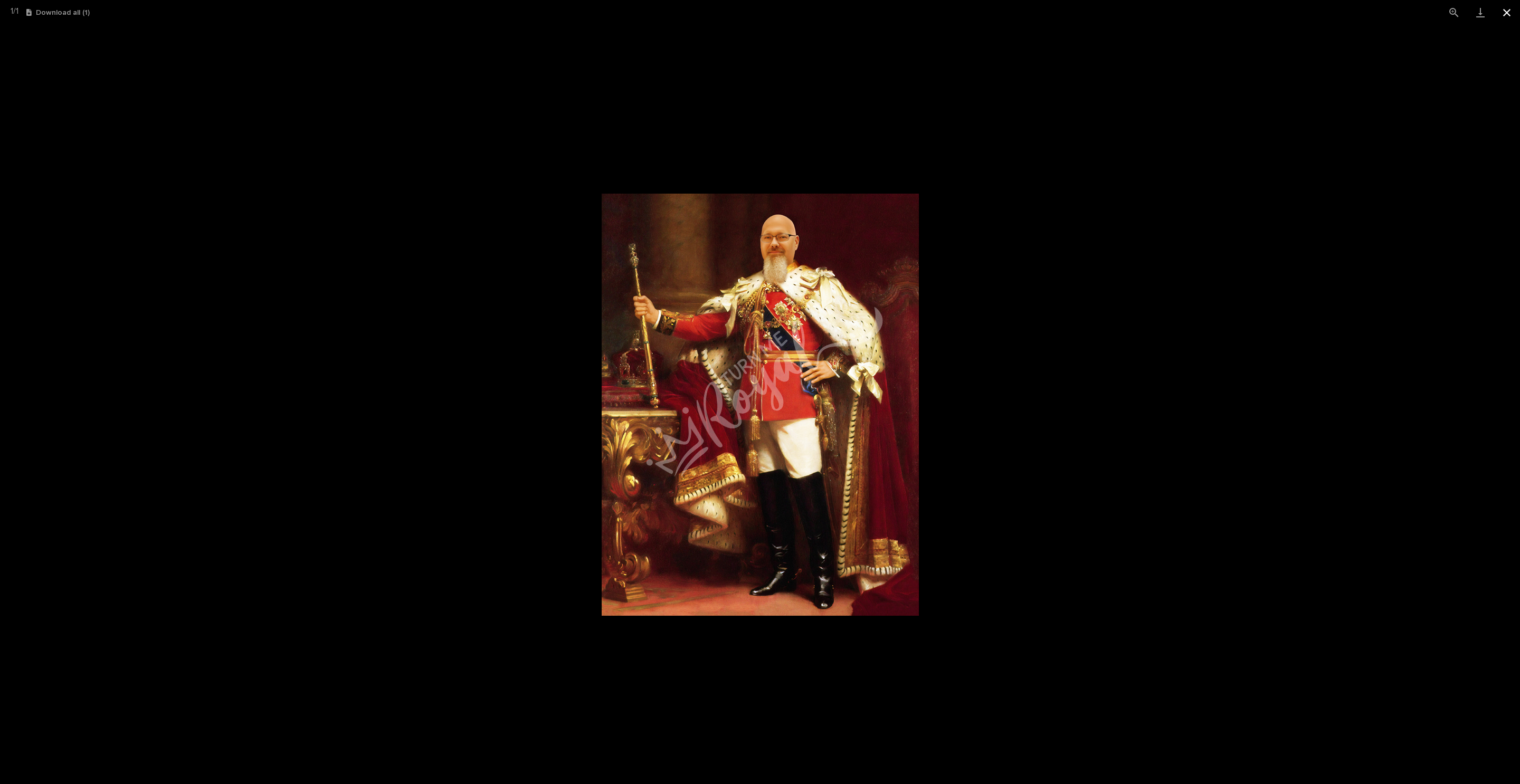
click at [1511, 8] on button "Close gallery" at bounding box center [1506, 12] width 27 height 25
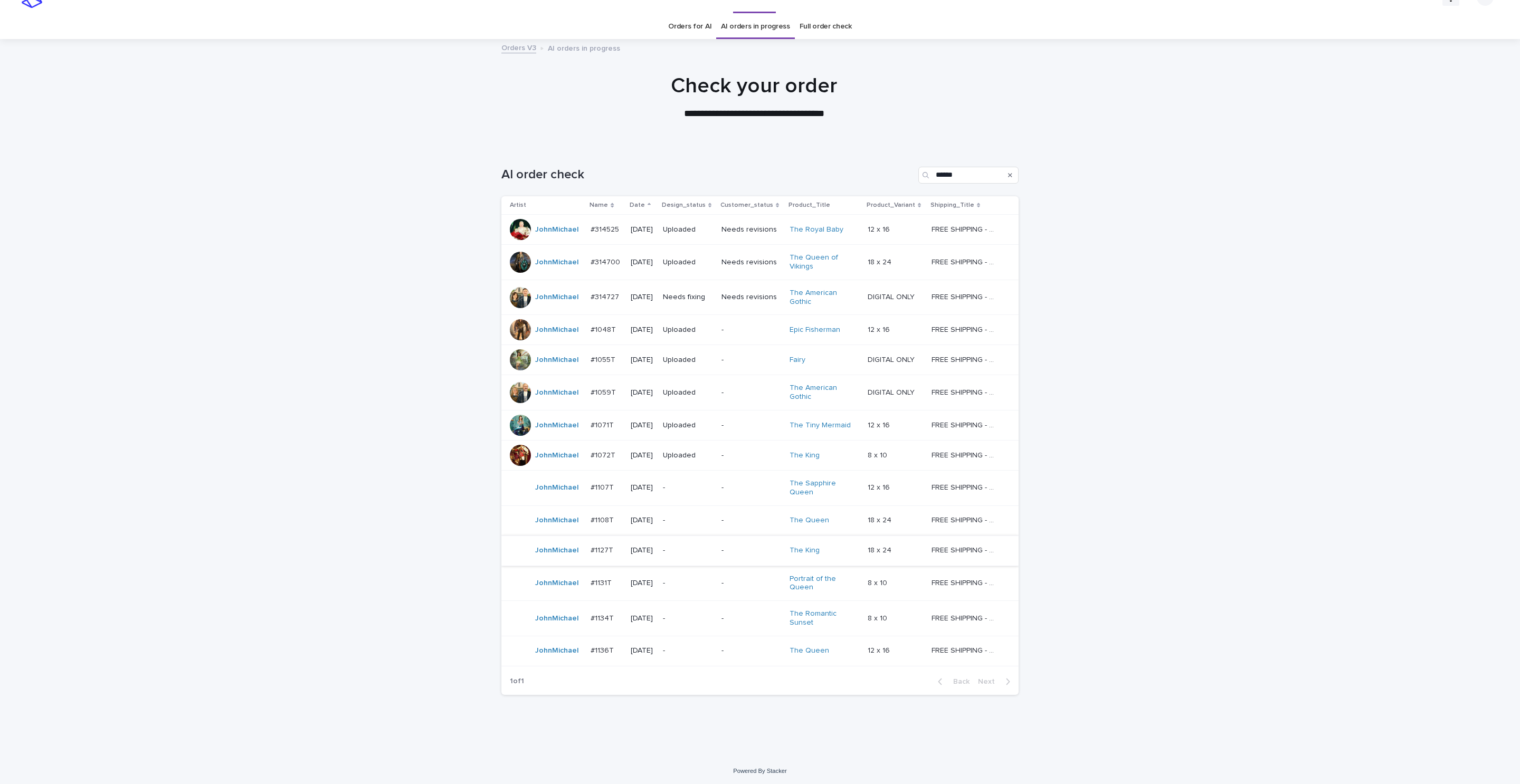
scroll to position [24, 0]
click at [689, 477] on div "-" at bounding box center [687, 486] width 50 height 18
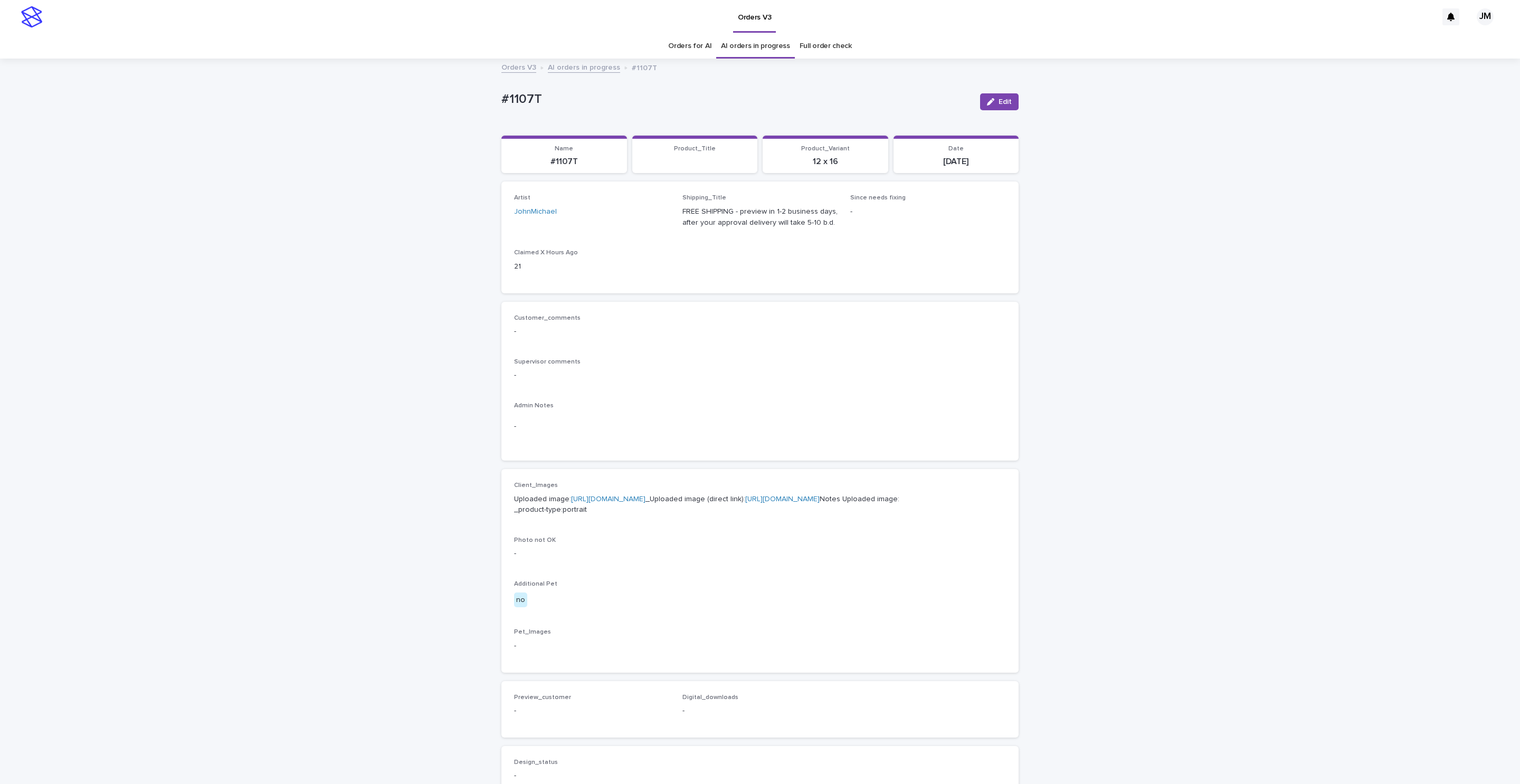
click at [745, 503] on link "https://files.getuploadkit.com/fb9103b9-f7ca-44bf-9857-1dea655e0cff/7d2bf817-e3…" at bounding box center [782, 499] width 74 height 8
